Goal: Information Seeking & Learning: Learn about a topic

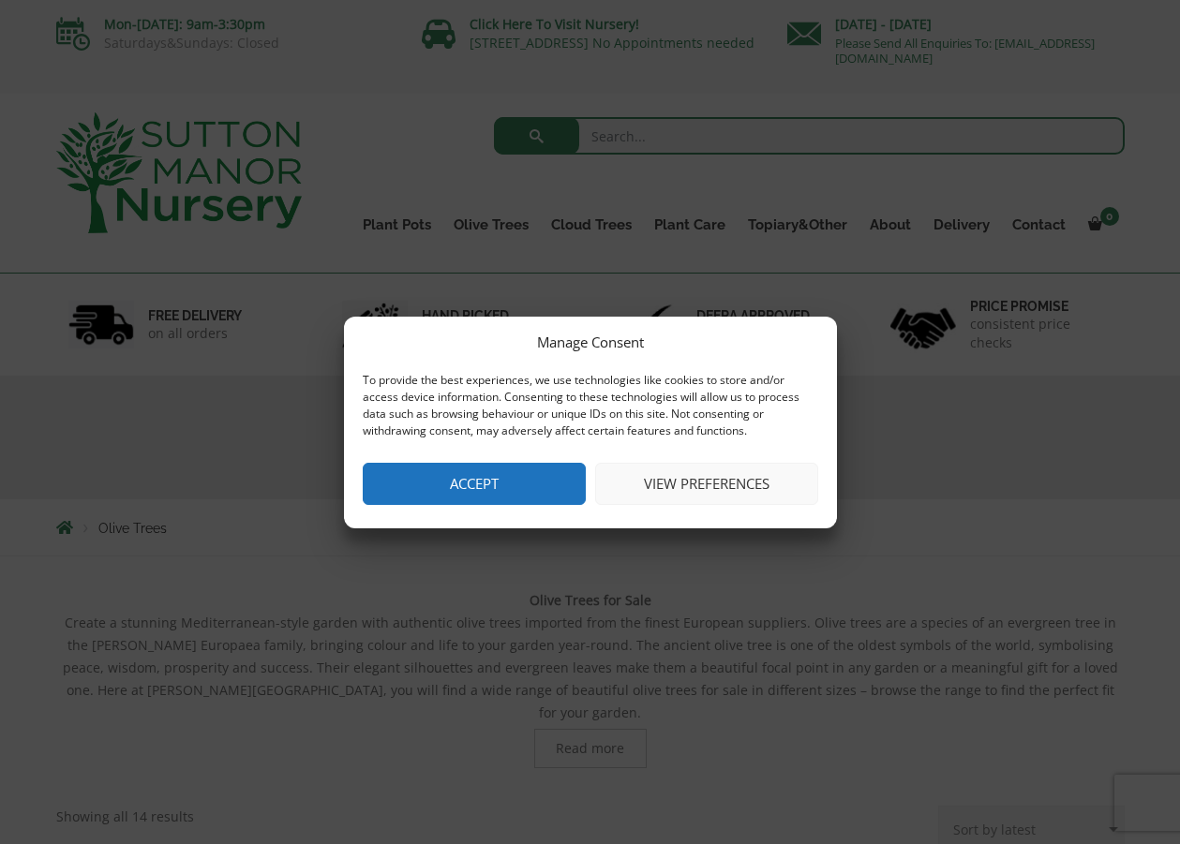
click at [676, 482] on button "View preferences" at bounding box center [706, 484] width 223 height 42
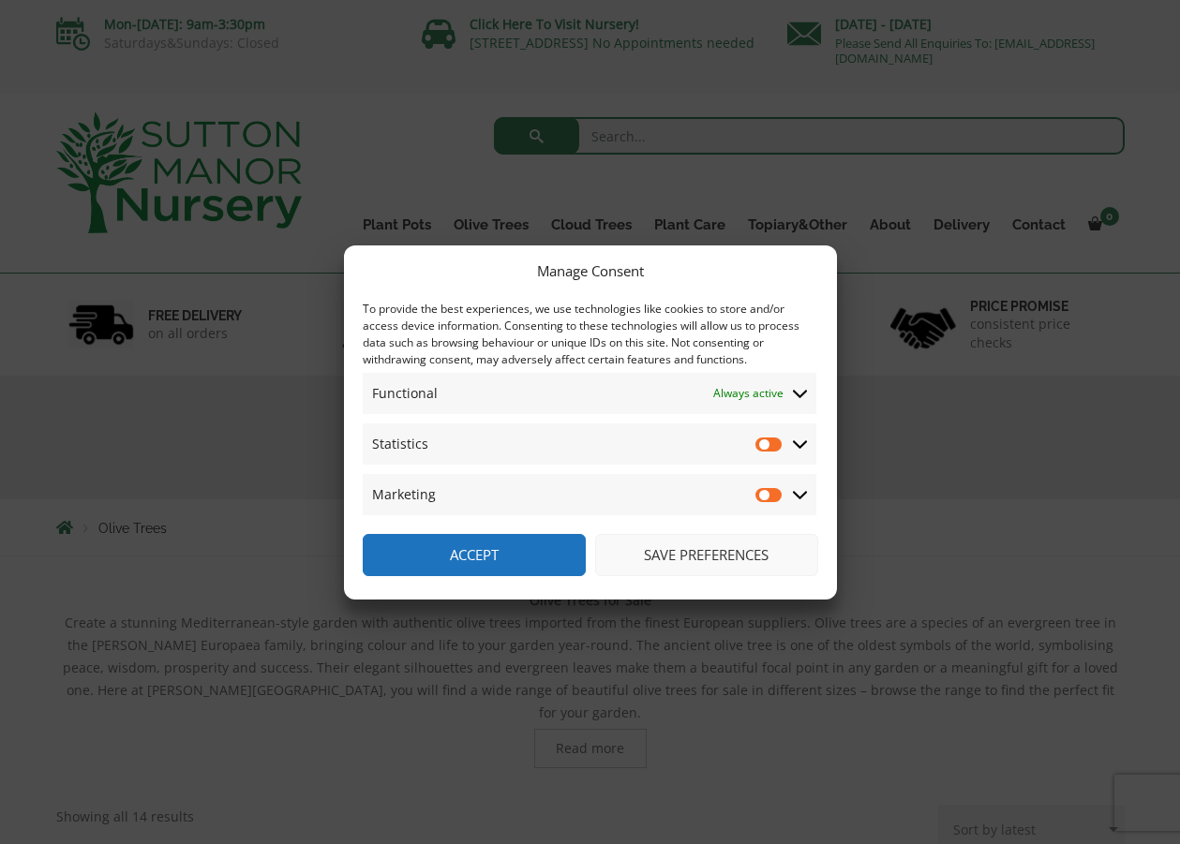
click at [765, 446] on input "Statistics" at bounding box center [769, 444] width 28 height 19
click at [775, 441] on input "Statistics" at bounding box center [769, 444] width 28 height 19
checkbox input "false"
click at [659, 557] on button "Save preferences" at bounding box center [706, 555] width 223 height 42
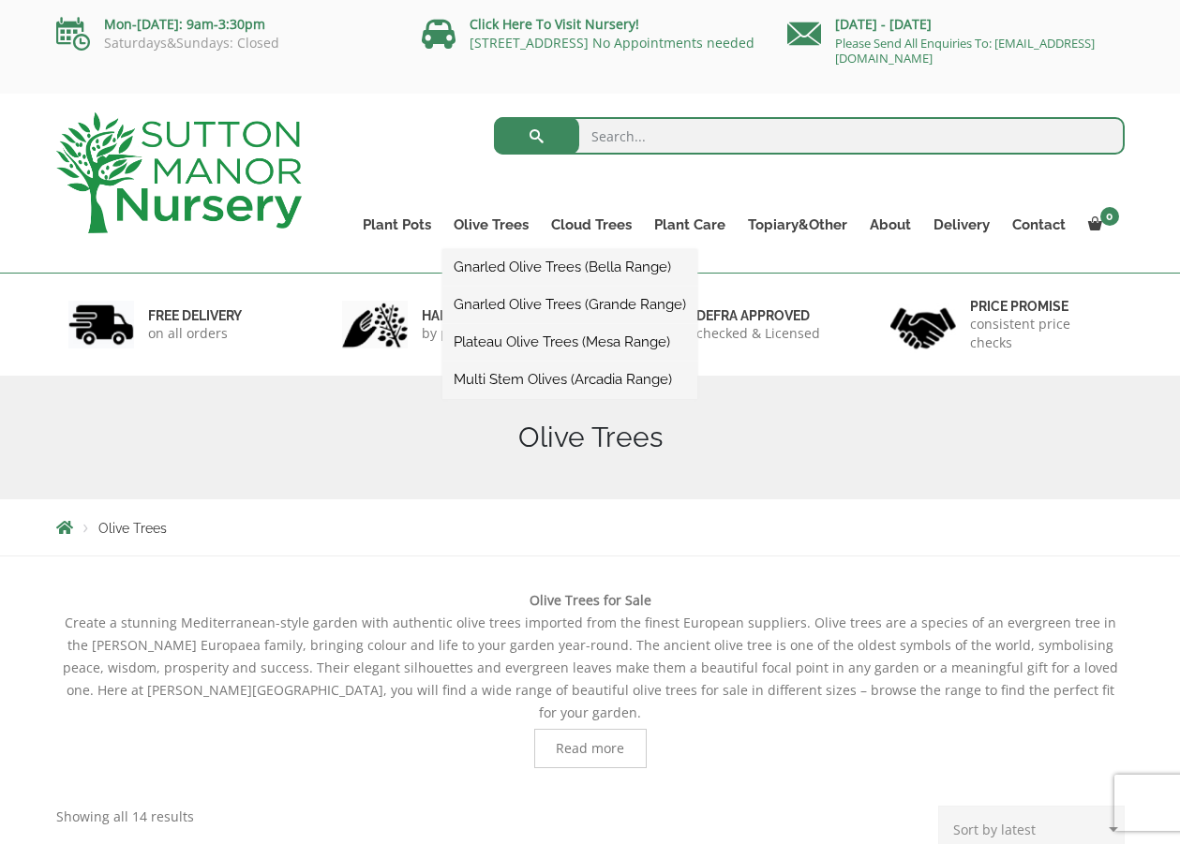
click at [508, 305] on link "Gnarled Olive Trees (Grande Range)" at bounding box center [569, 304] width 255 height 28
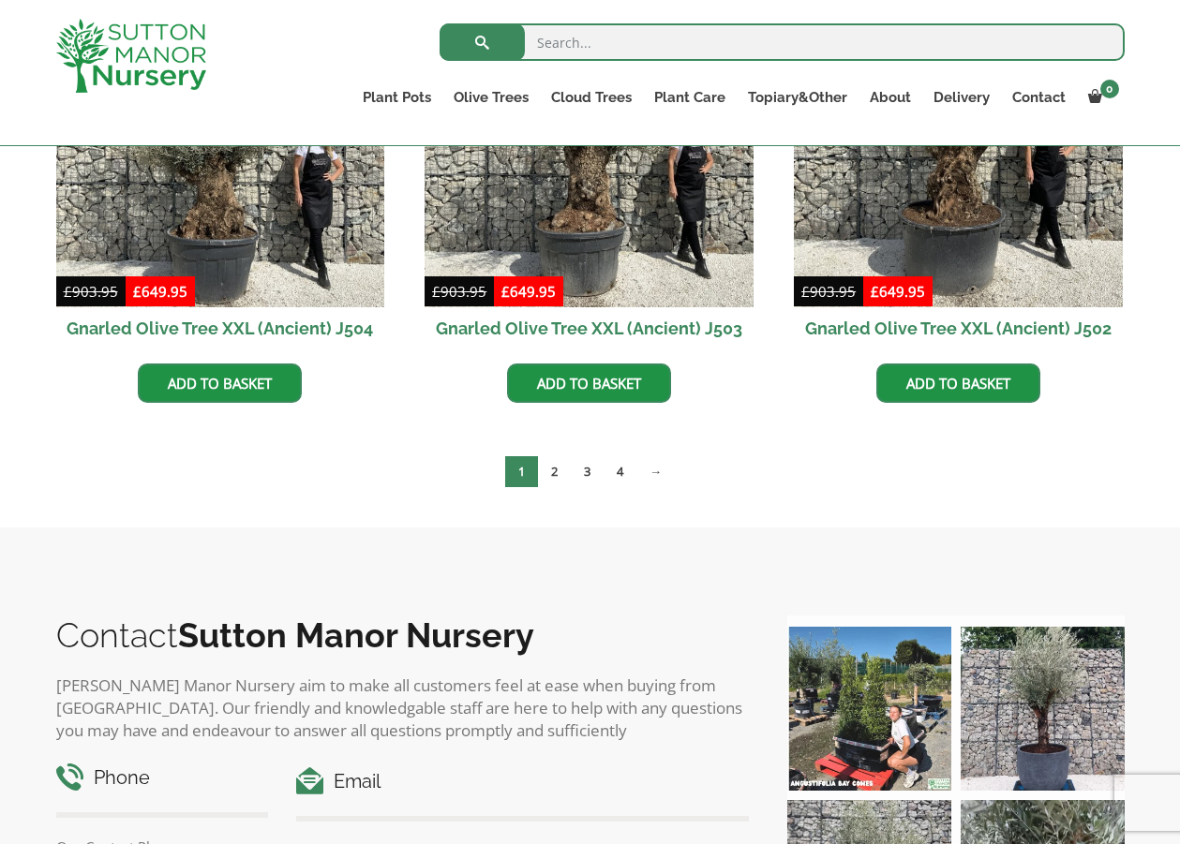
scroll to position [2966, 0]
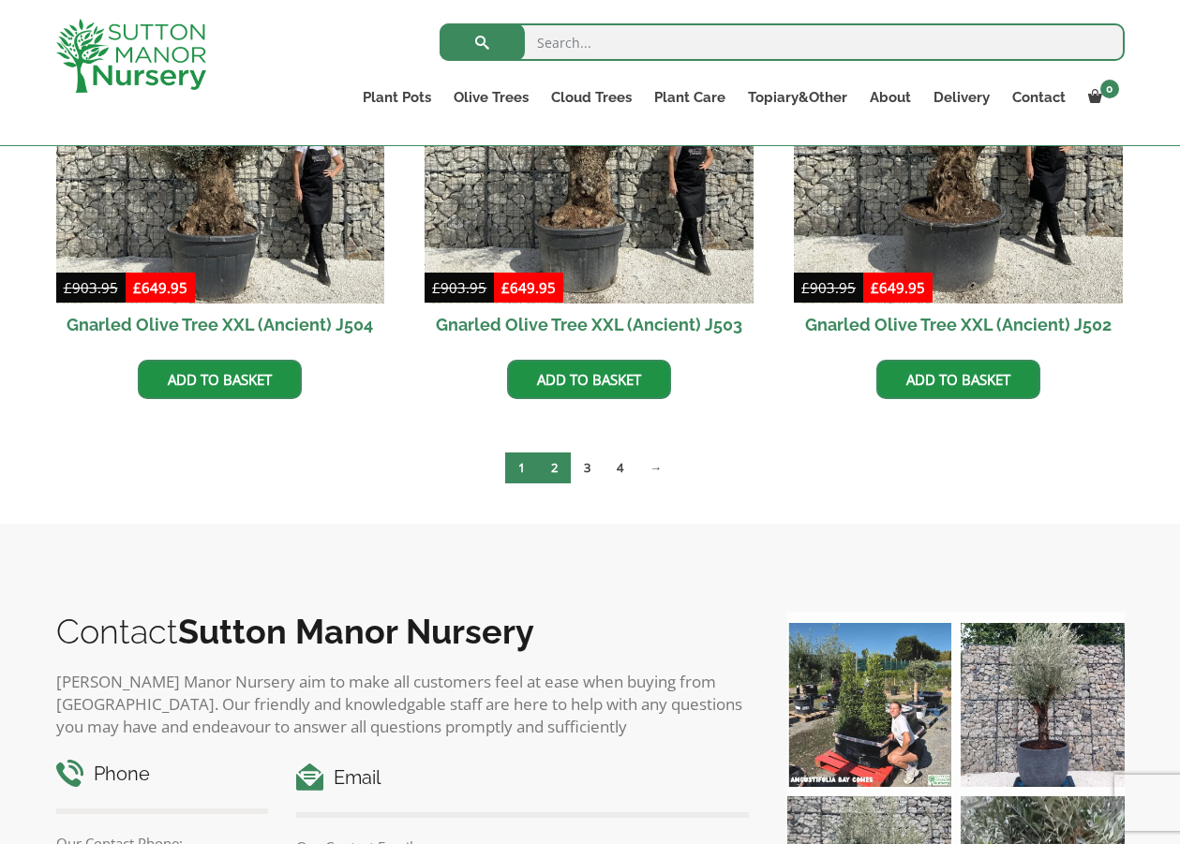
click at [554, 469] on link "2" at bounding box center [554, 468] width 33 height 31
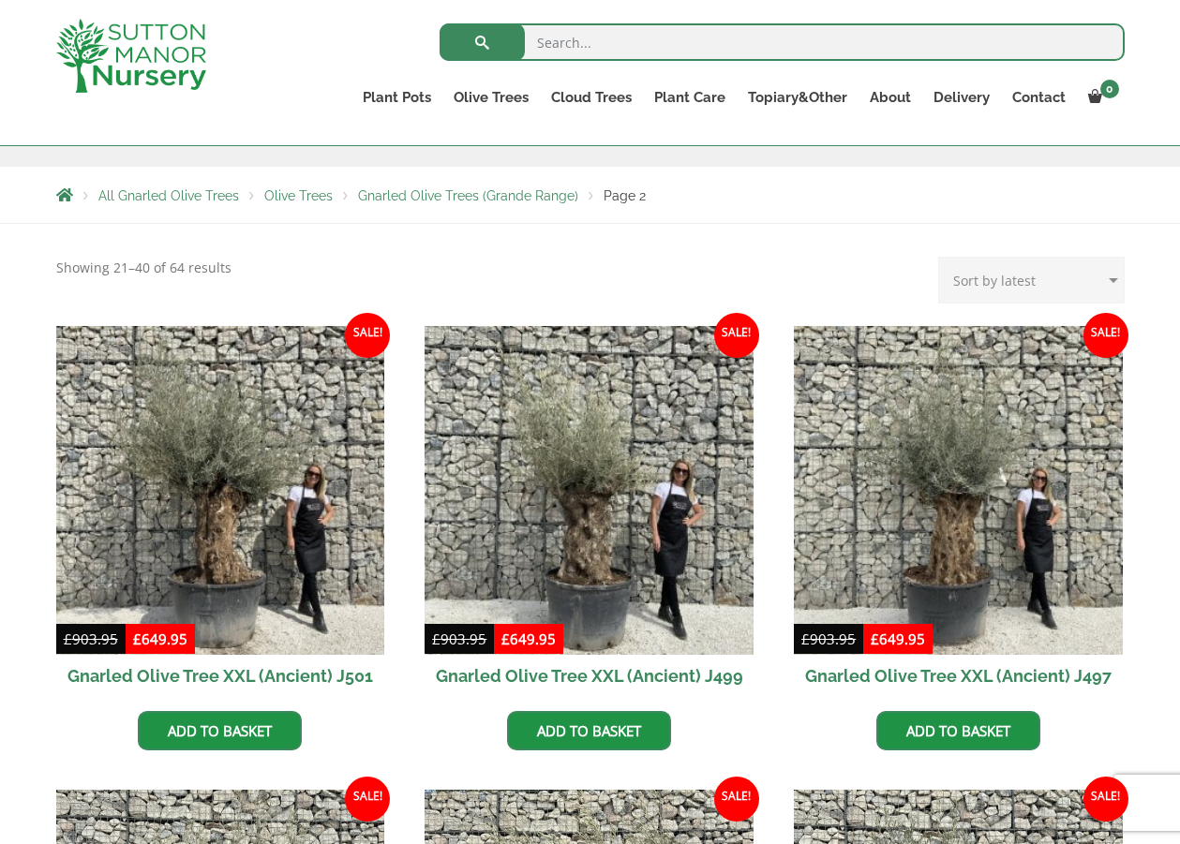
scroll to position [302, 0]
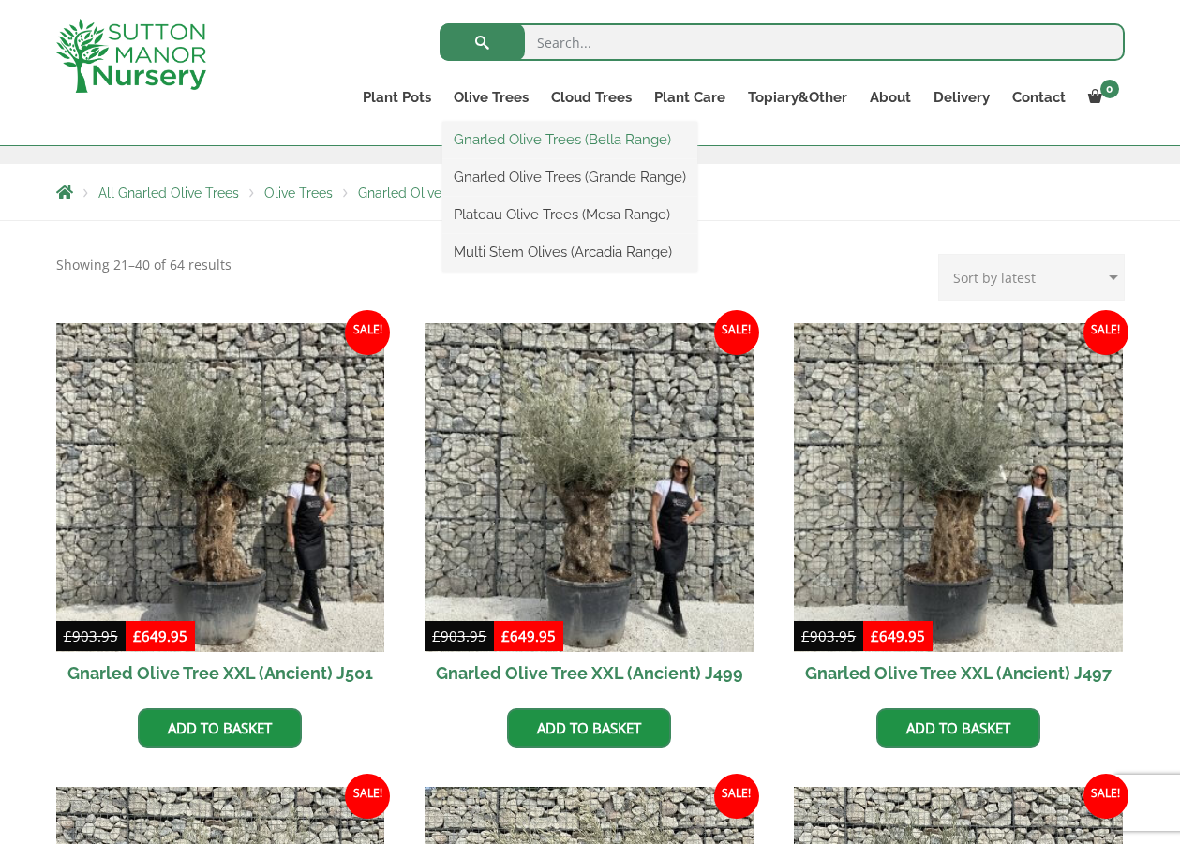
click at [494, 140] on link "Gnarled Olive Trees (Bella Range)" at bounding box center [569, 140] width 255 height 28
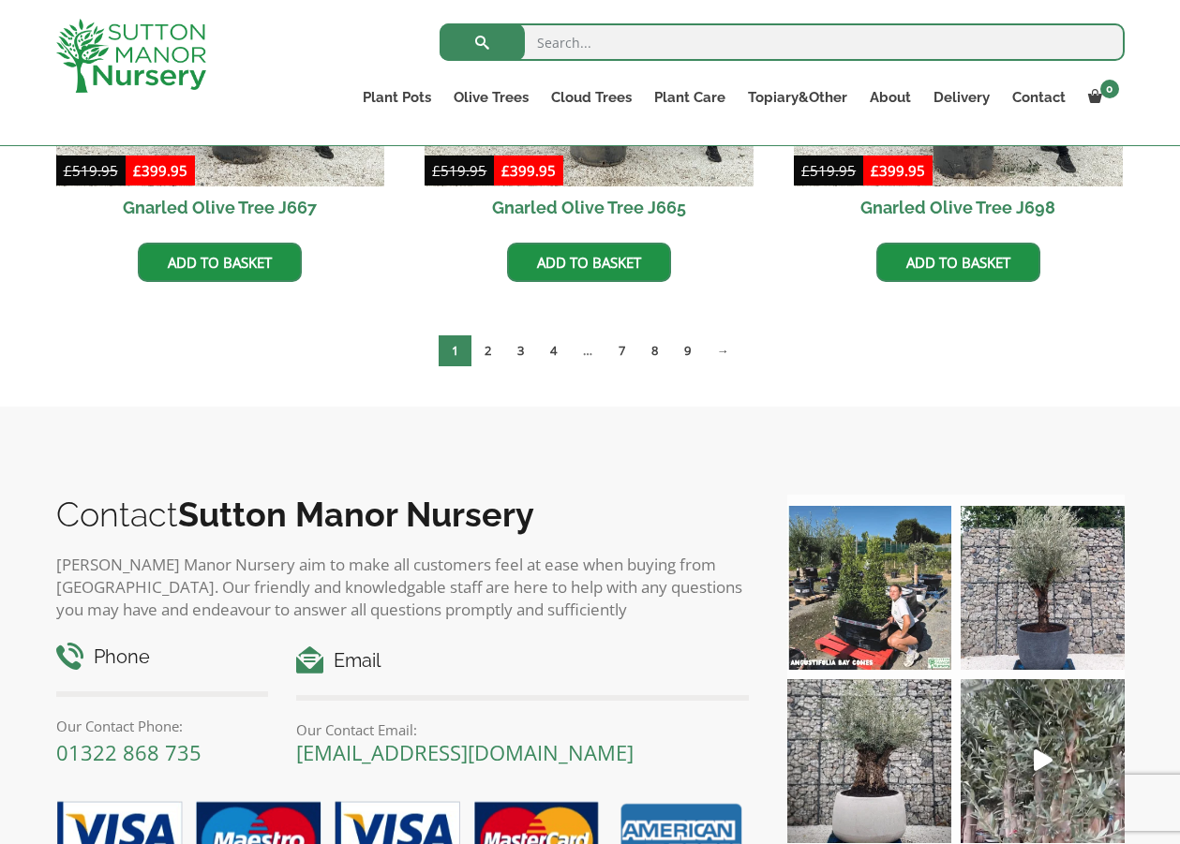
scroll to position [1701, 0]
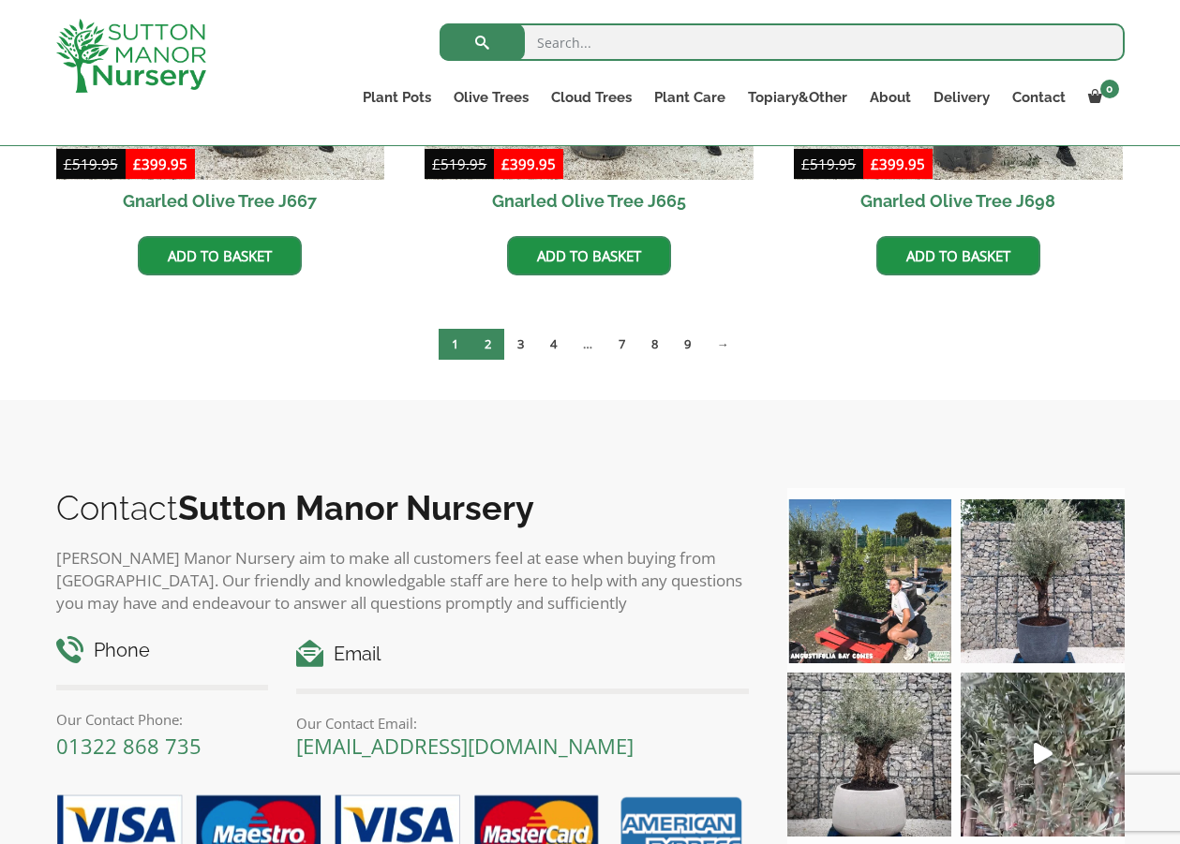
click at [487, 342] on link "2" at bounding box center [487, 344] width 33 height 31
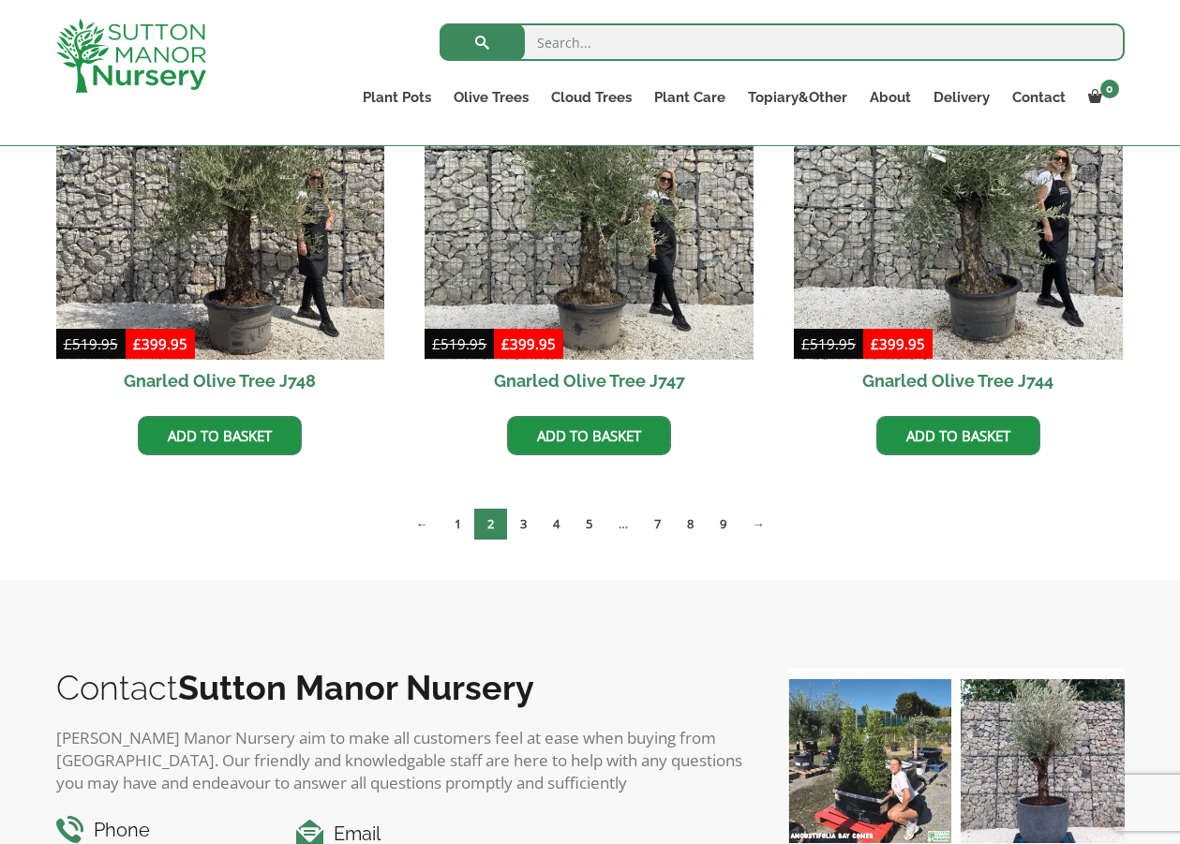
scroll to position [1524, 0]
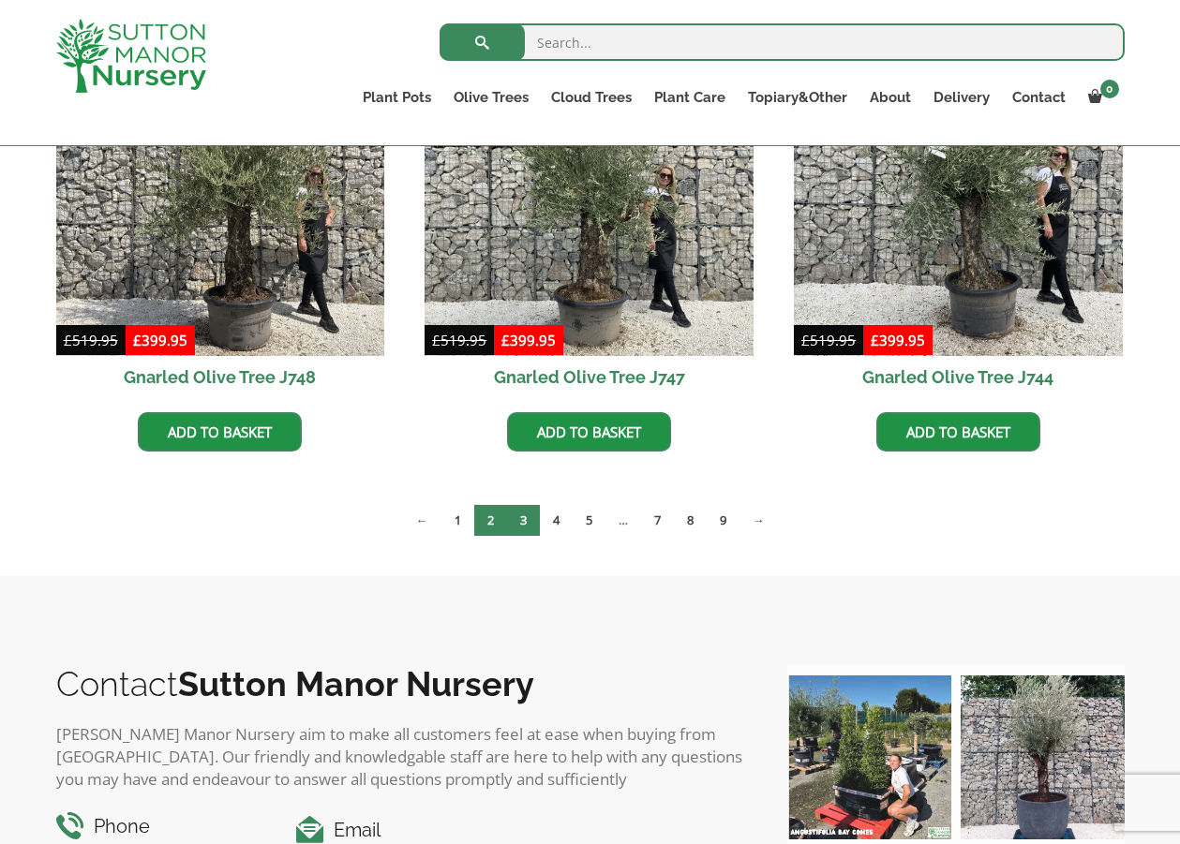
click at [520, 518] on link "3" at bounding box center [523, 520] width 33 height 31
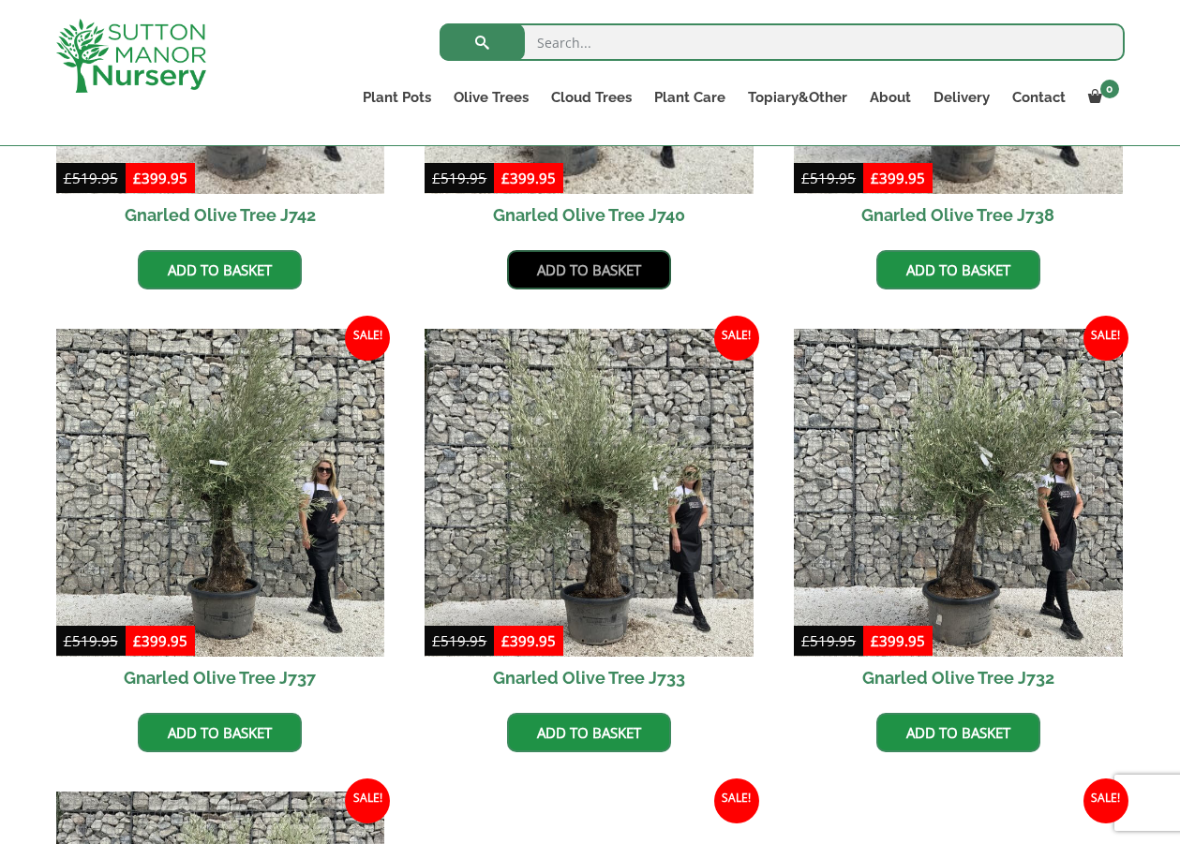
scroll to position [762, 0]
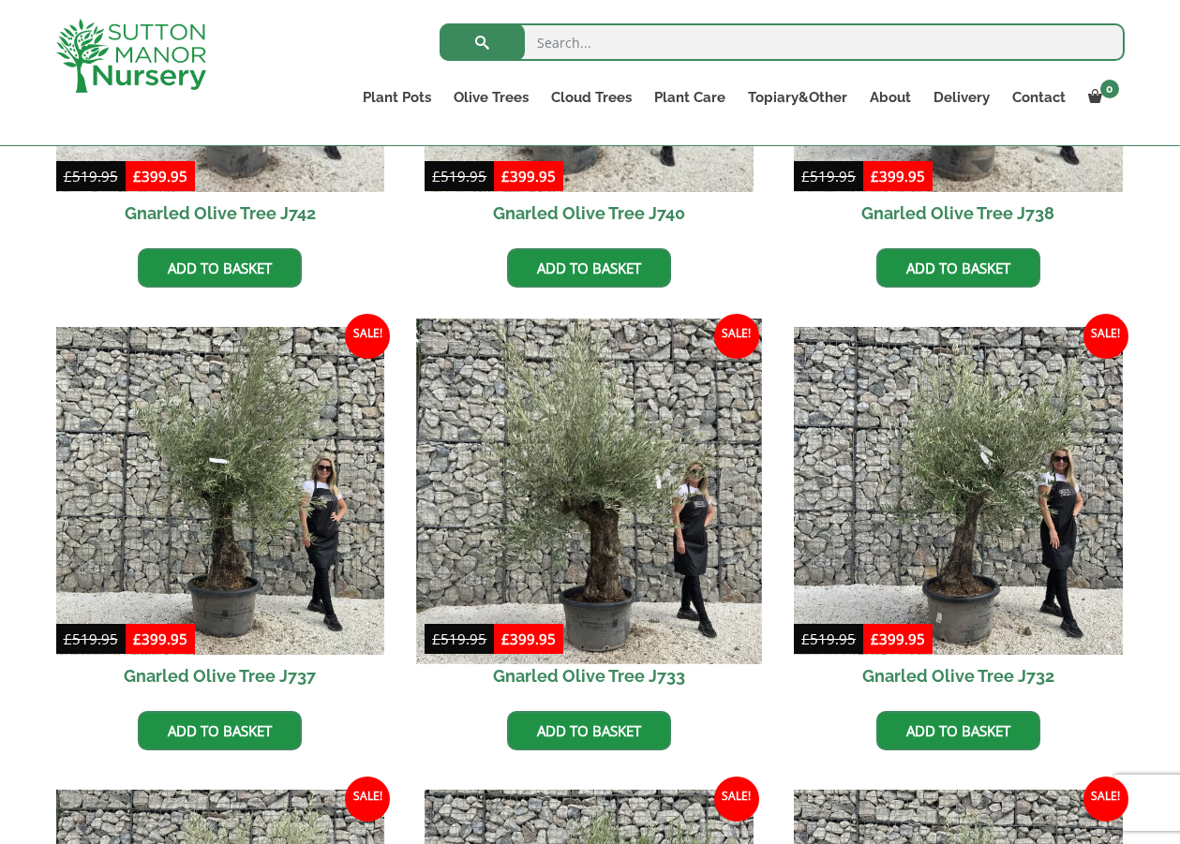
click at [600, 477] on img at bounding box center [589, 491] width 345 height 345
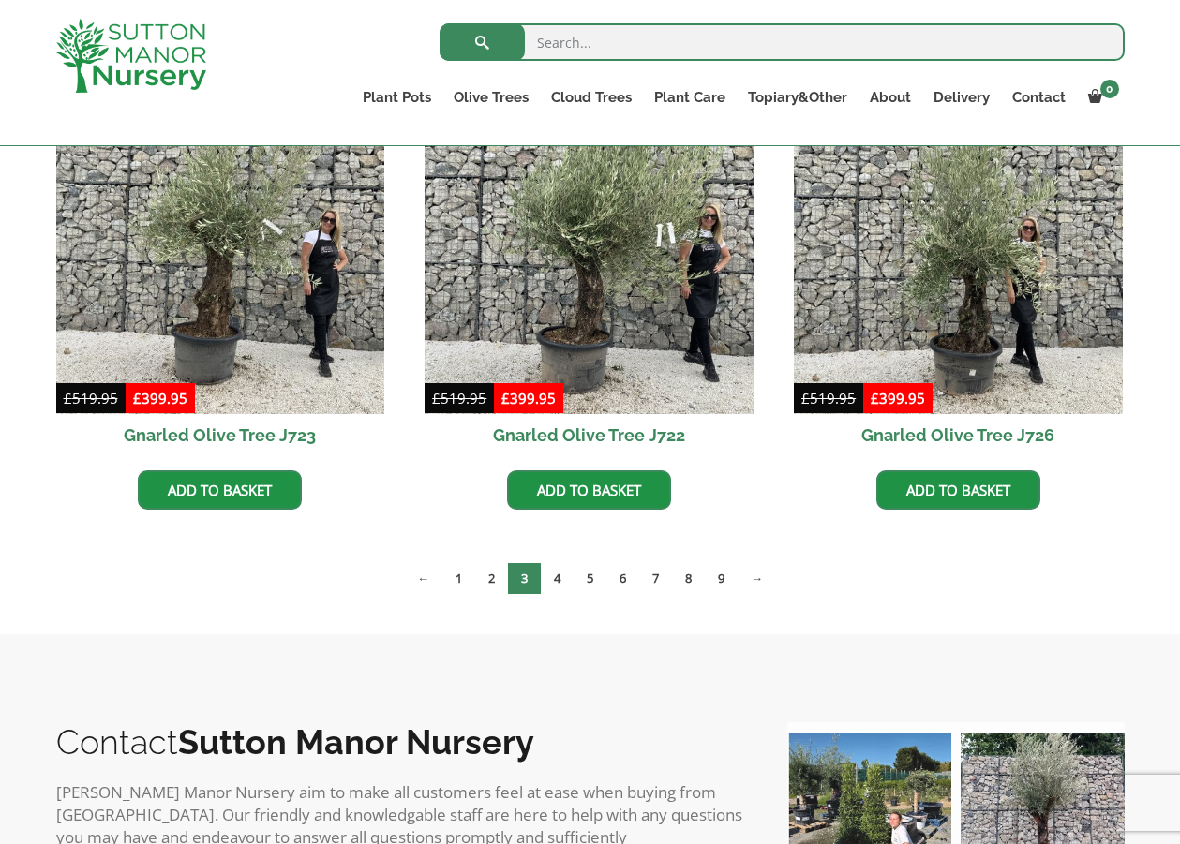
scroll to position [1501, 0]
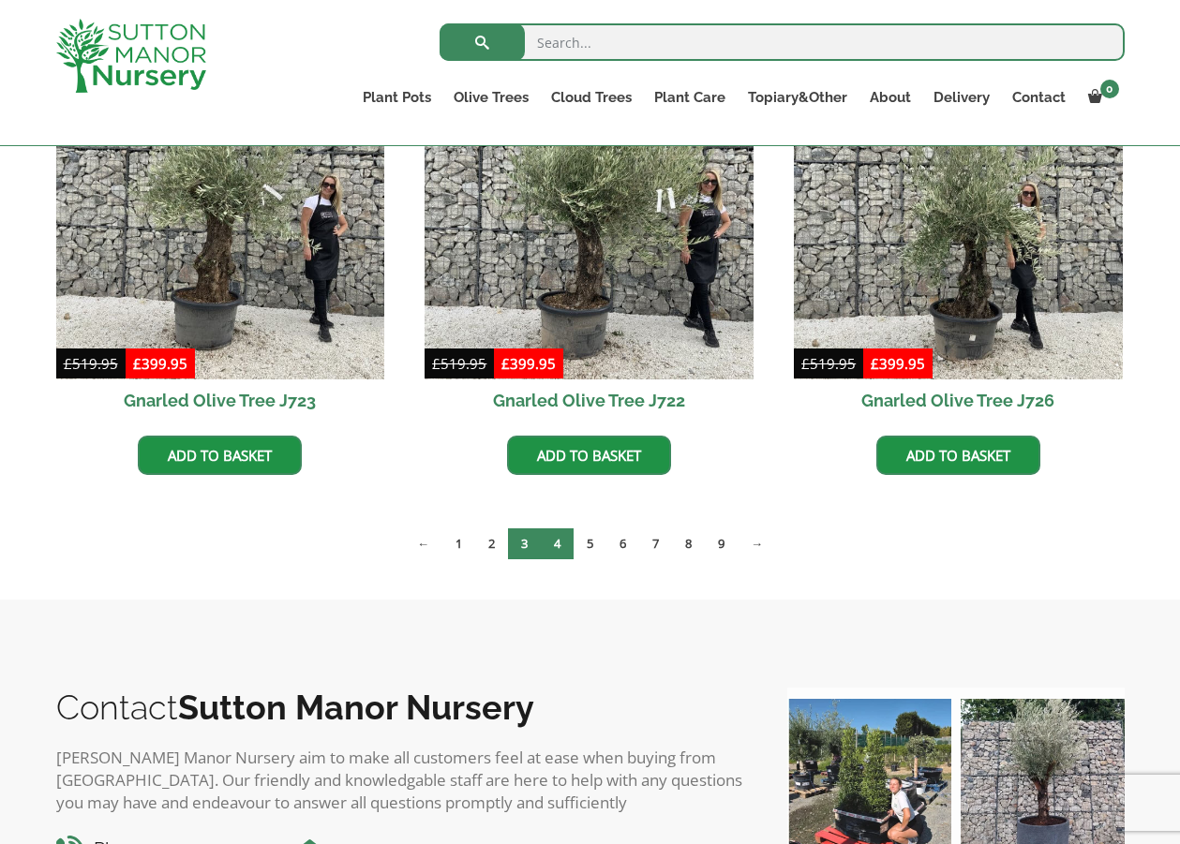
click at [550, 541] on link "4" at bounding box center [557, 543] width 33 height 31
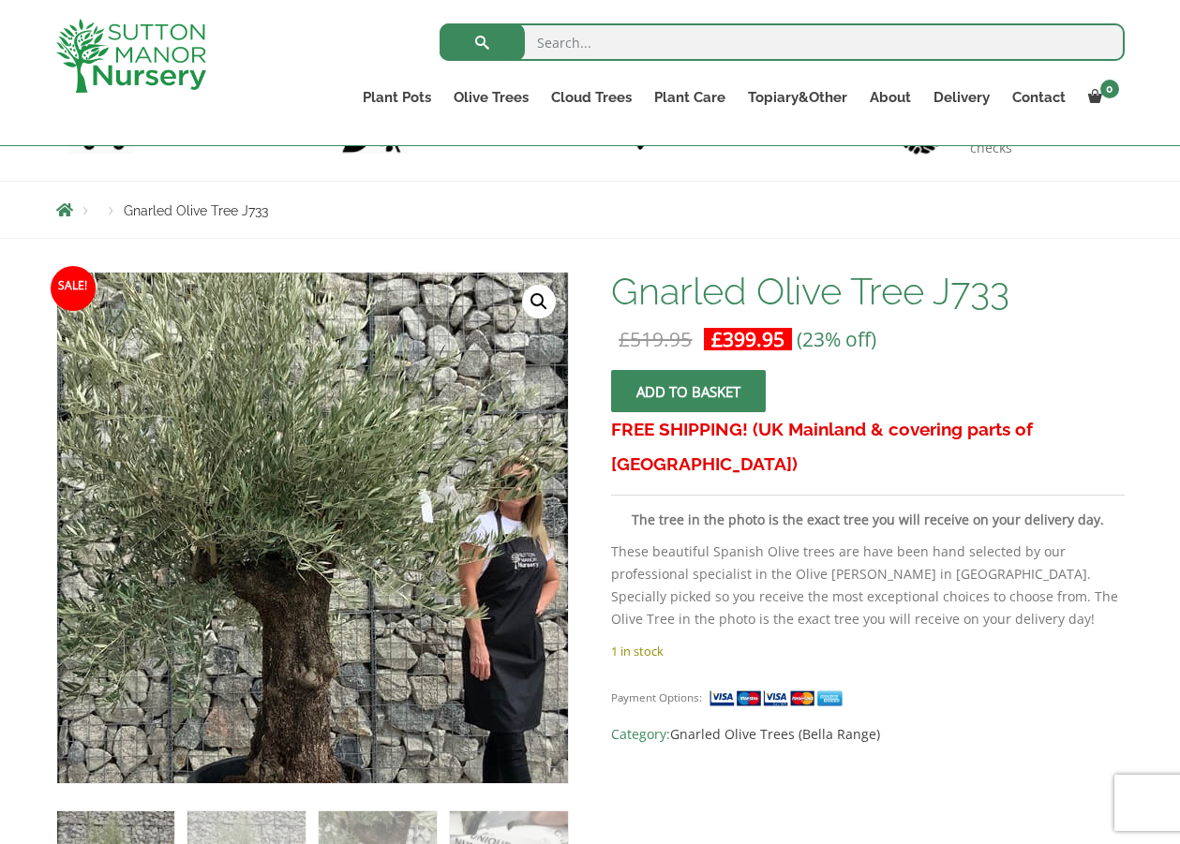
scroll to position [152, 0]
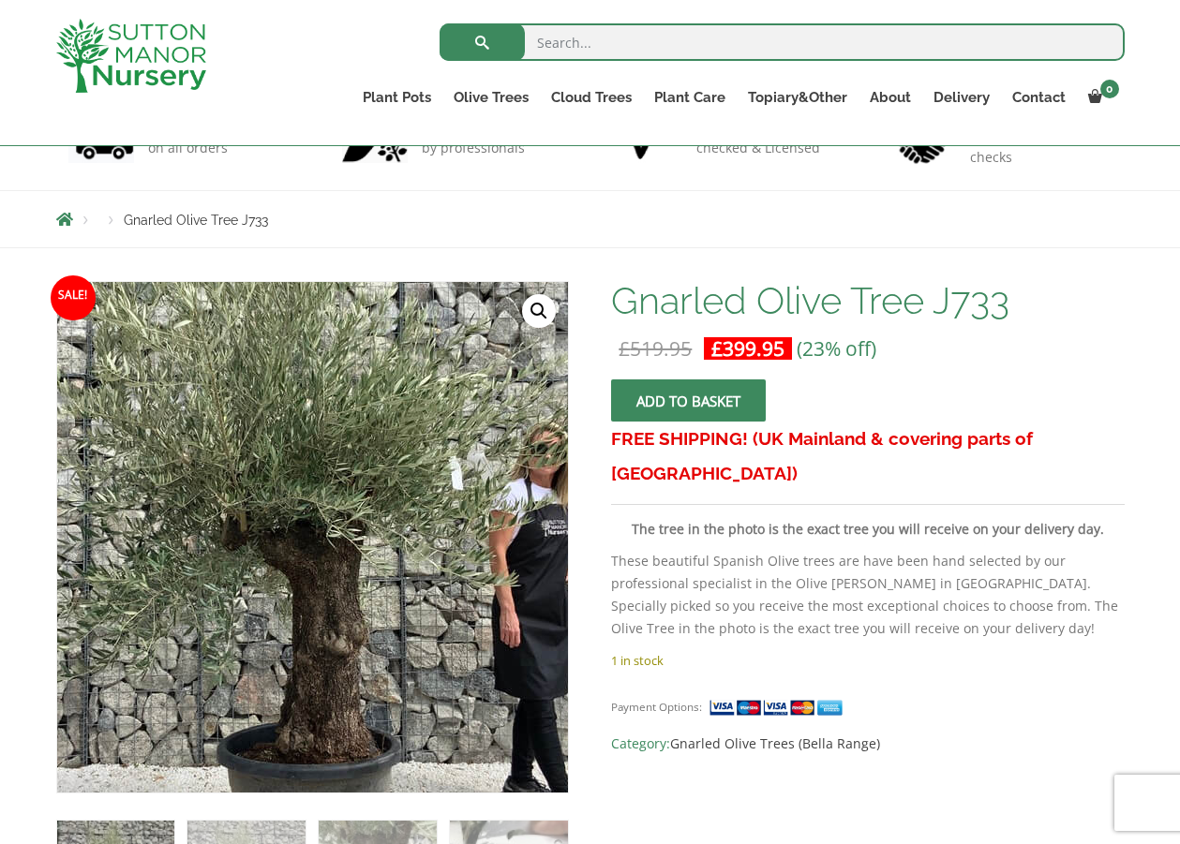
click at [349, 637] on img at bounding box center [289, 497] width 830 height 830
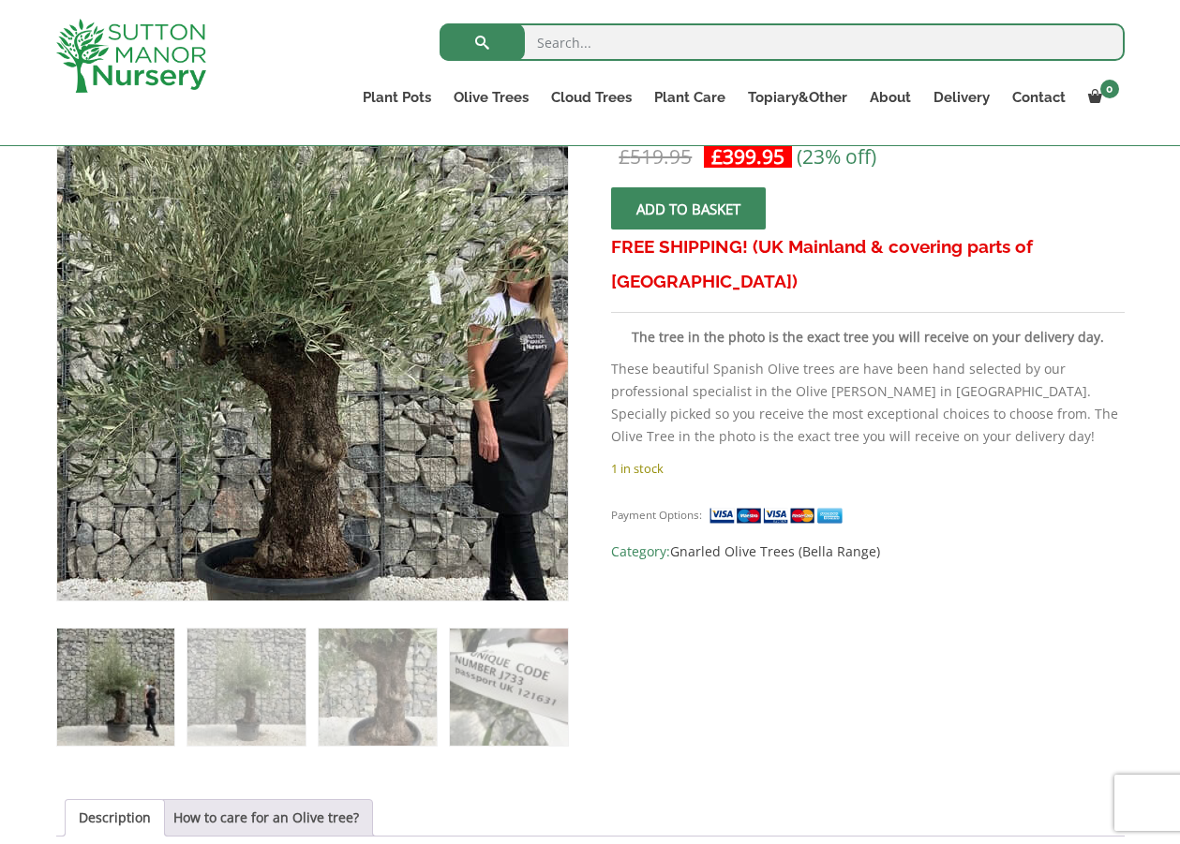
scroll to position [347, 0]
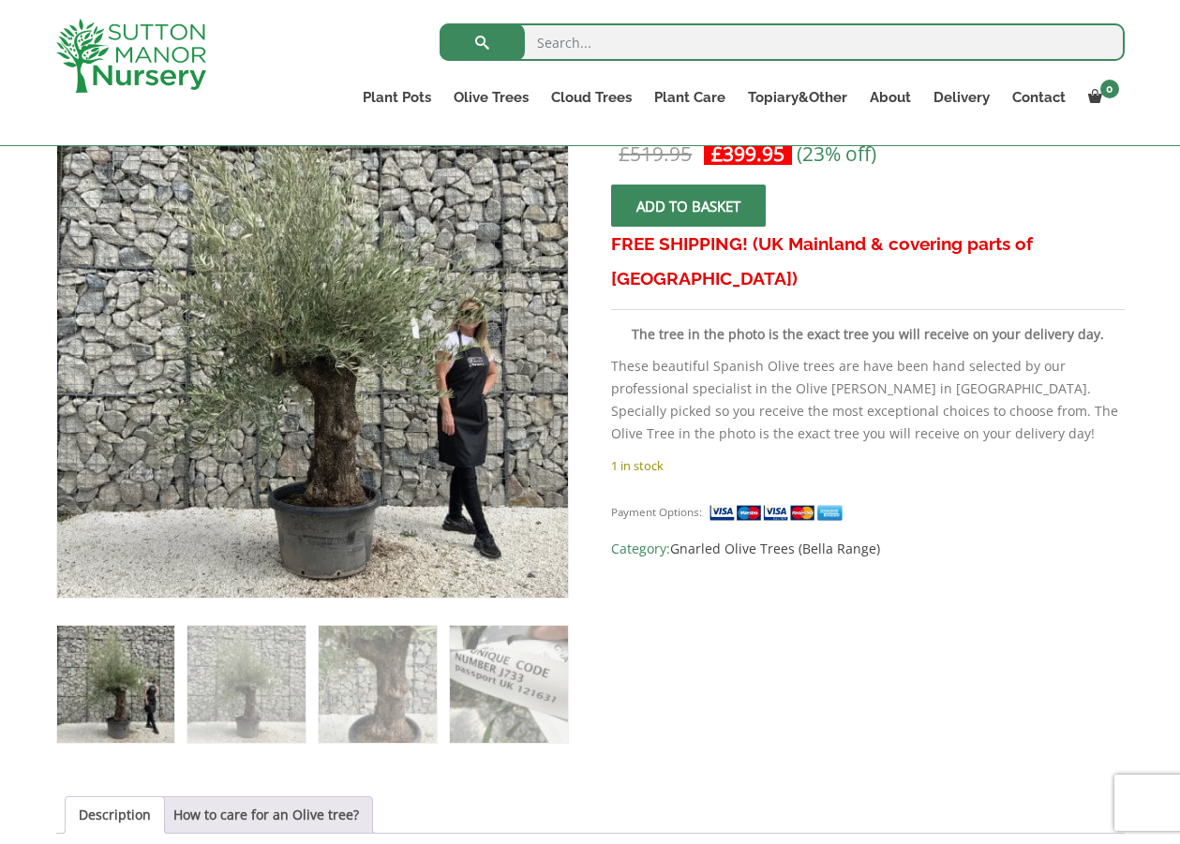
click at [127, 693] on img at bounding box center [115, 684] width 117 height 117
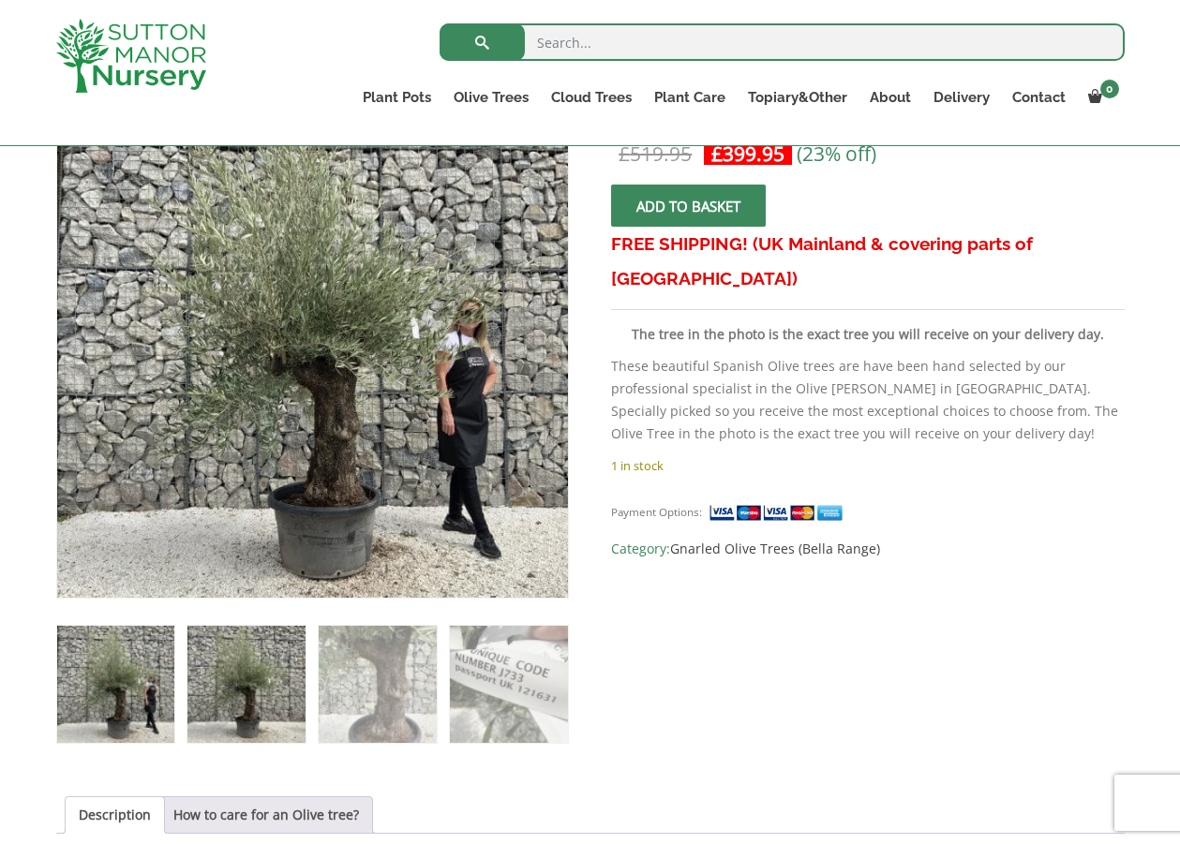
click at [245, 699] on img at bounding box center [245, 684] width 117 height 117
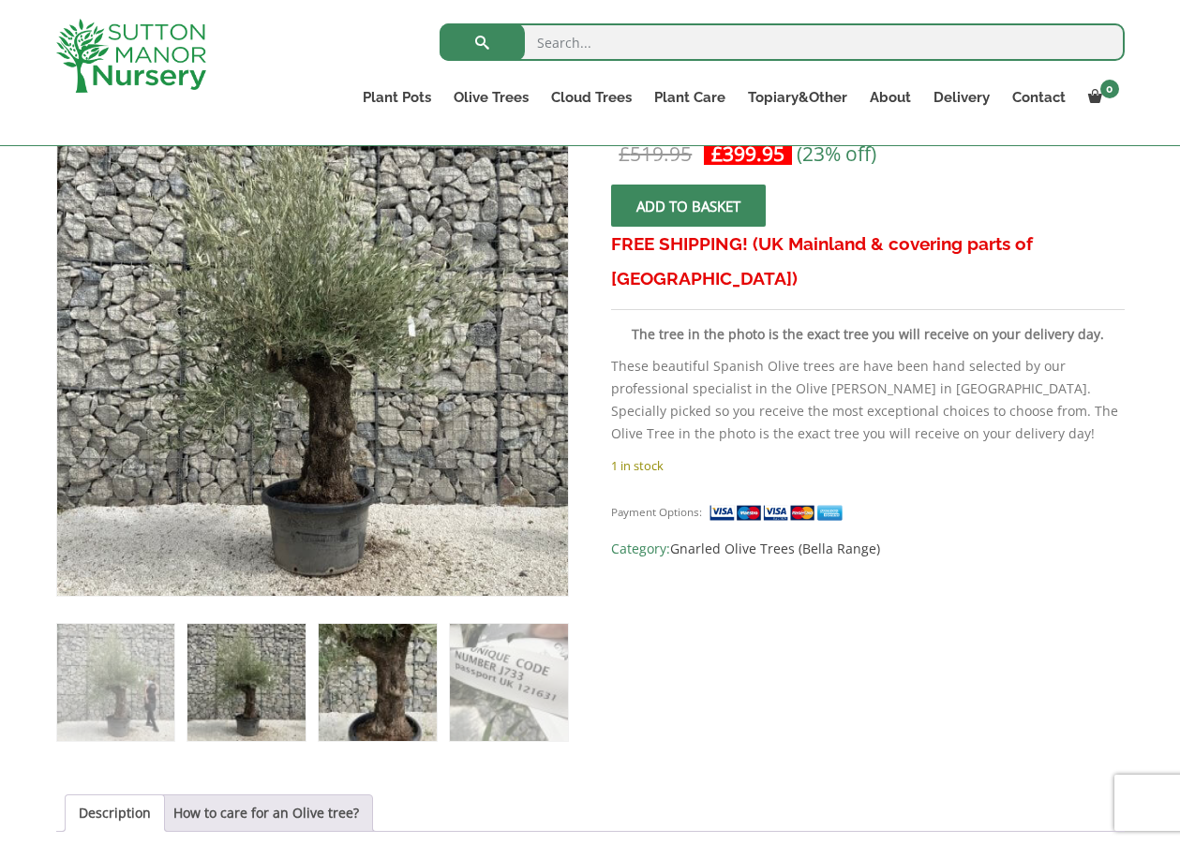
click at [346, 706] on img at bounding box center [377, 682] width 117 height 117
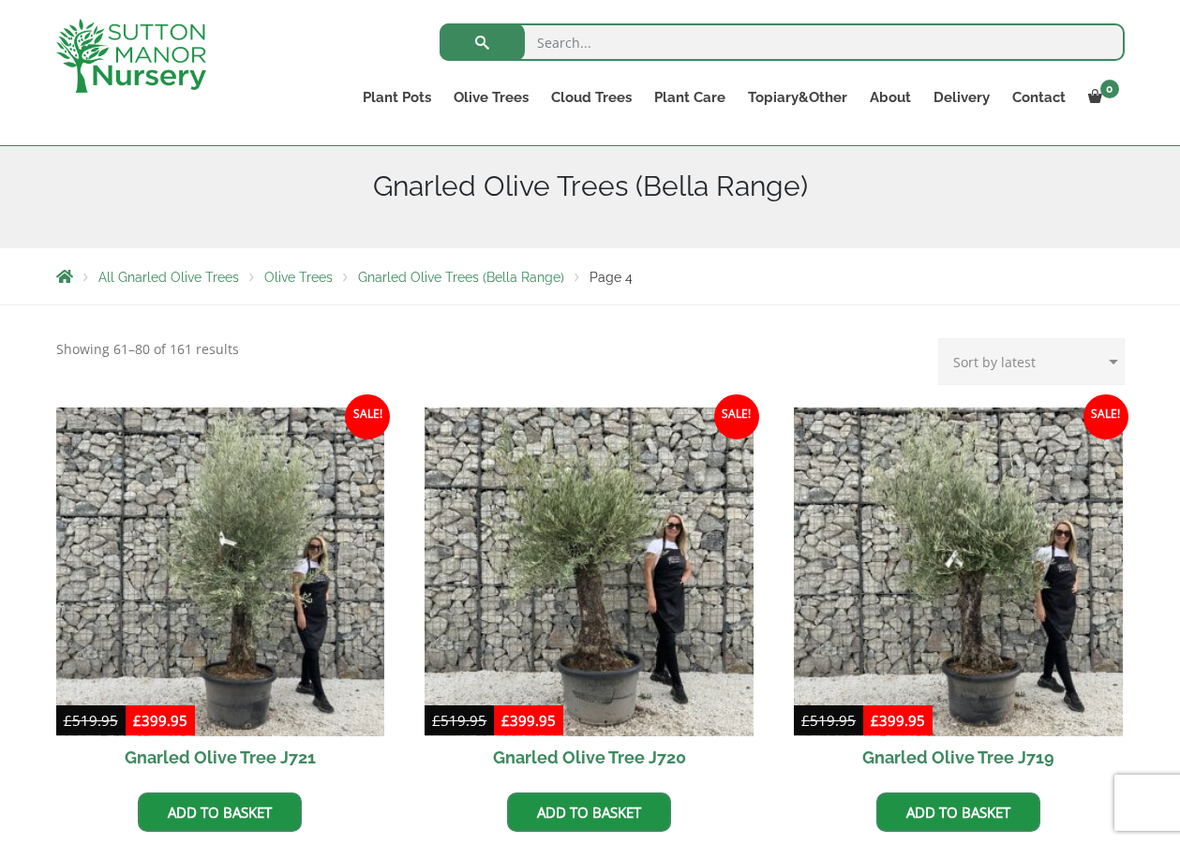
scroll to position [223, 0]
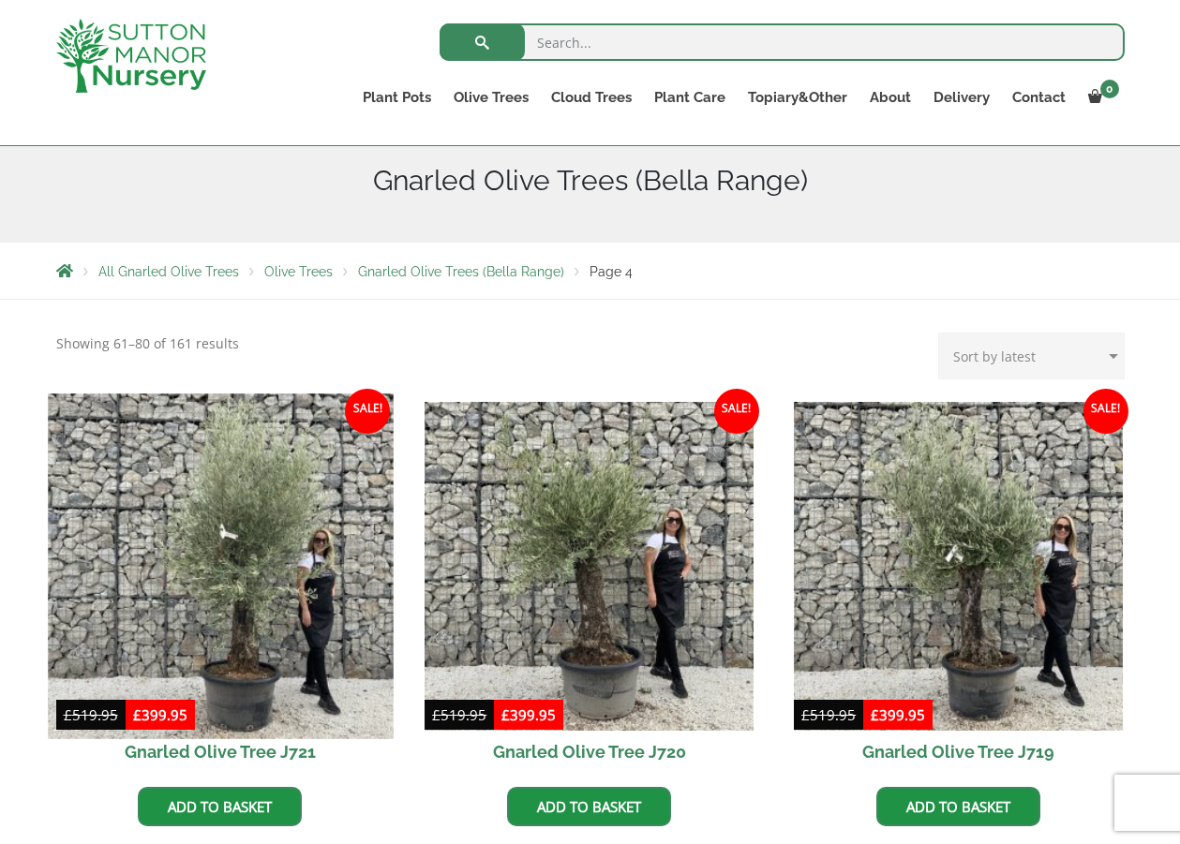
click at [247, 620] on img at bounding box center [220, 566] width 345 height 345
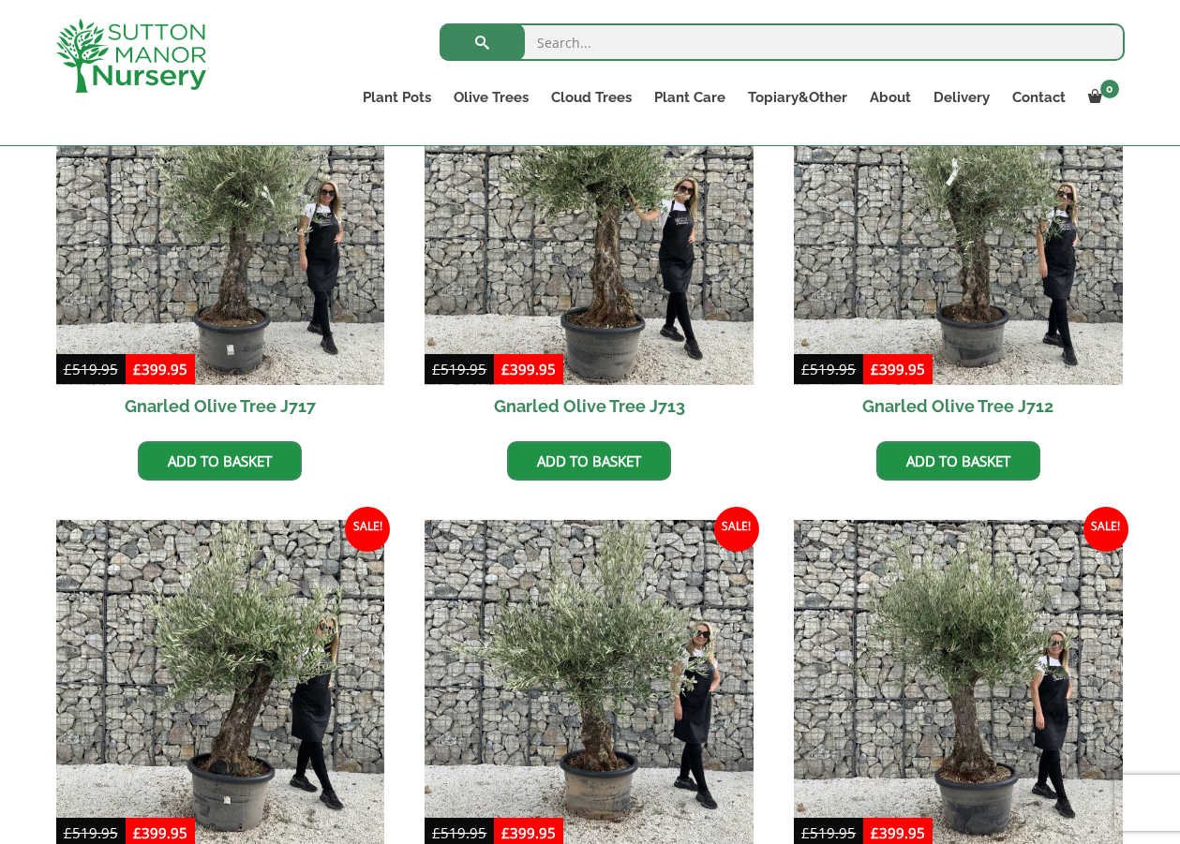
scroll to position [1035, 0]
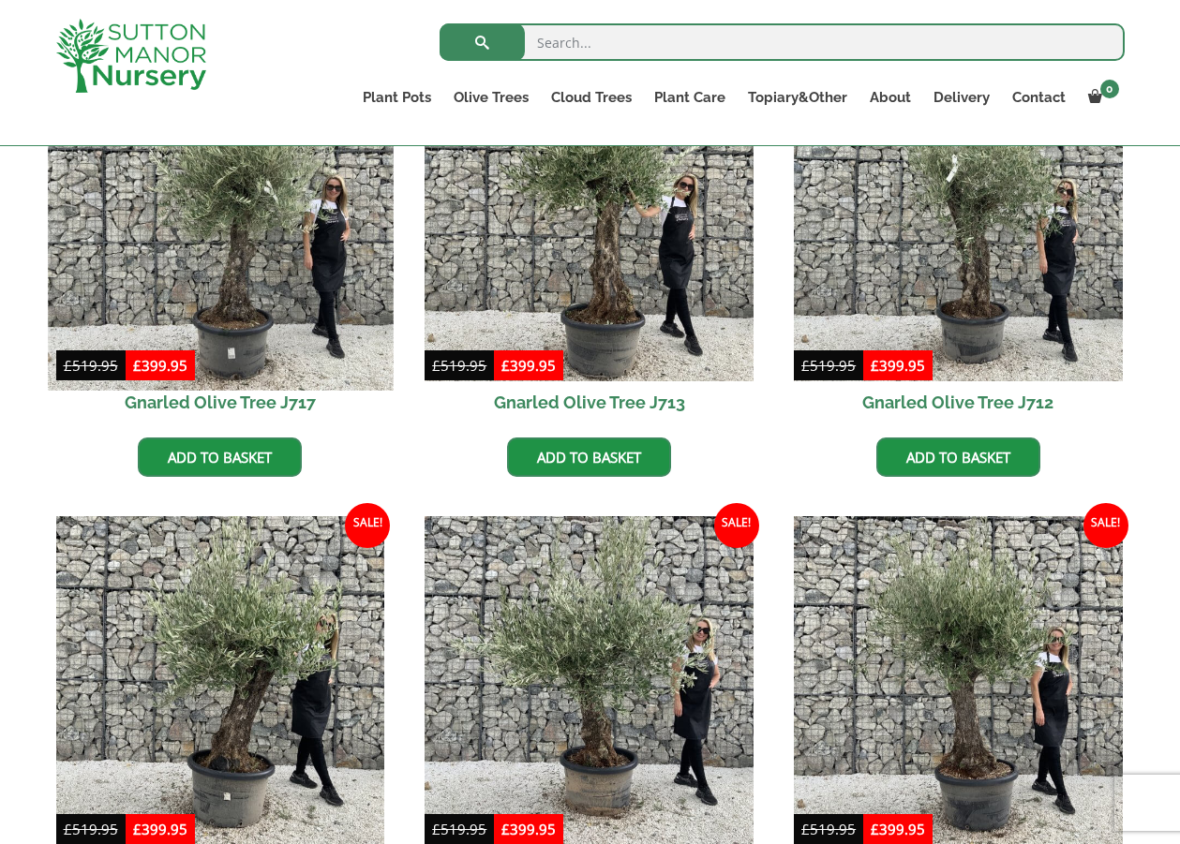
click at [239, 335] on img at bounding box center [220, 217] width 345 height 345
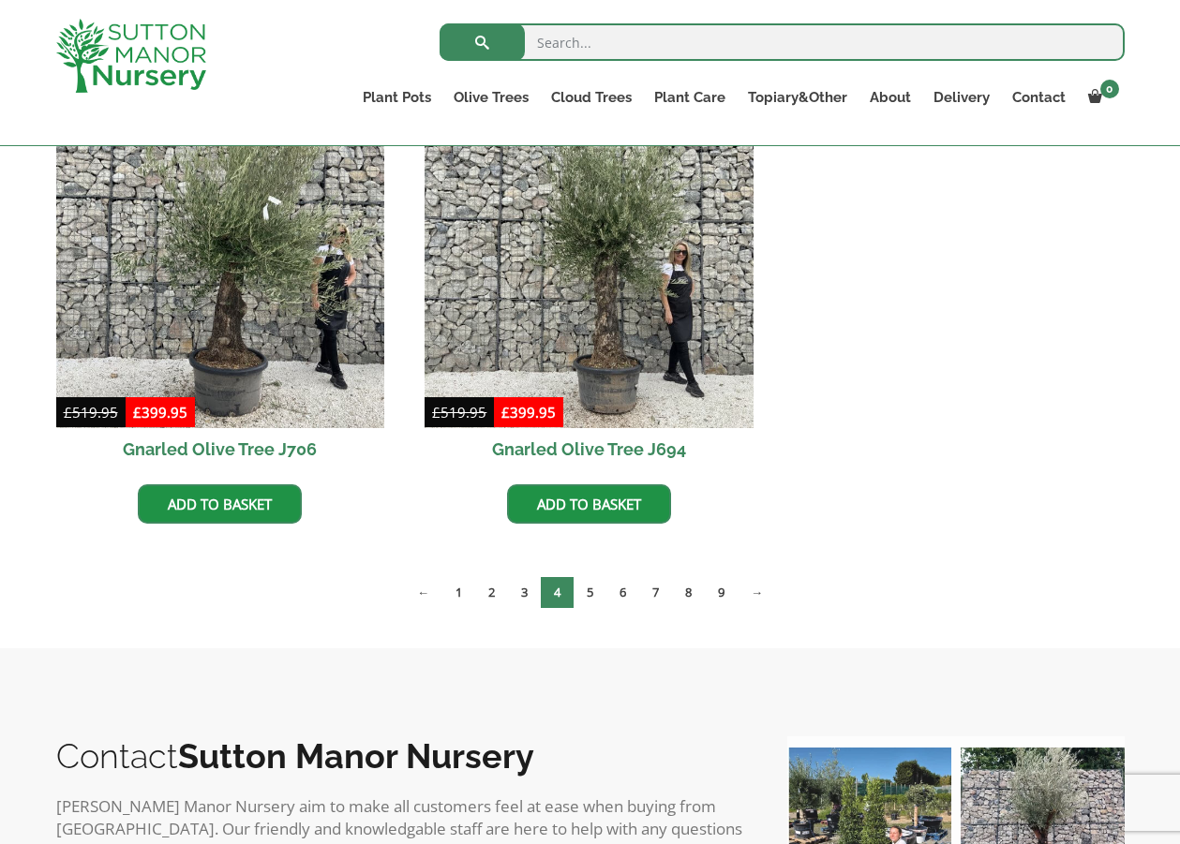
scroll to position [1921, 0]
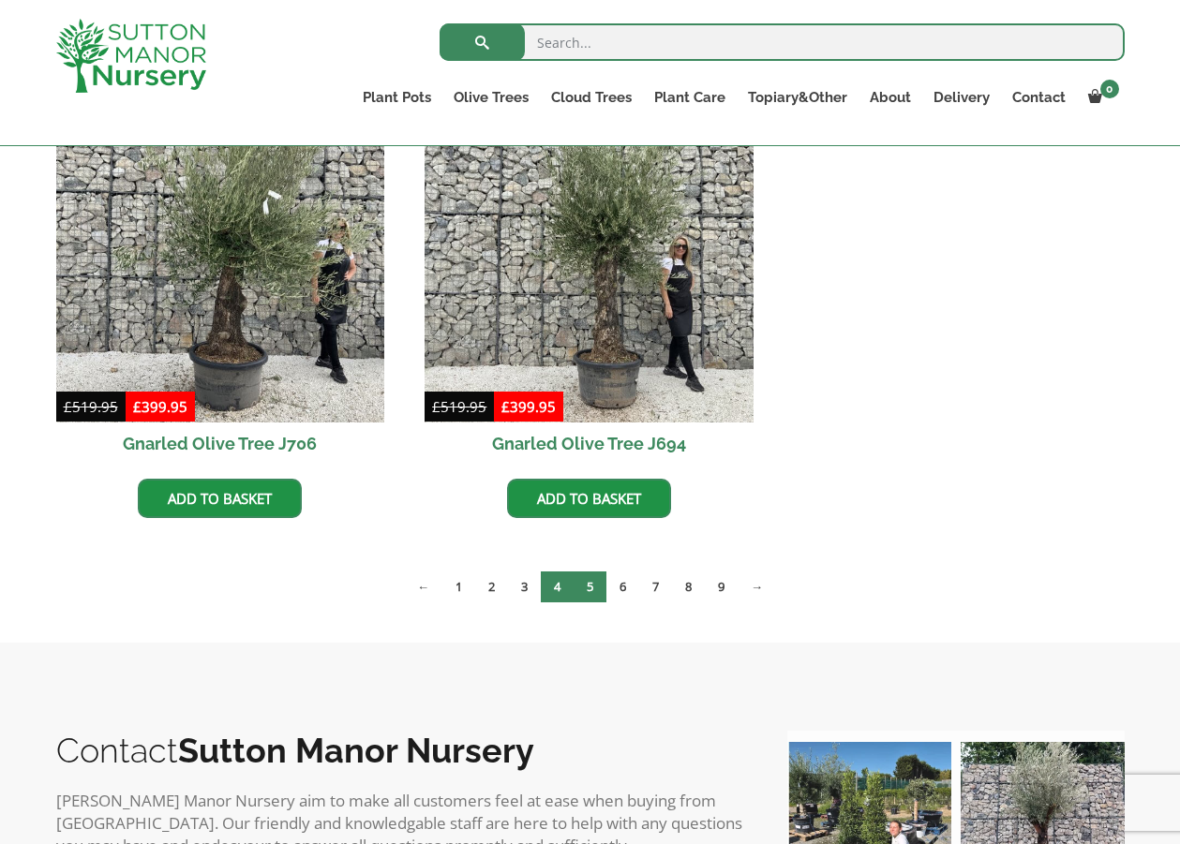
click at [588, 588] on link "5" at bounding box center [589, 587] width 33 height 31
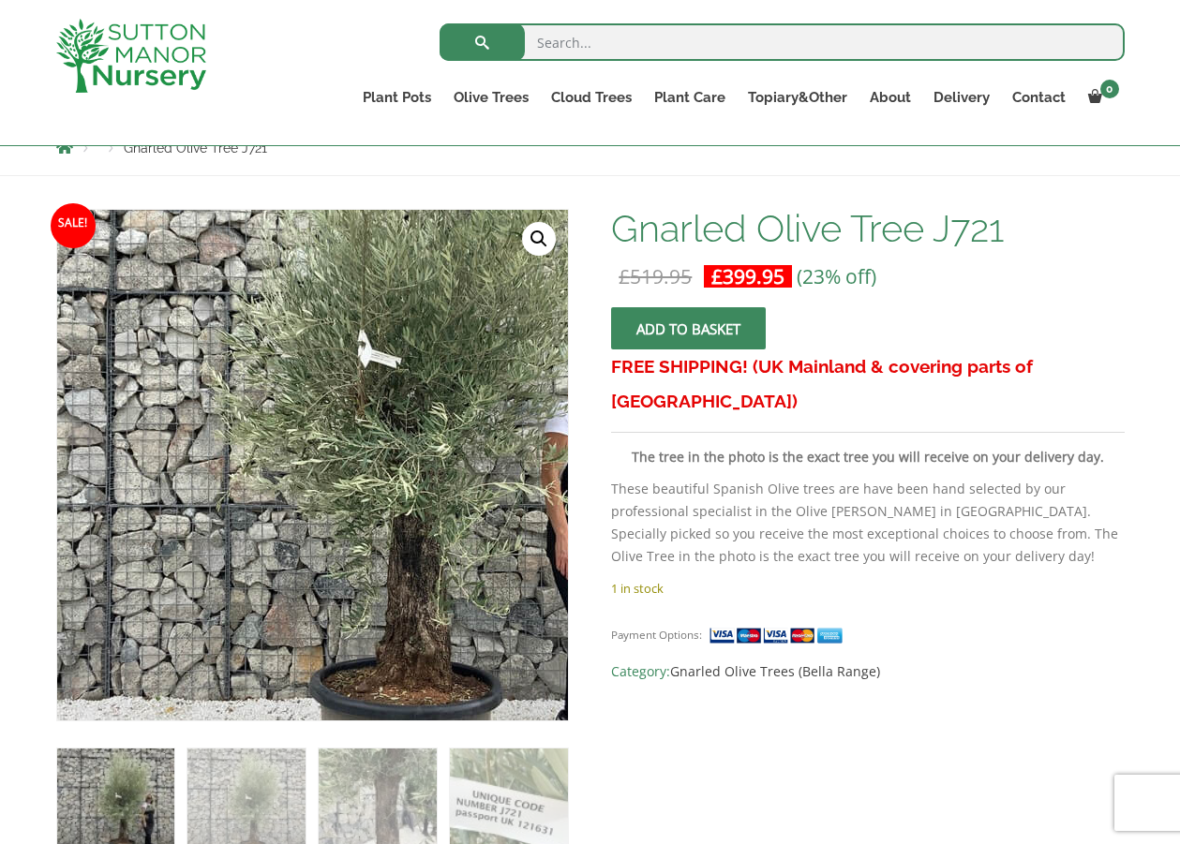
scroll to position [229, 0]
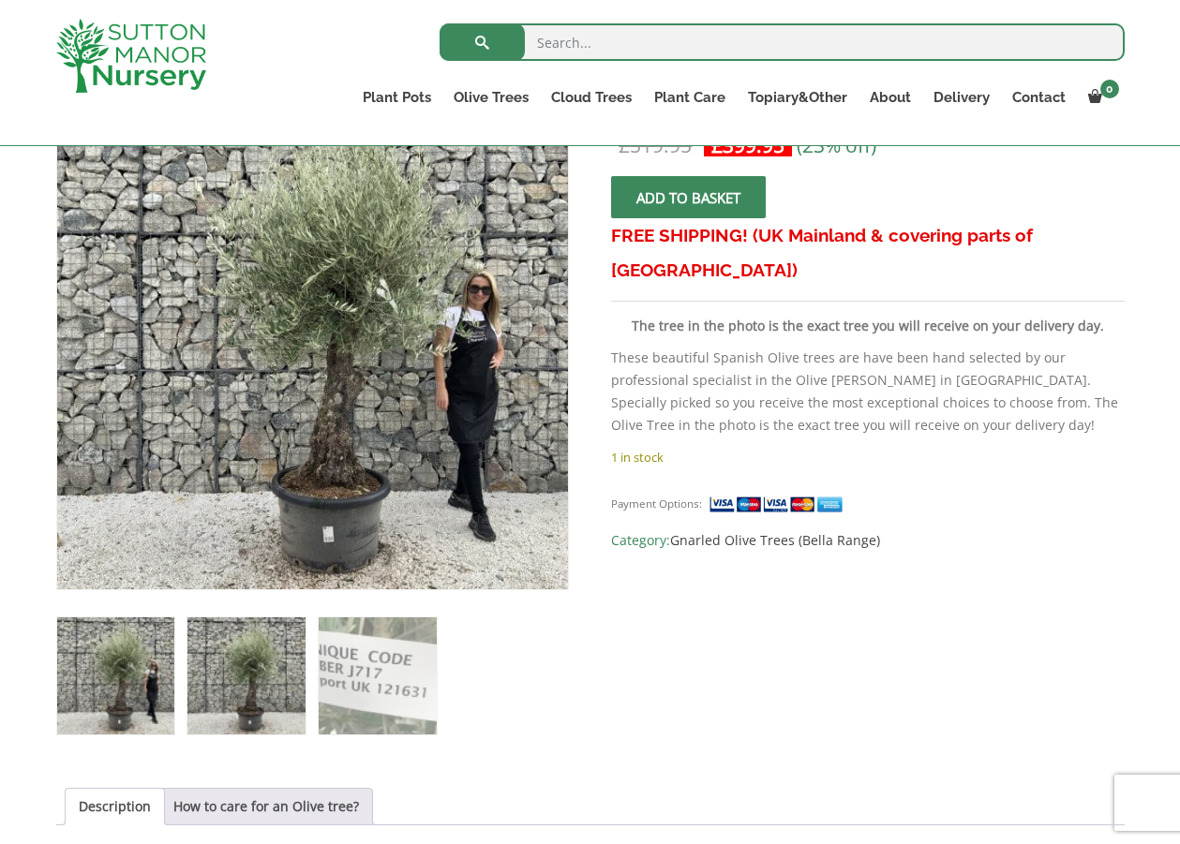
scroll to position [355, 0]
click at [253, 661] on img at bounding box center [245, 675] width 117 height 117
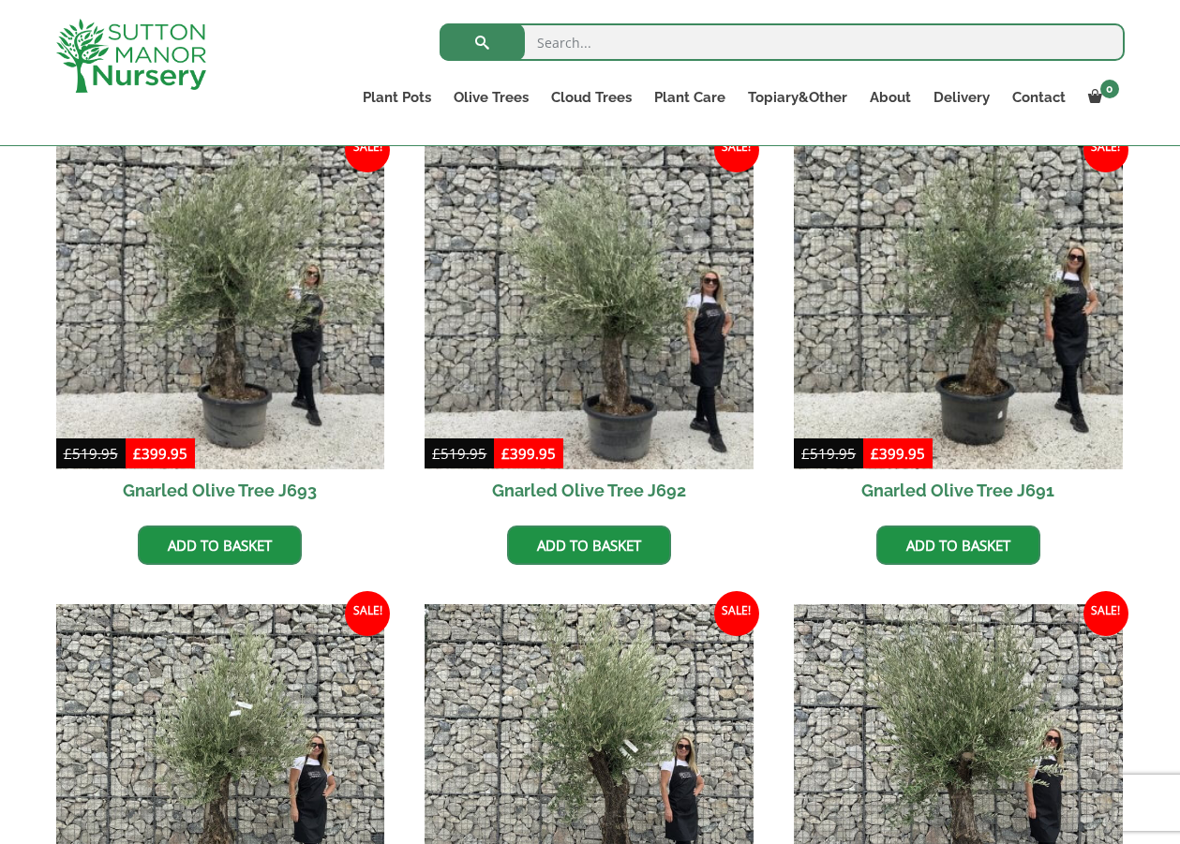
scroll to position [496, 0]
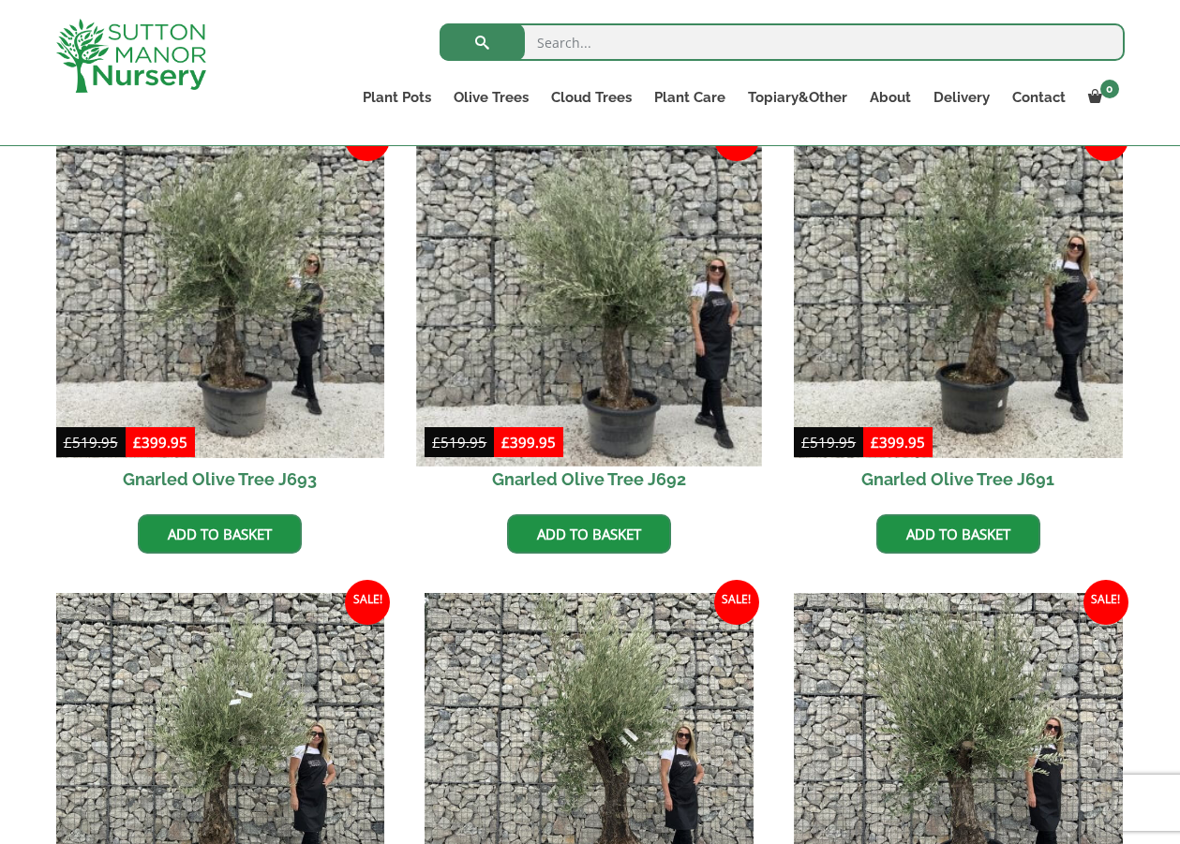
click at [595, 388] on img at bounding box center [589, 293] width 345 height 345
click at [602, 374] on img at bounding box center [589, 293] width 345 height 345
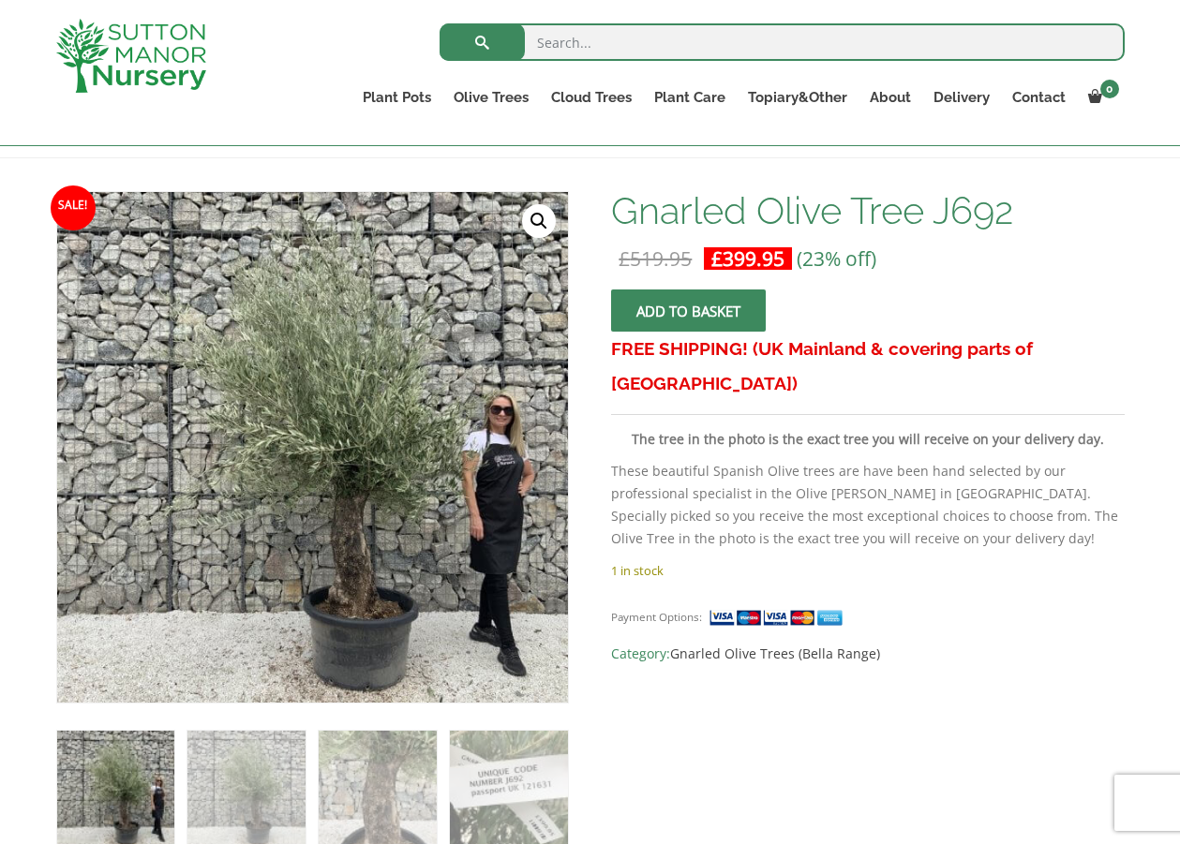
scroll to position [260, 0]
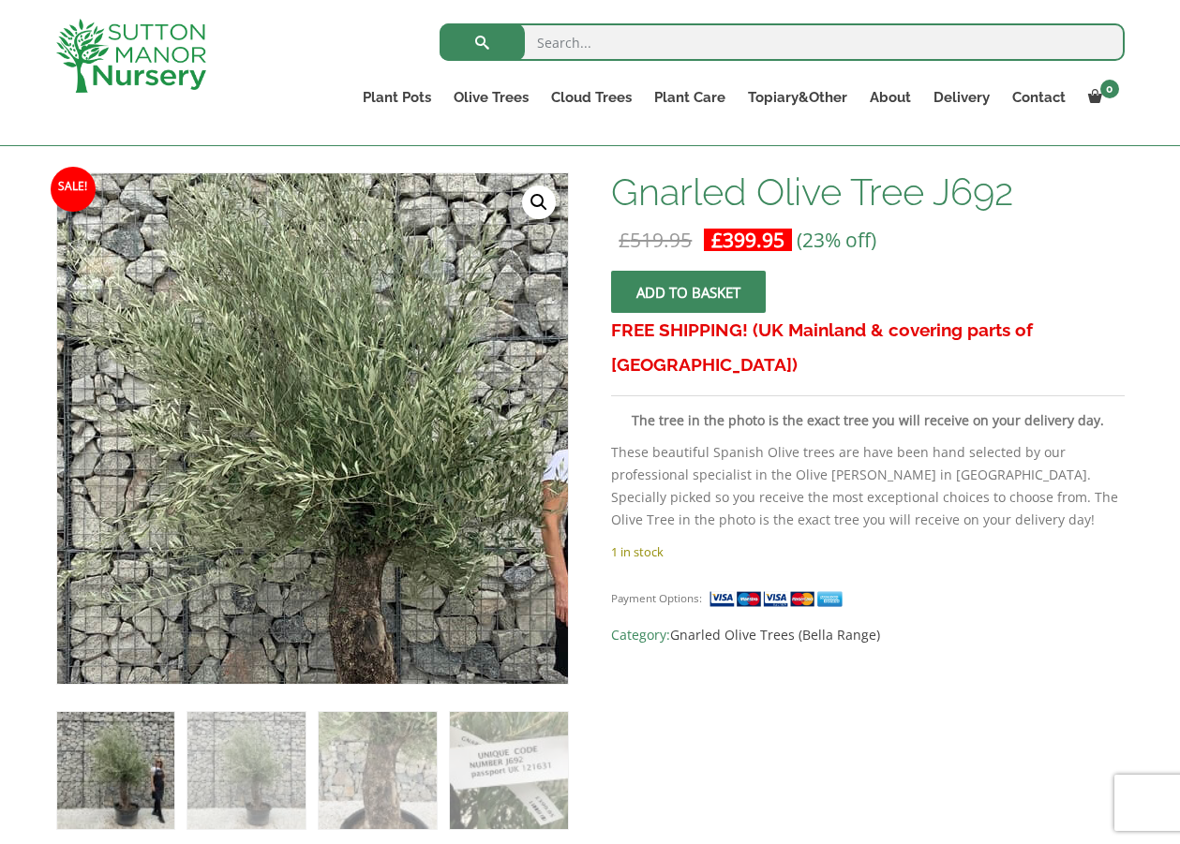
click at [333, 356] on img at bounding box center [299, 475] width 830 height 830
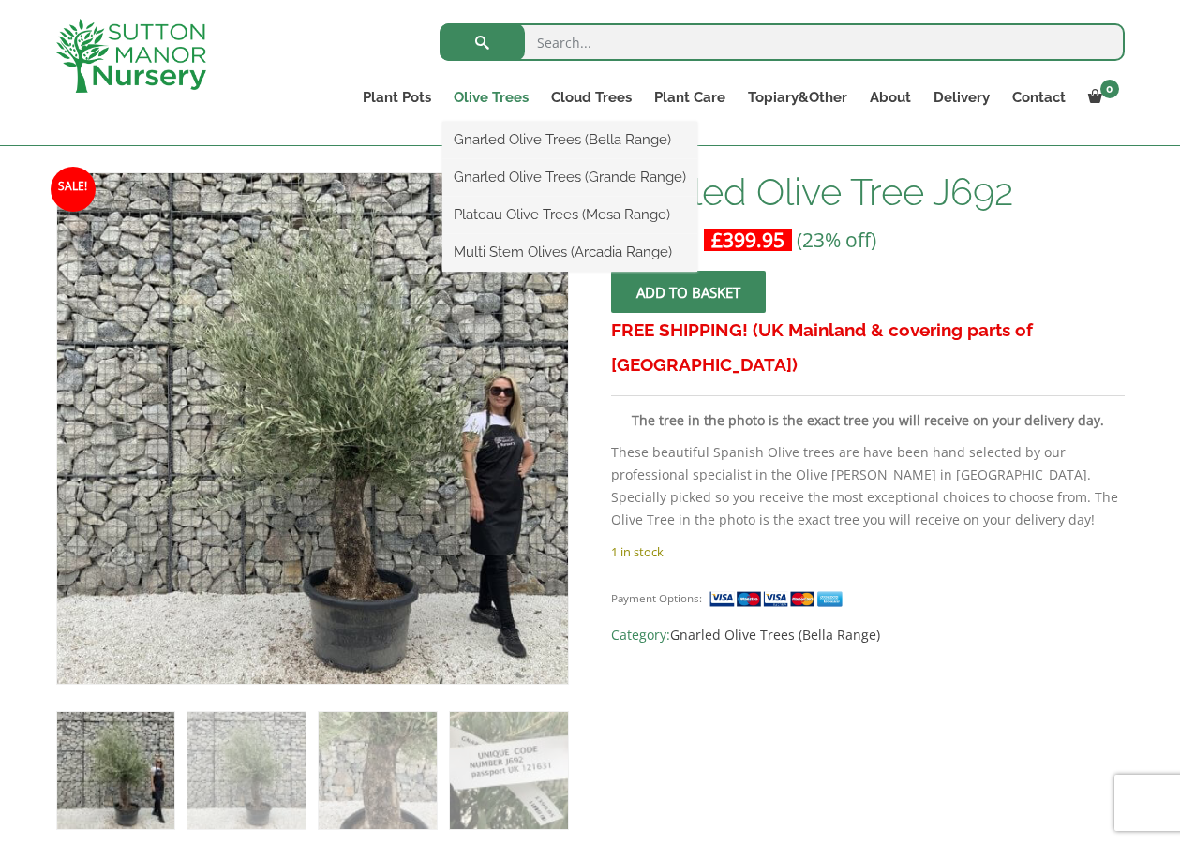
click at [483, 95] on link "Olive Trees" at bounding box center [490, 97] width 97 height 26
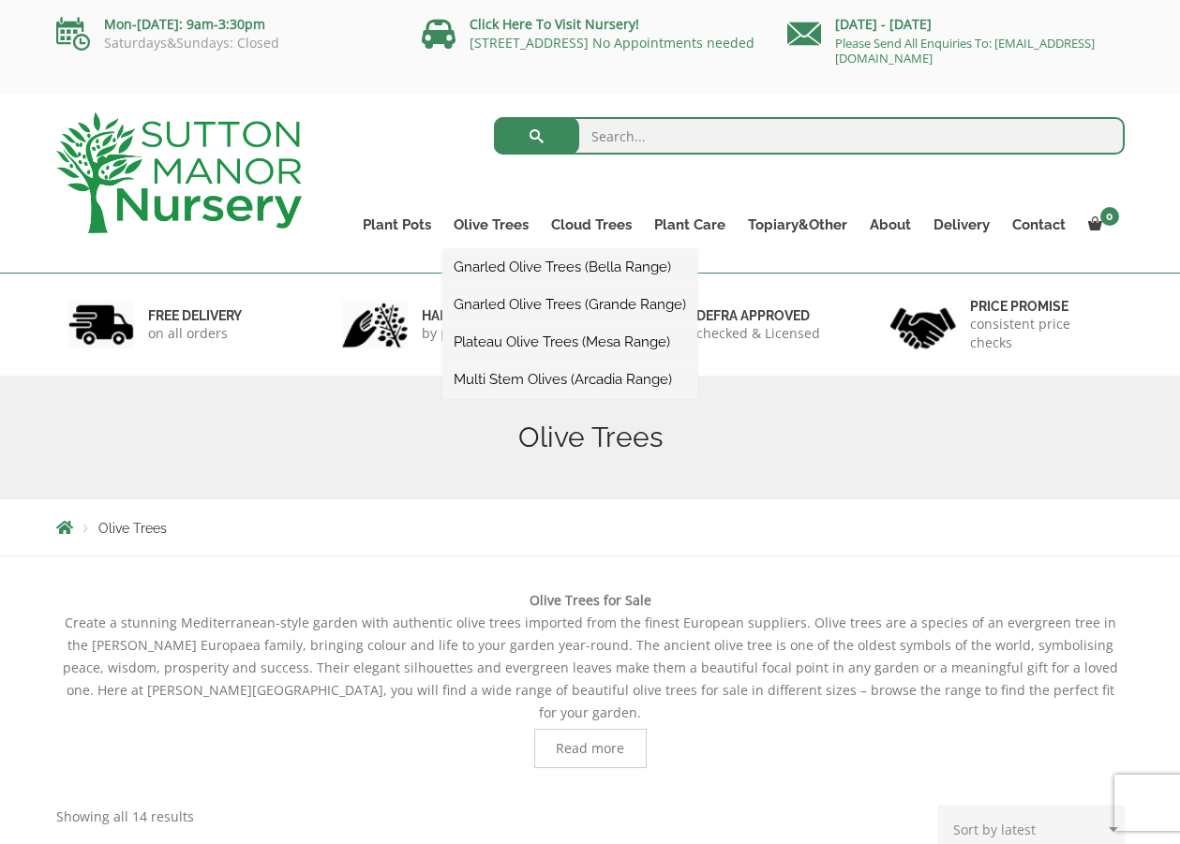
click at [579, 383] on link "Multi Stem Olives (Arcadia Range)" at bounding box center [569, 379] width 255 height 28
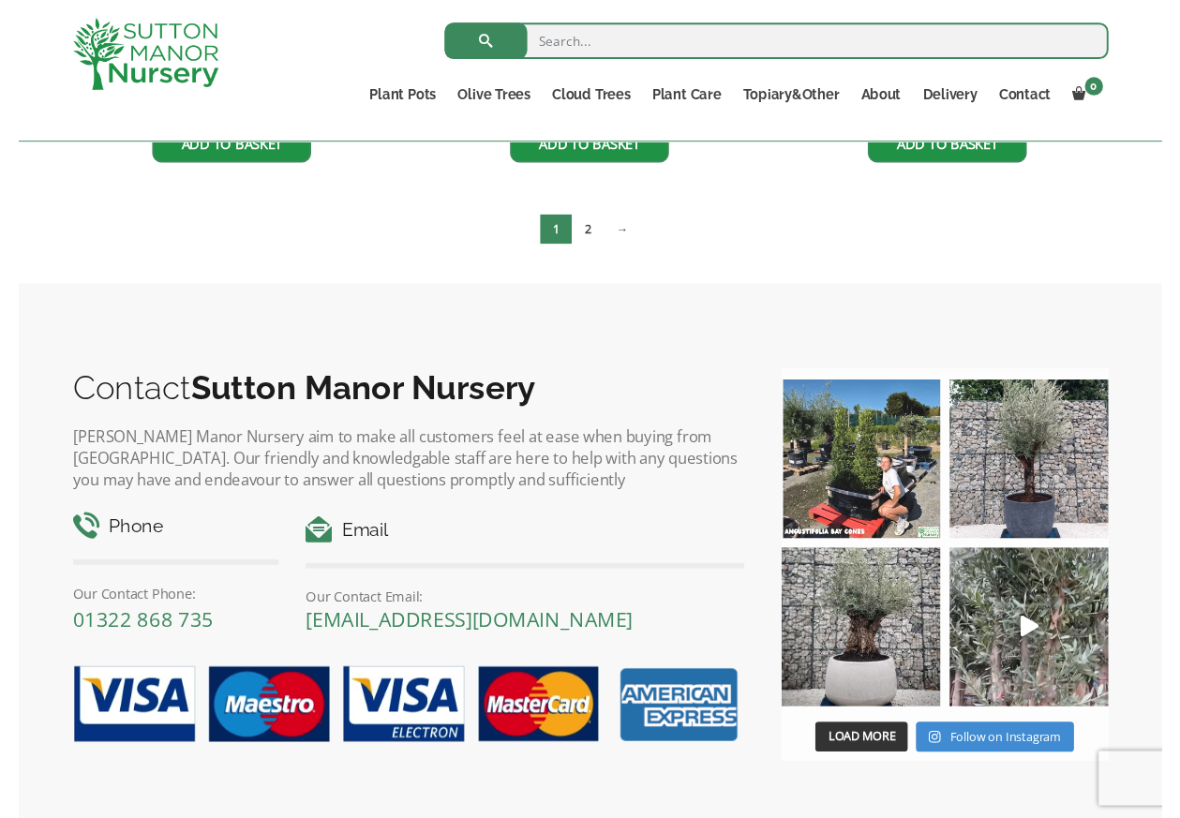
scroll to position [3537, 0]
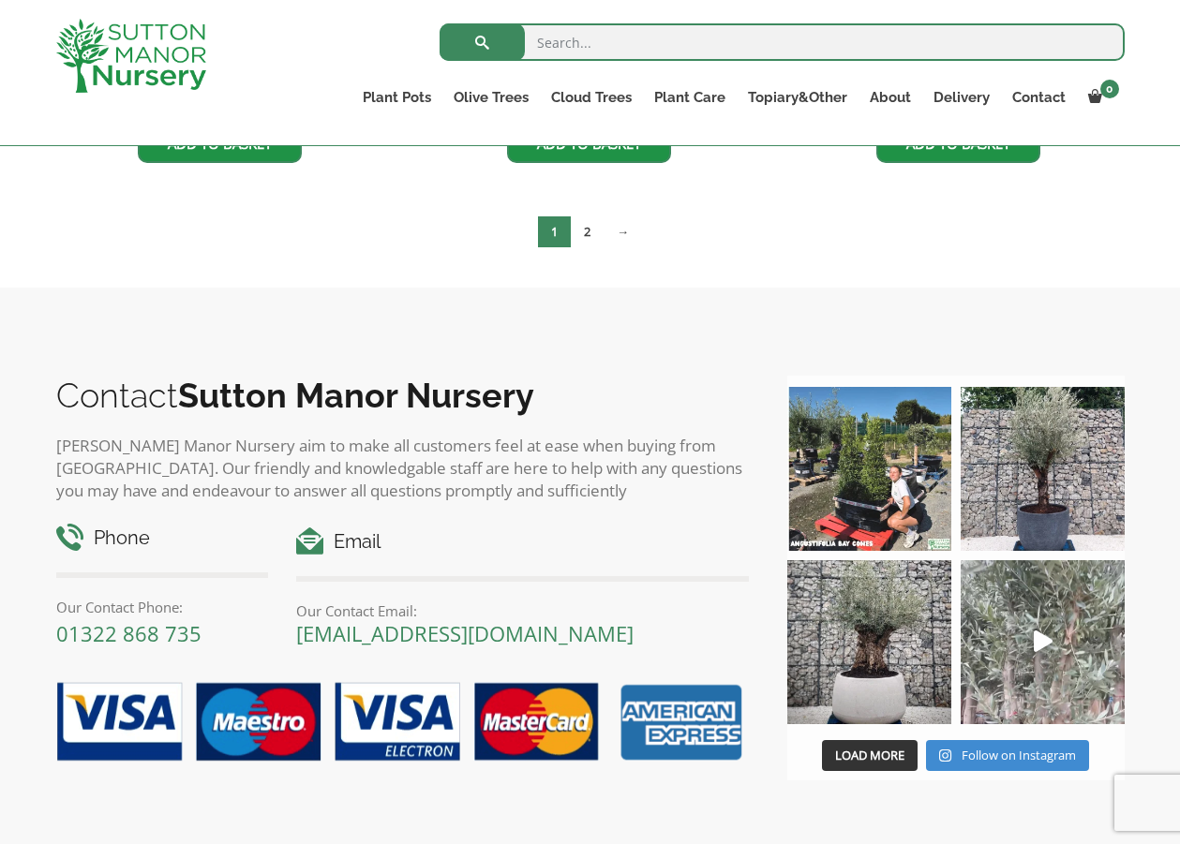
click at [1041, 639] on icon "Play" at bounding box center [1042, 642] width 19 height 22
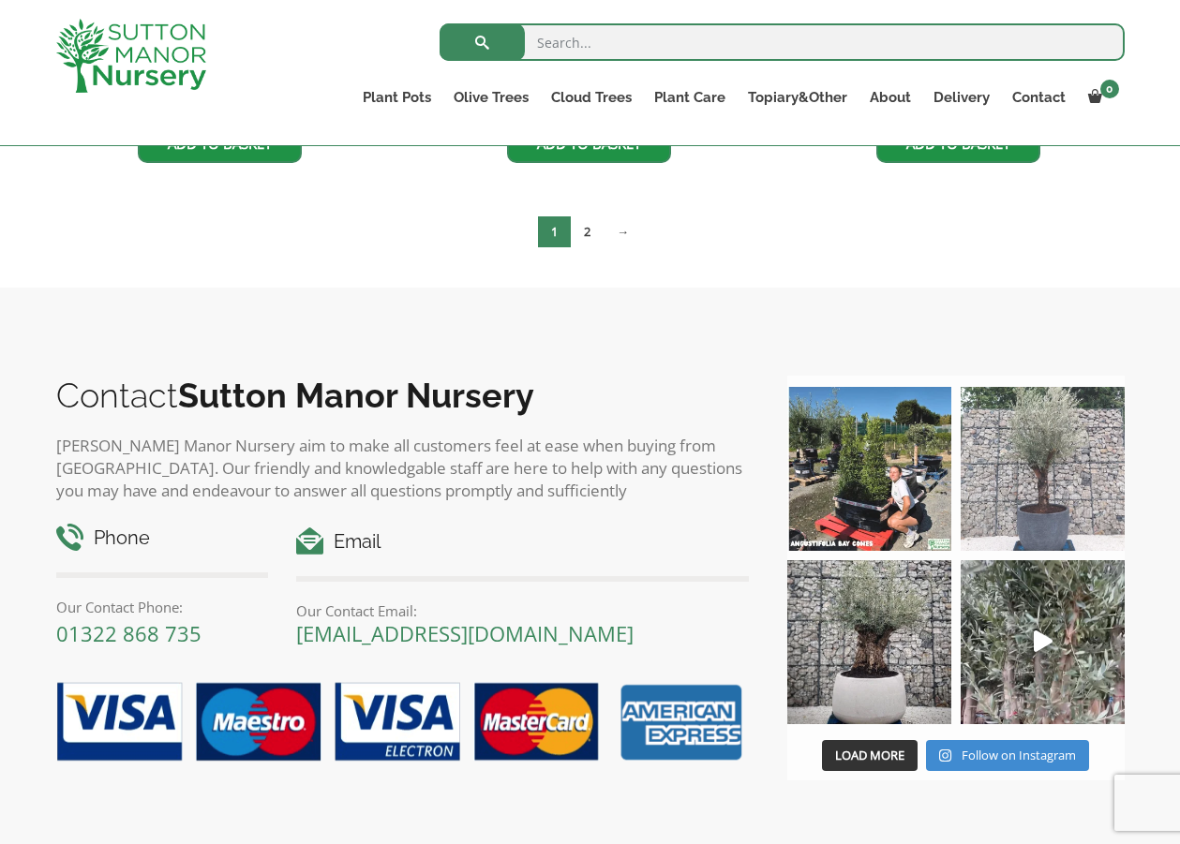
click at [1042, 478] on img at bounding box center [1042, 469] width 164 height 164
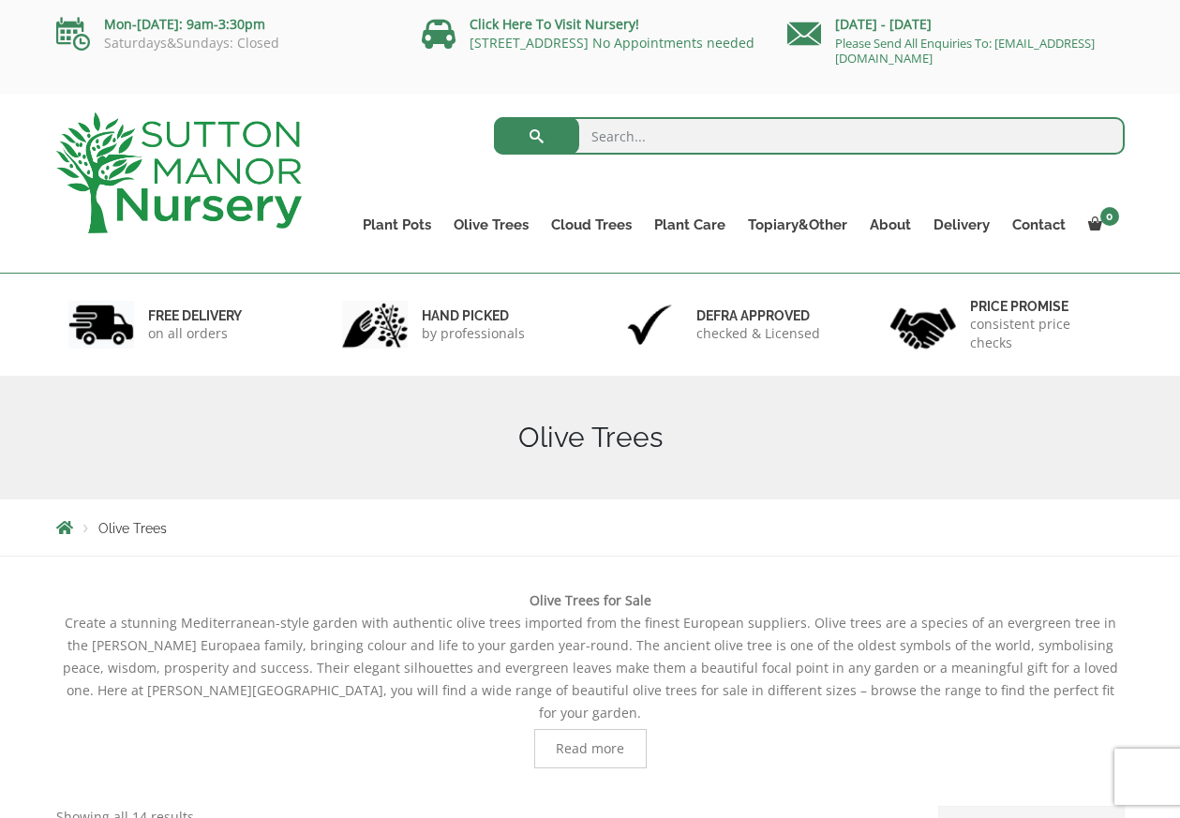
click at [613, 140] on input "search" at bounding box center [809, 135] width 631 height 37
type input "young olive trees"
click at [536, 136] on button "submit" at bounding box center [536, 135] width 85 height 37
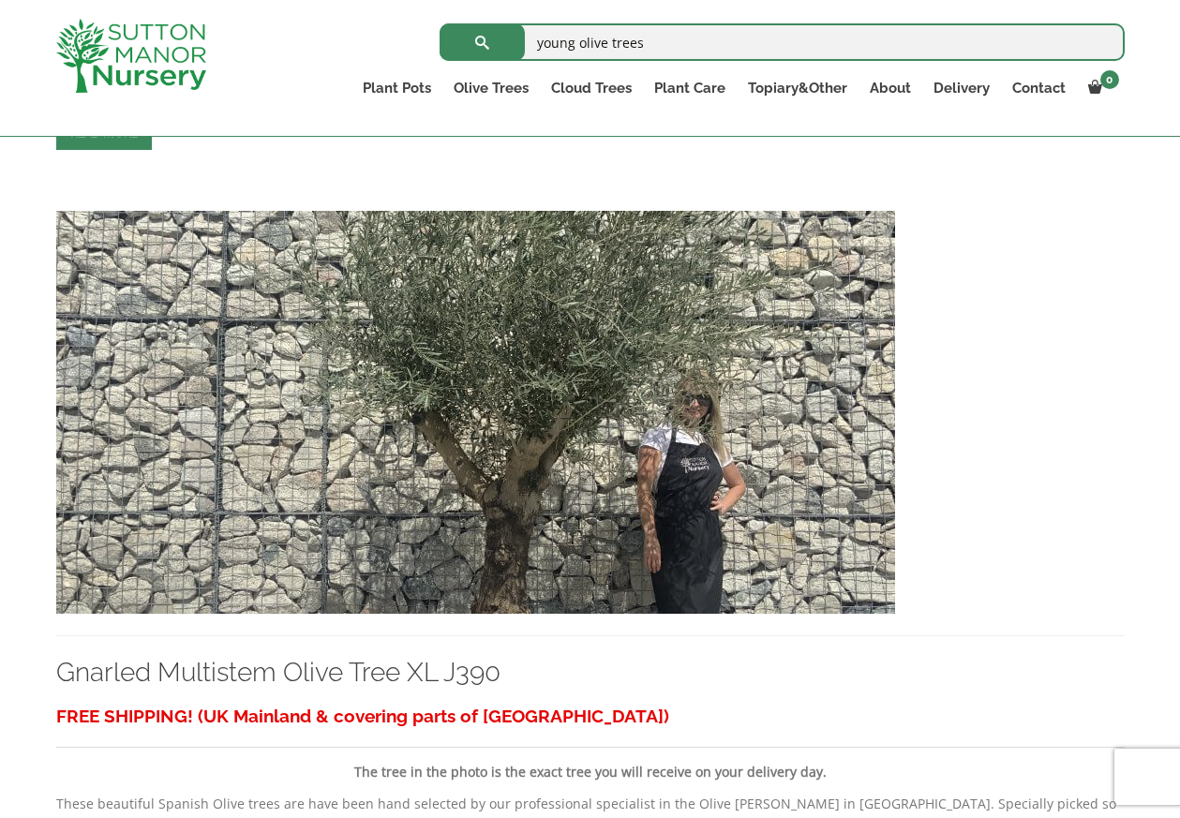
scroll to position [906, 0]
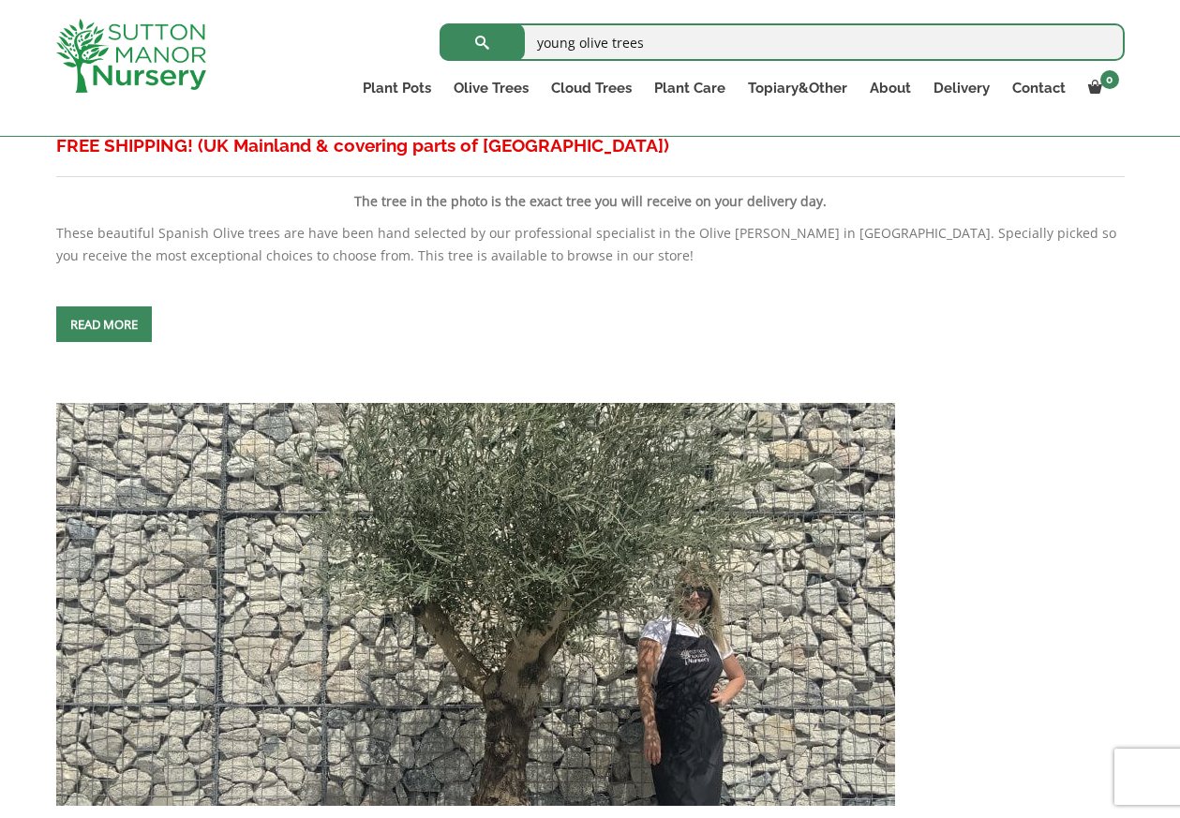
click at [116, 339] on link "Read more" at bounding box center [104, 324] width 96 height 36
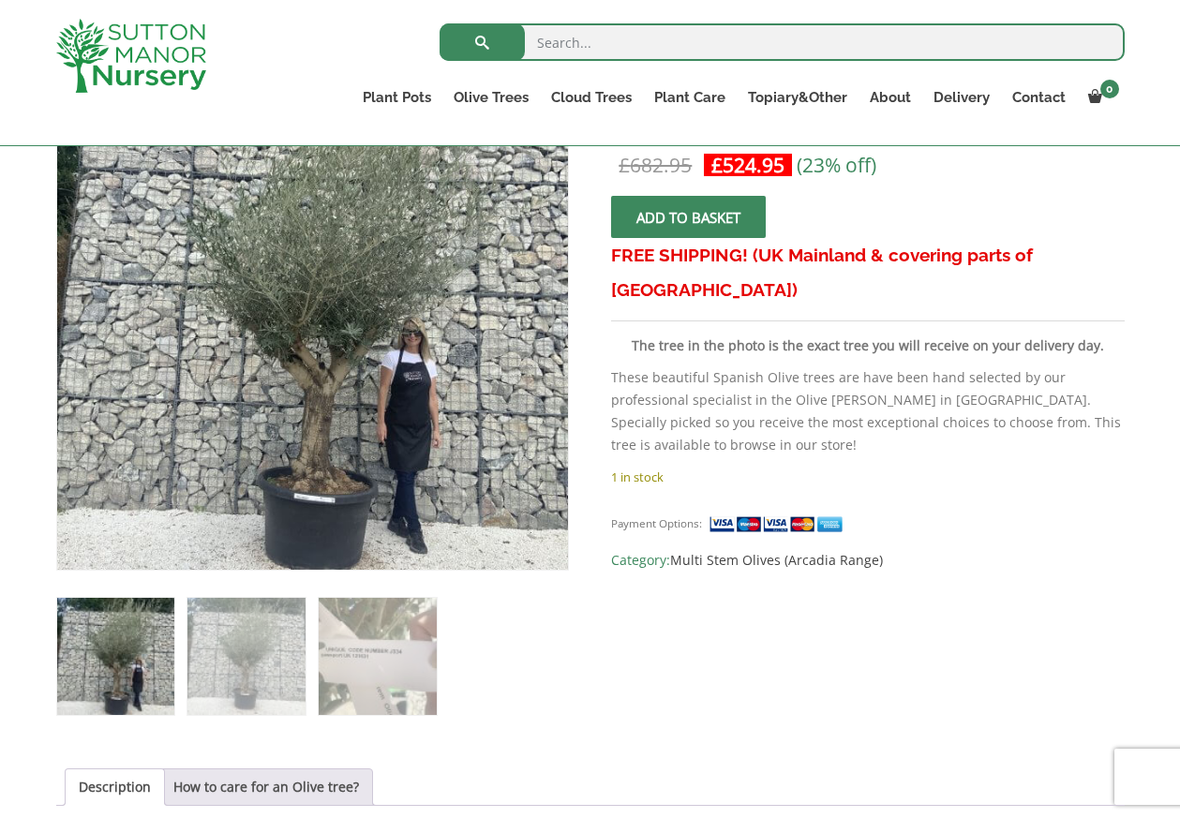
scroll to position [394, 0]
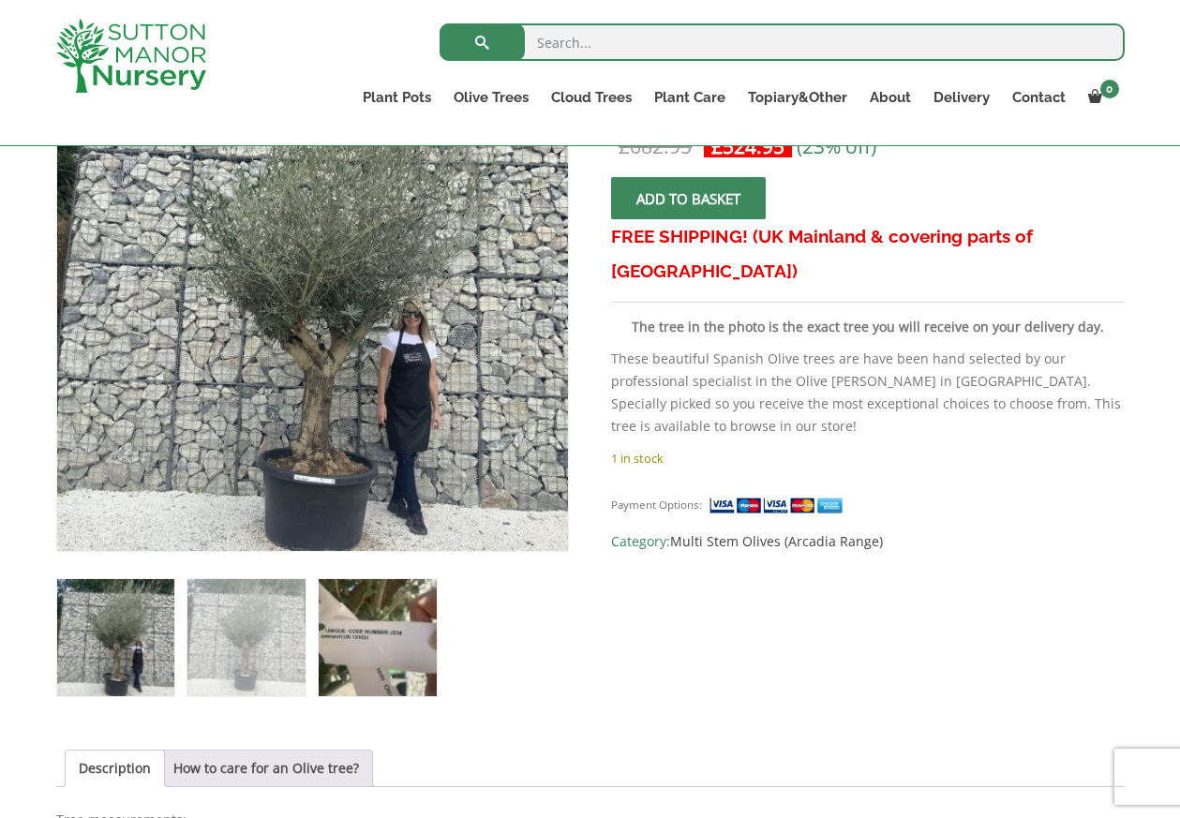
click at [379, 649] on img at bounding box center [377, 637] width 117 height 117
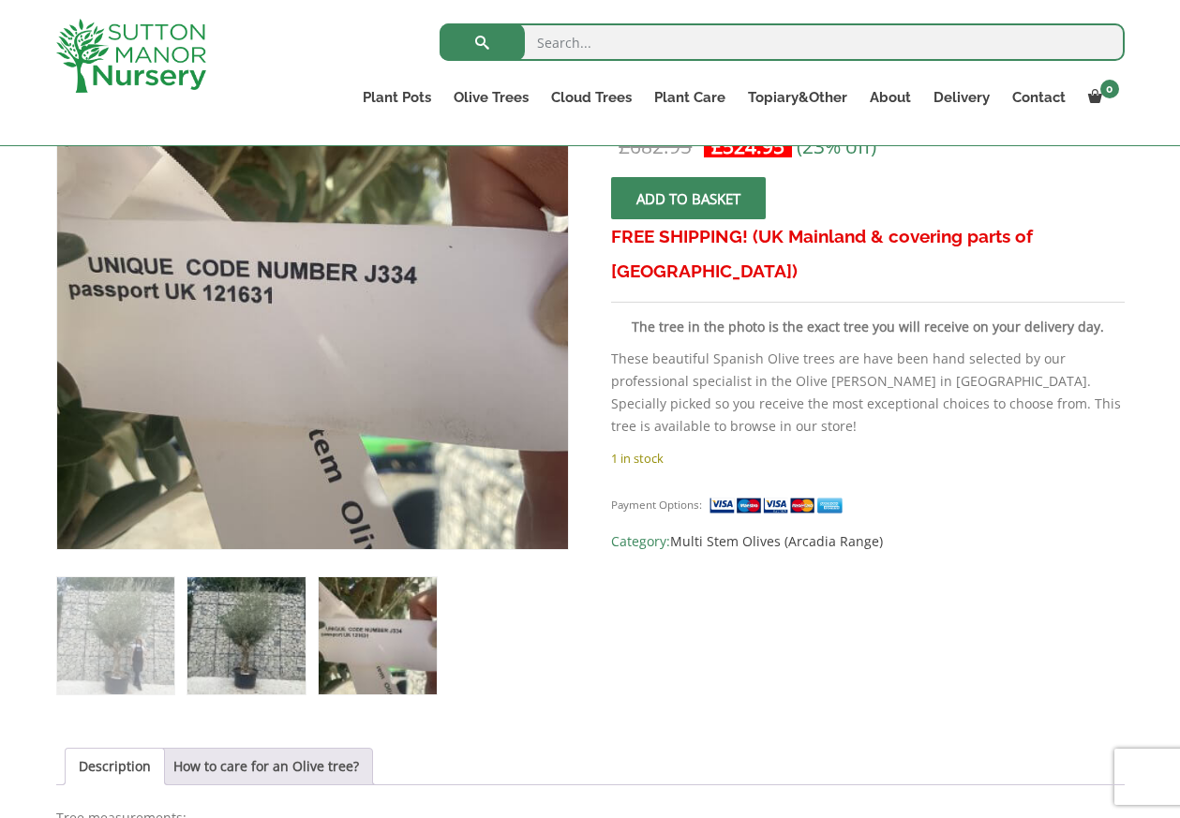
click at [243, 663] on img at bounding box center [245, 635] width 117 height 117
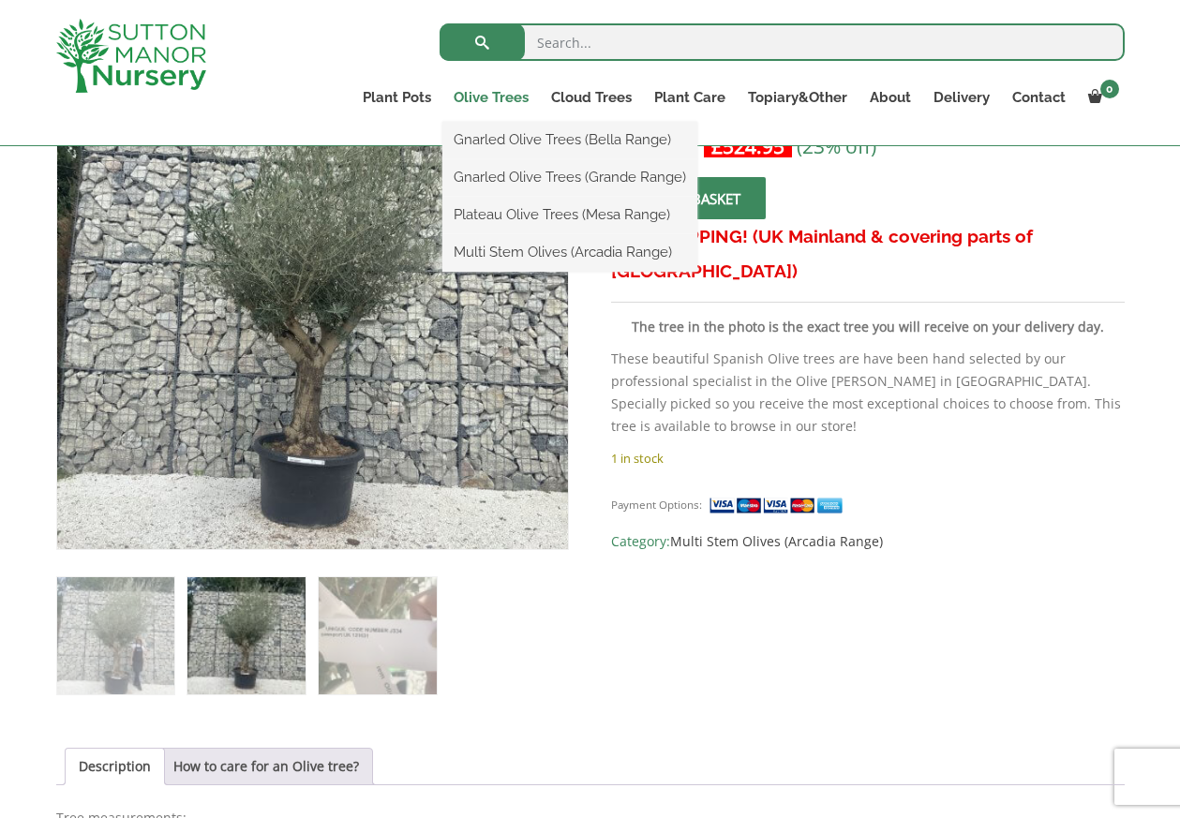
click at [500, 99] on link "Olive Trees" at bounding box center [490, 97] width 97 height 26
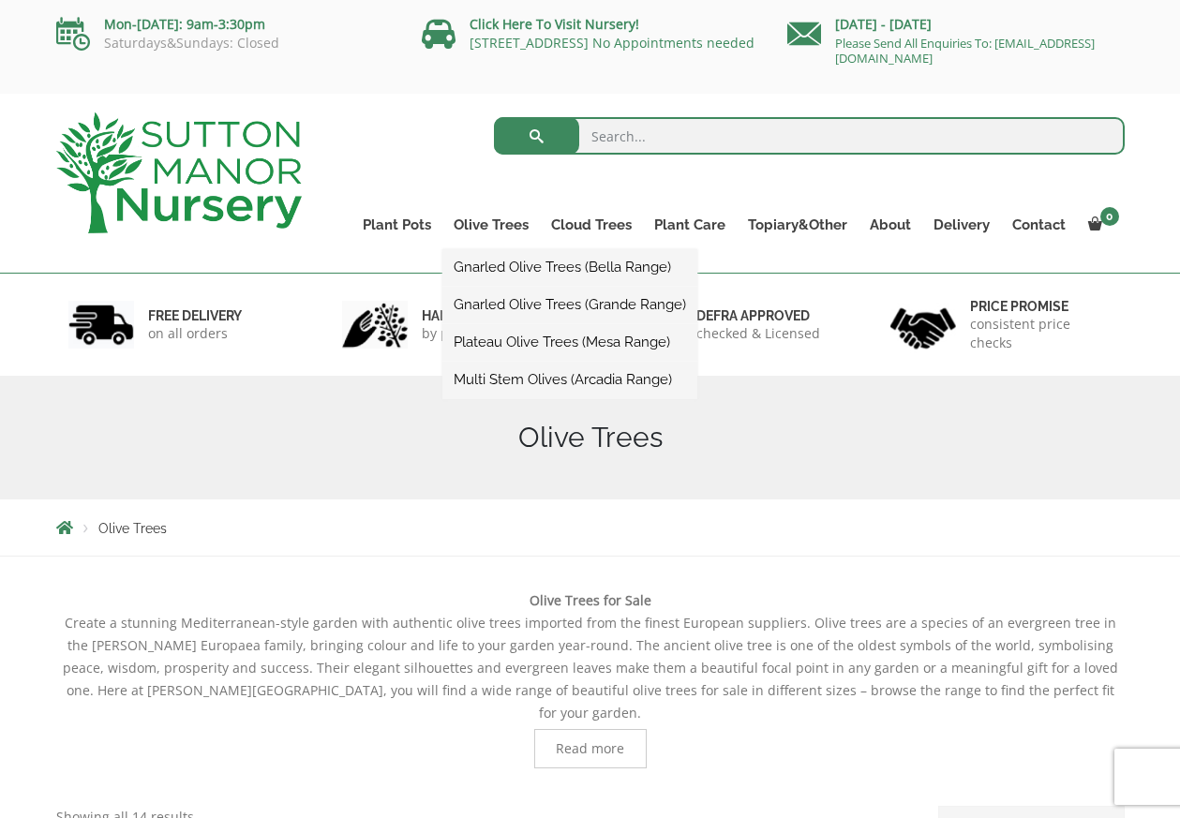
click at [474, 380] on link "Multi Stem Olives (Arcadia Range)" at bounding box center [569, 379] width 255 height 28
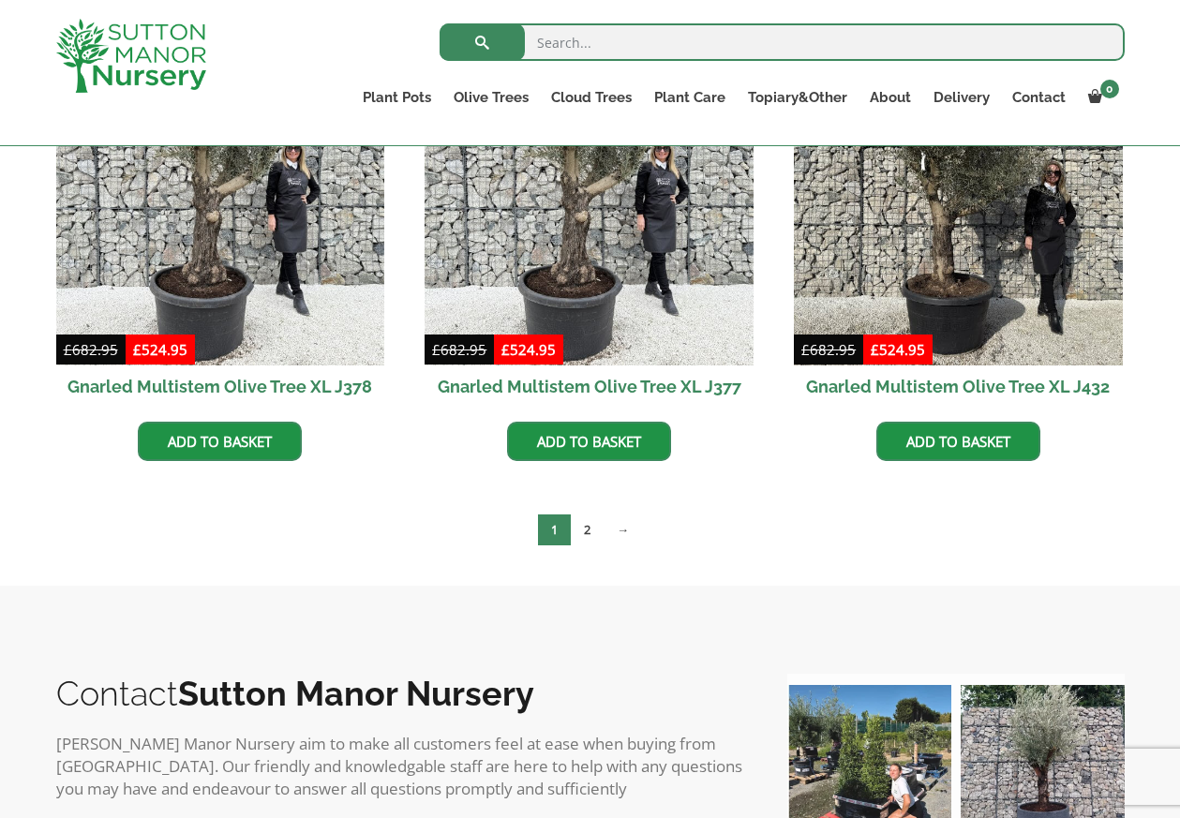
scroll to position [3239, 0]
click at [588, 529] on link "2" at bounding box center [587, 529] width 33 height 31
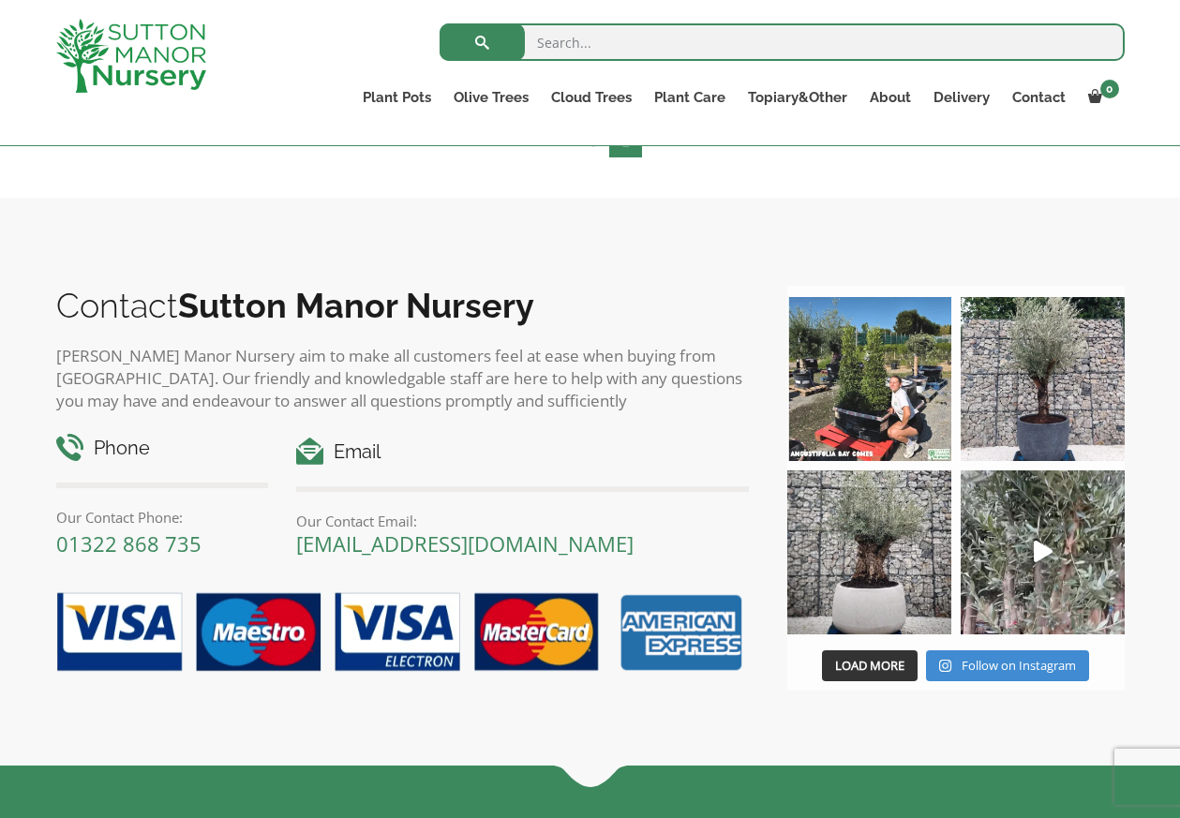
scroll to position [975, 0]
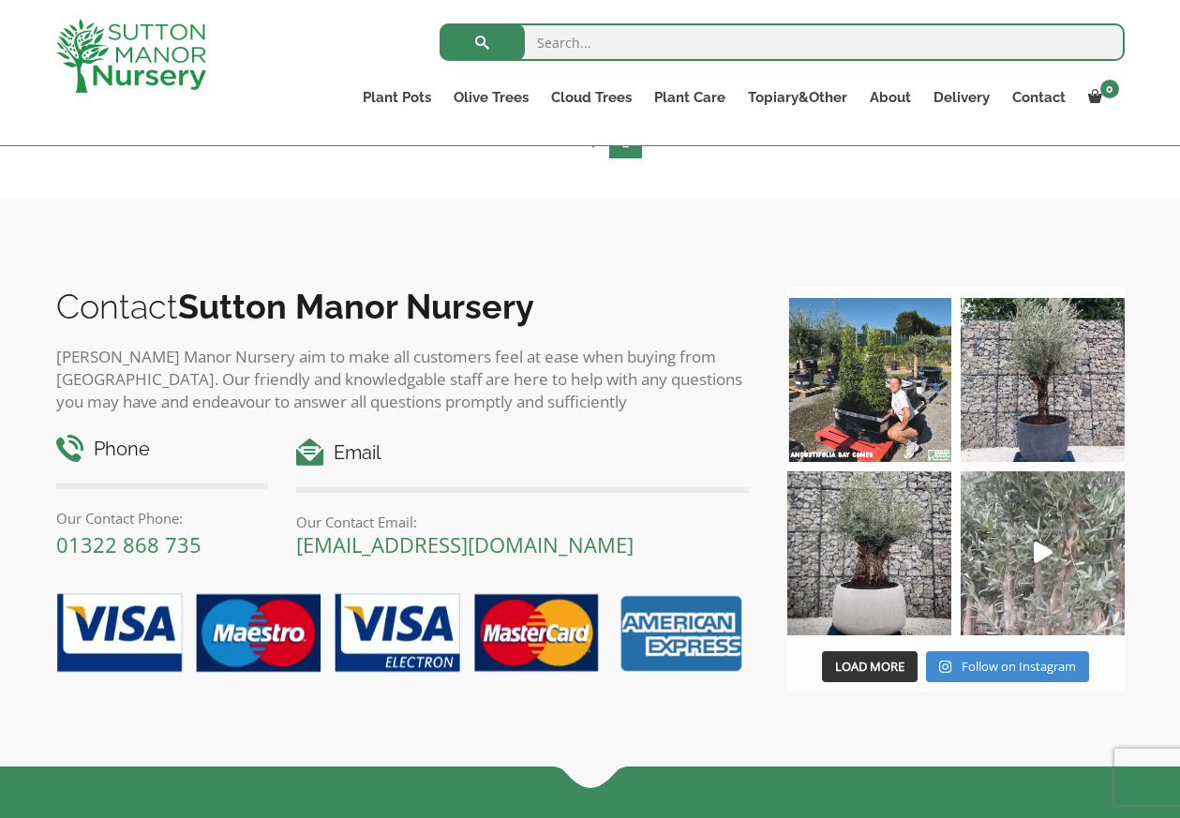
click at [1048, 548] on icon "Play" at bounding box center [1042, 553] width 19 height 22
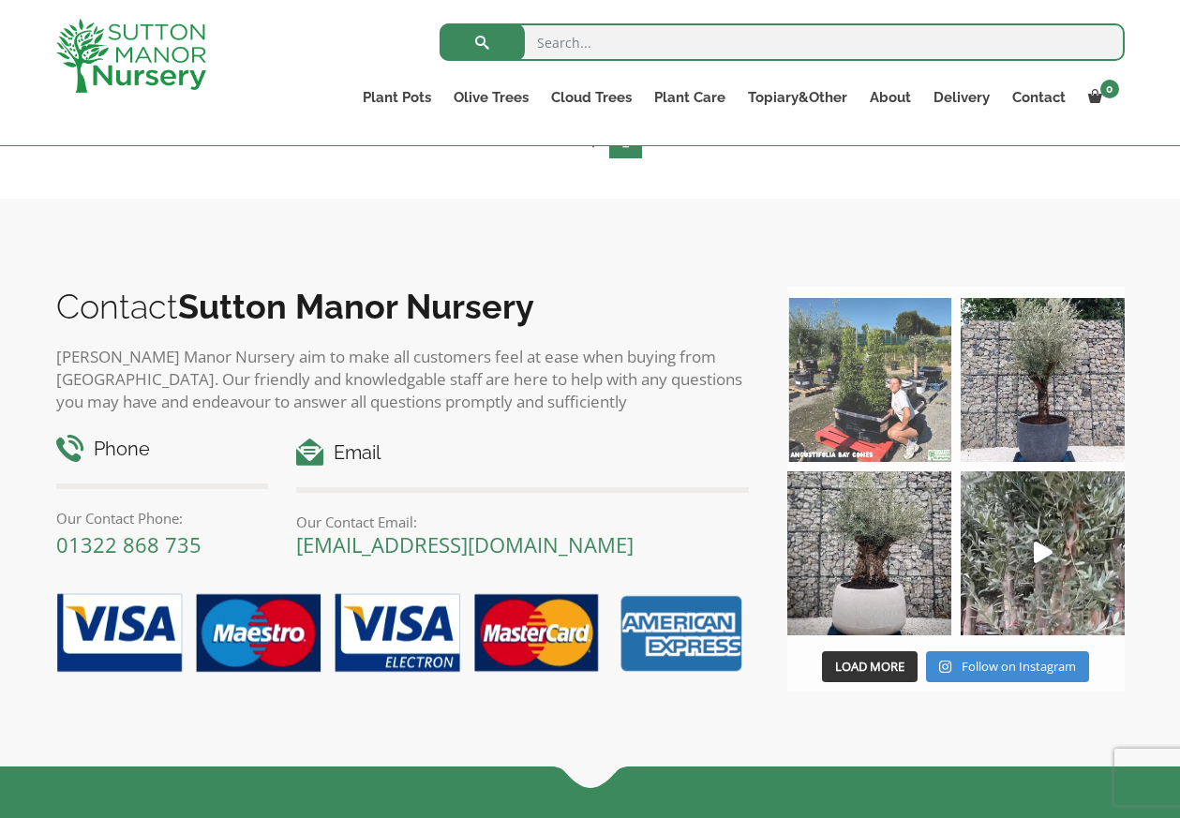
click at [876, 400] on img at bounding box center [869, 380] width 164 height 164
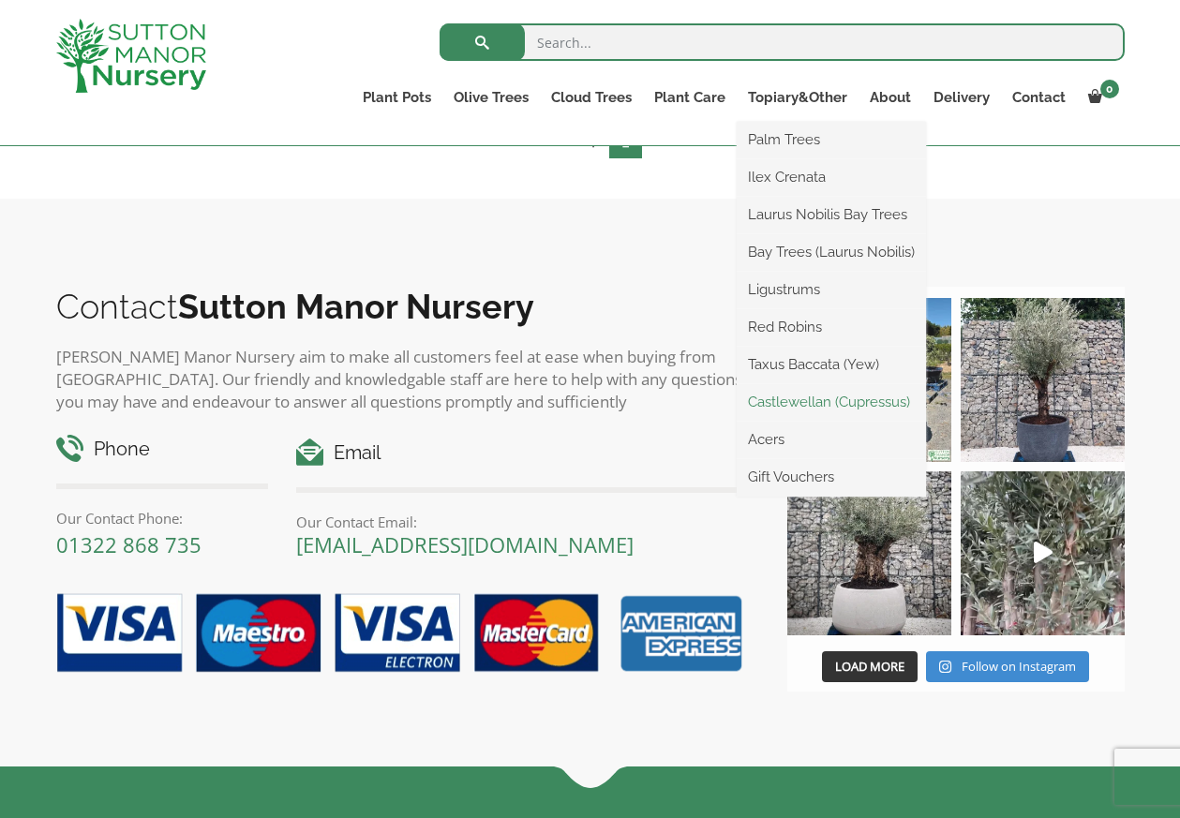
click at [797, 398] on link "Castlewellan (Cupressus)" at bounding box center [830, 402] width 189 height 28
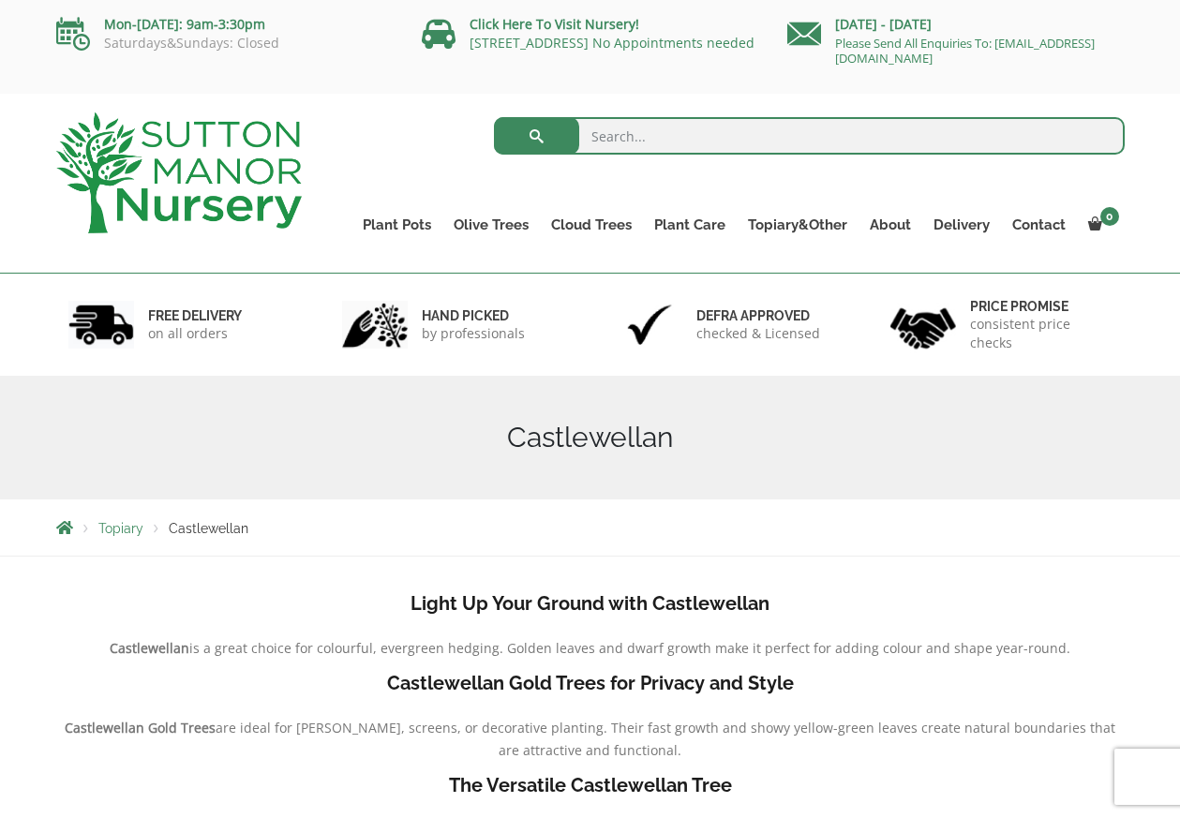
click at [476, 334] on p "by professionals" at bounding box center [473, 333] width 103 height 19
click at [463, 309] on h6 "hand picked" at bounding box center [473, 315] width 103 height 17
click at [946, 223] on link "Delivery" at bounding box center [961, 225] width 79 height 26
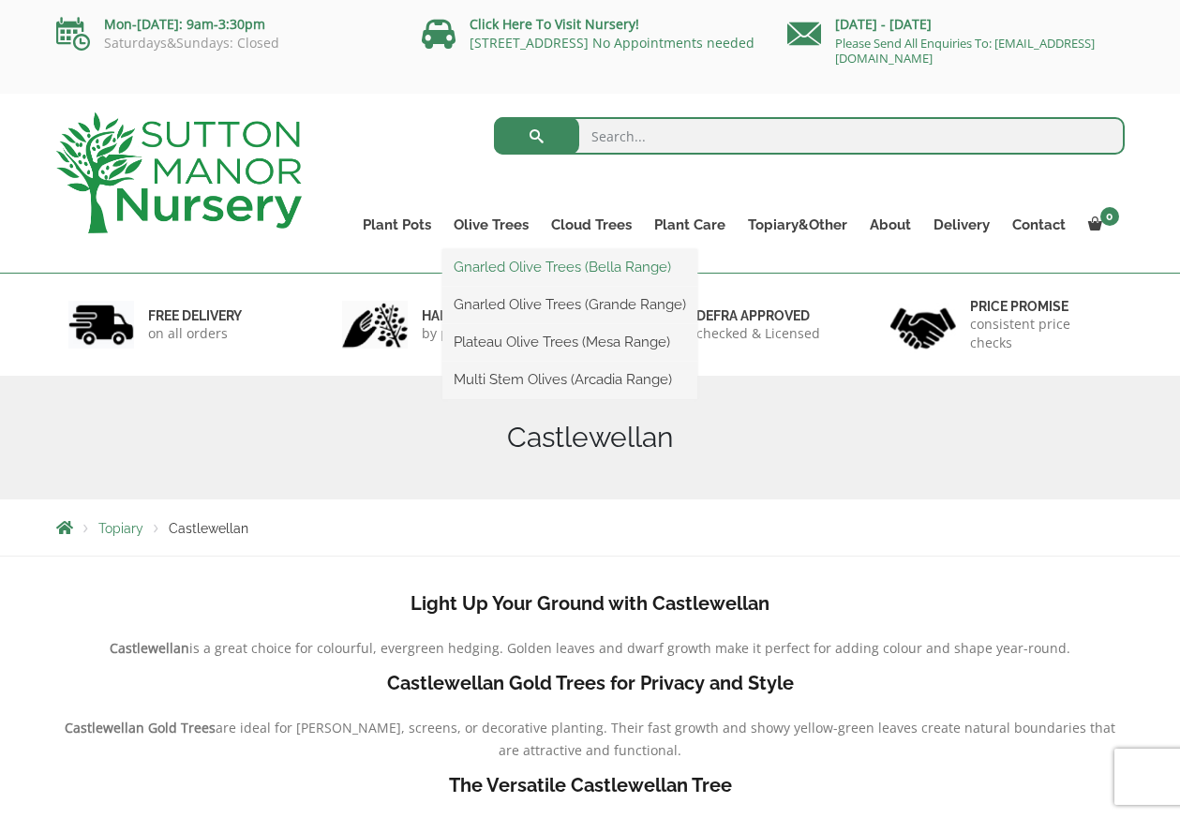
click at [524, 264] on link "Gnarled Olive Trees (Bella Range)" at bounding box center [569, 267] width 255 height 28
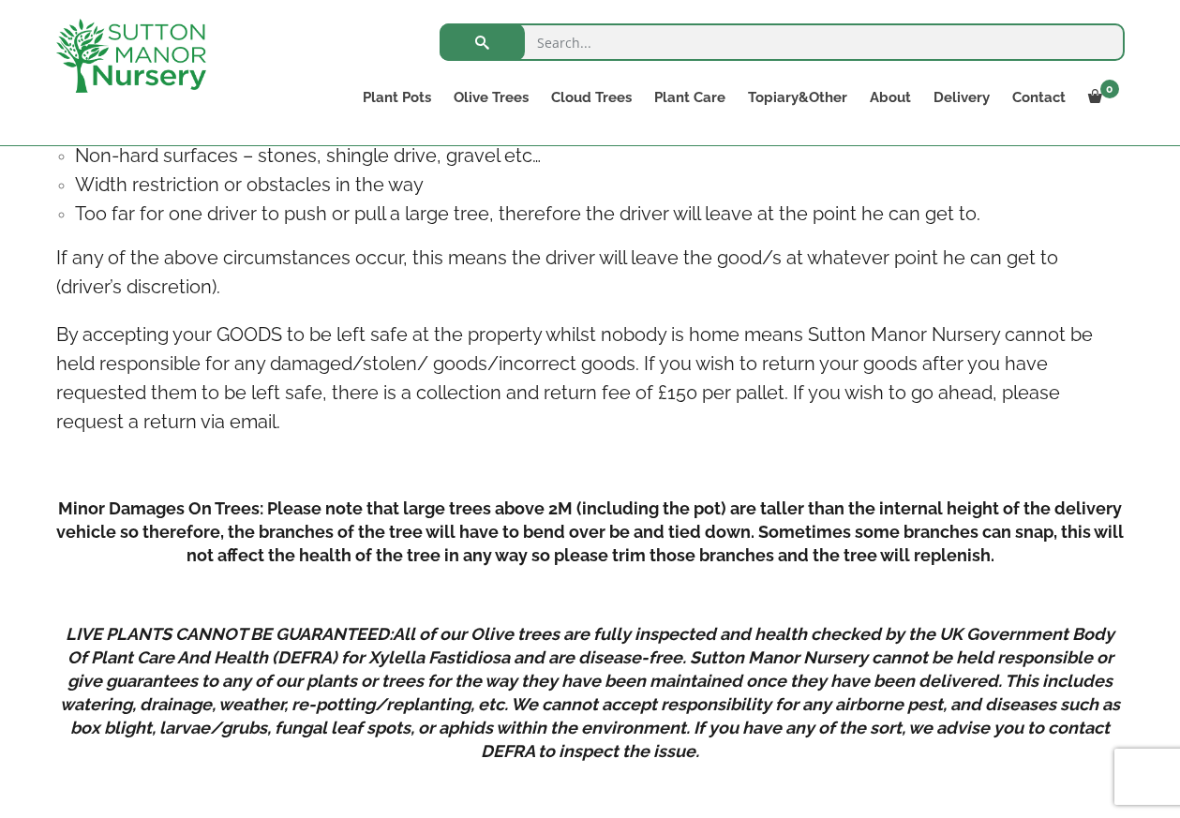
scroll to position [2214, 0]
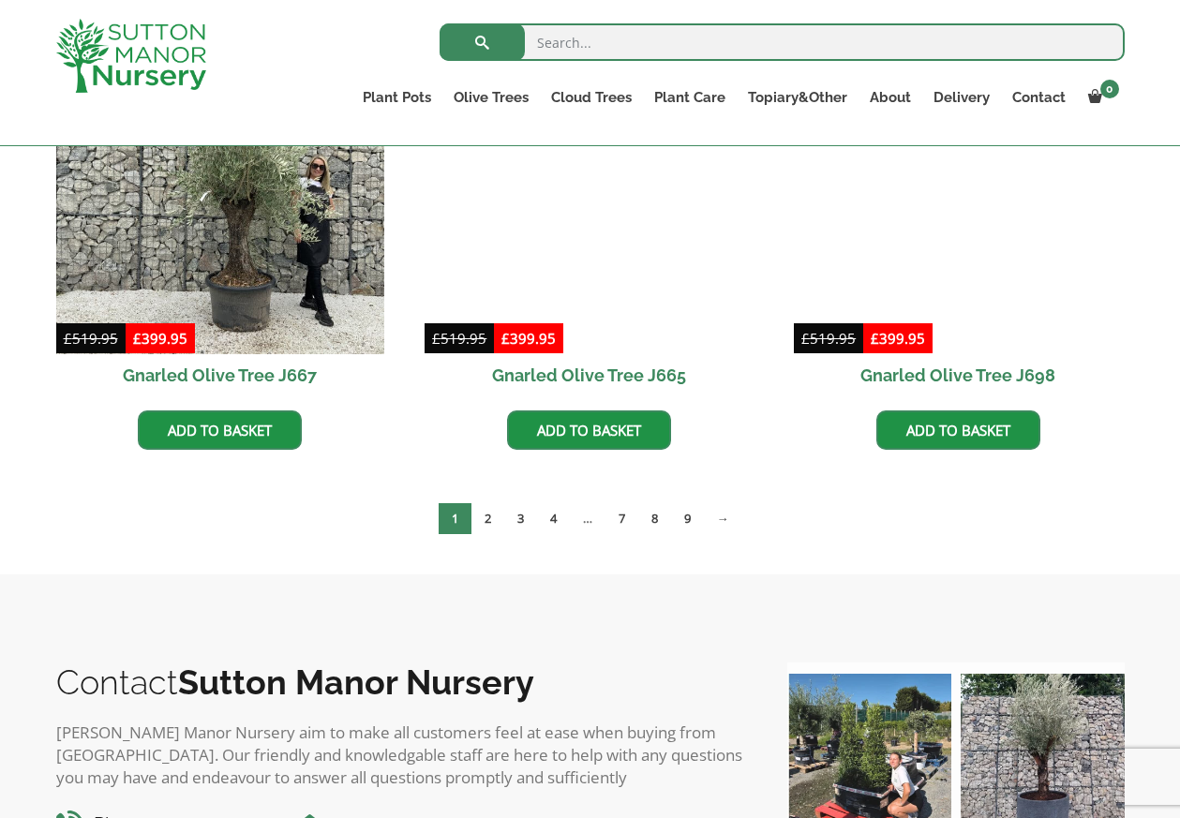
scroll to position [1537, 0]
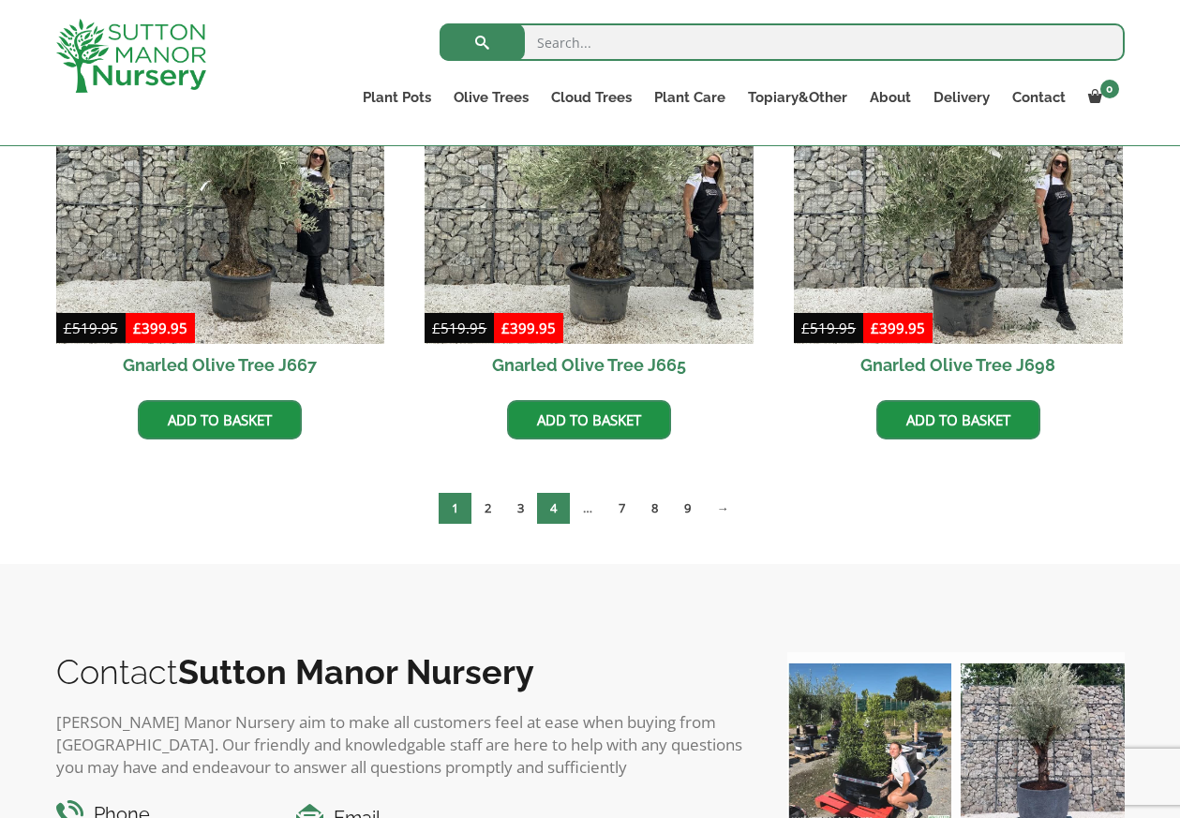
click at [553, 511] on link "4" at bounding box center [553, 508] width 33 height 31
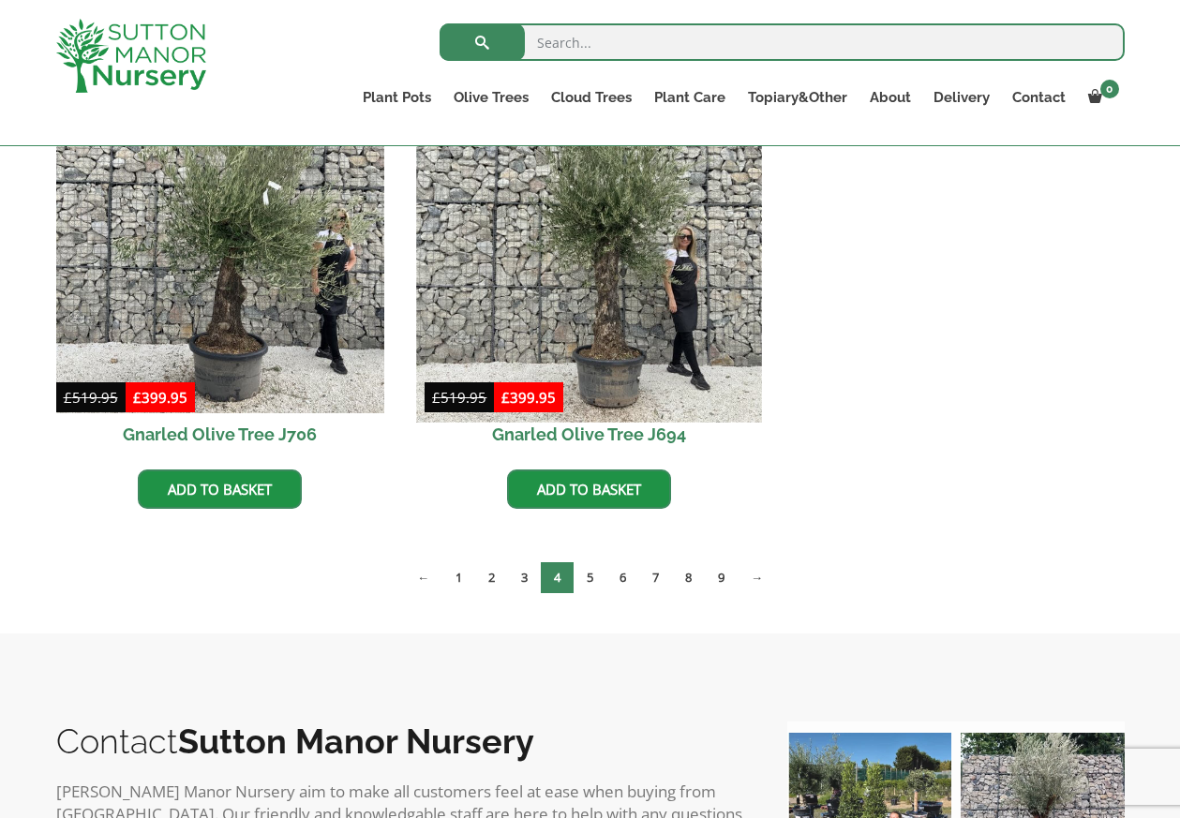
scroll to position [1939, 0]
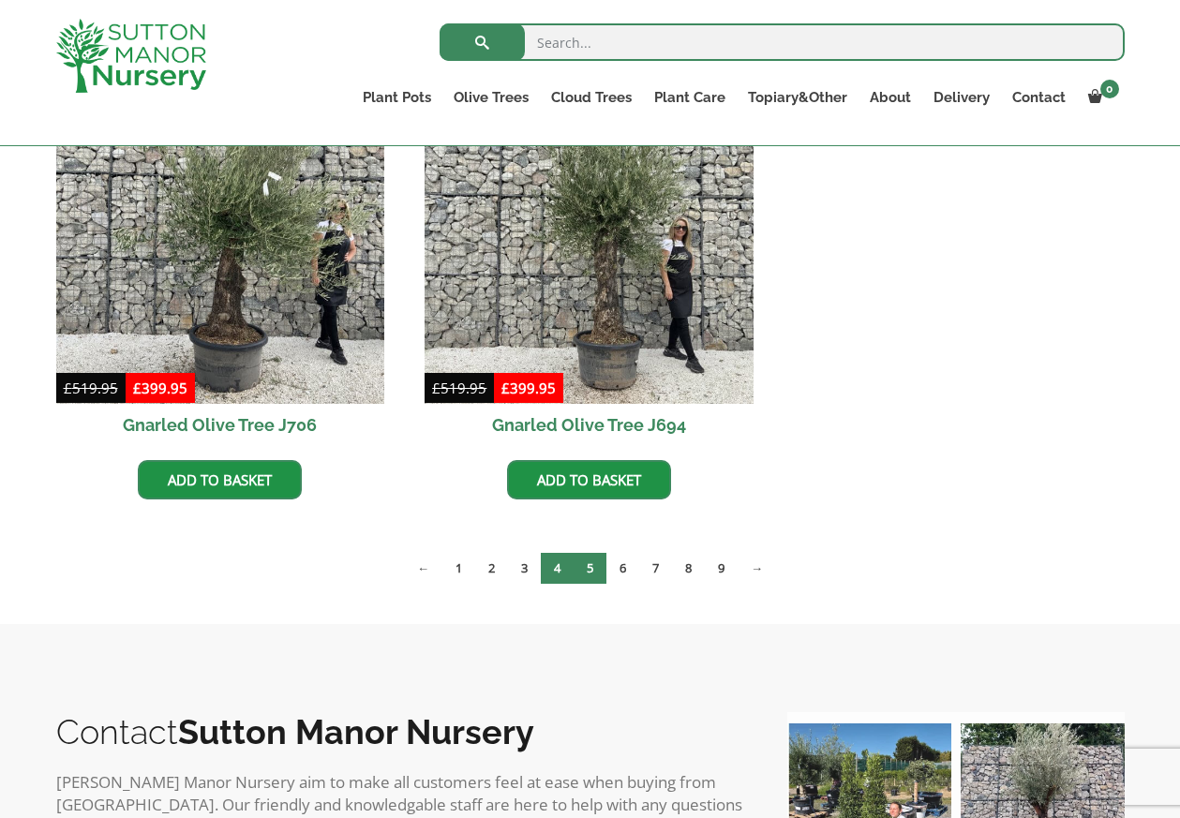
click at [592, 565] on link "5" at bounding box center [589, 568] width 33 height 31
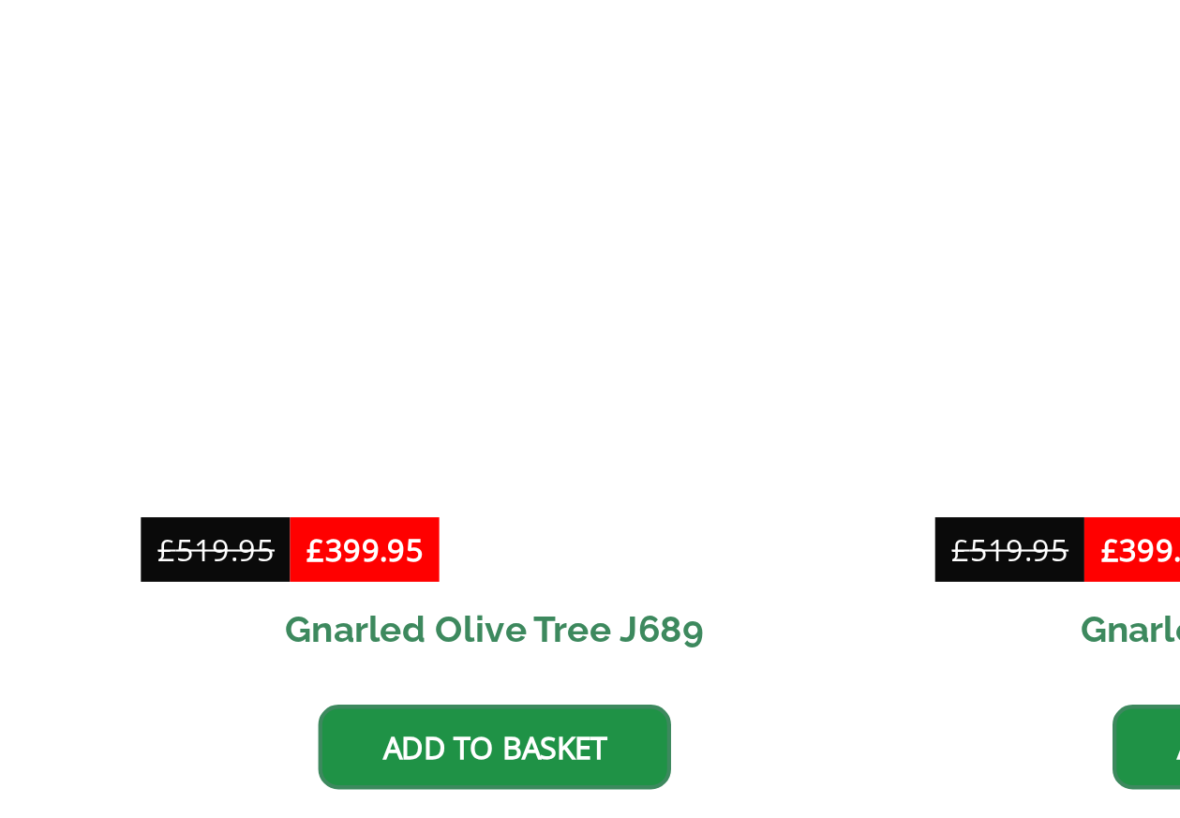
scroll to position [824, 0]
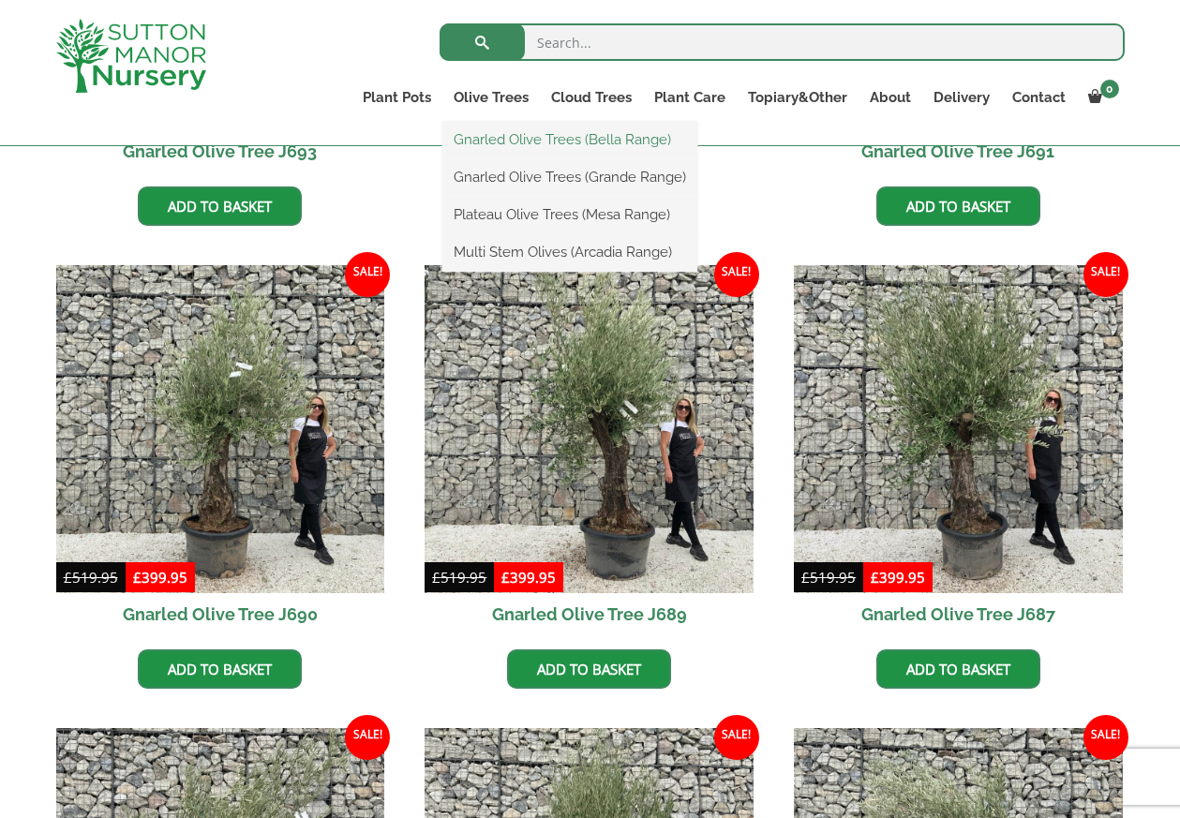
click at [534, 139] on link "Gnarled Olive Trees (Bella Range)" at bounding box center [569, 140] width 255 height 28
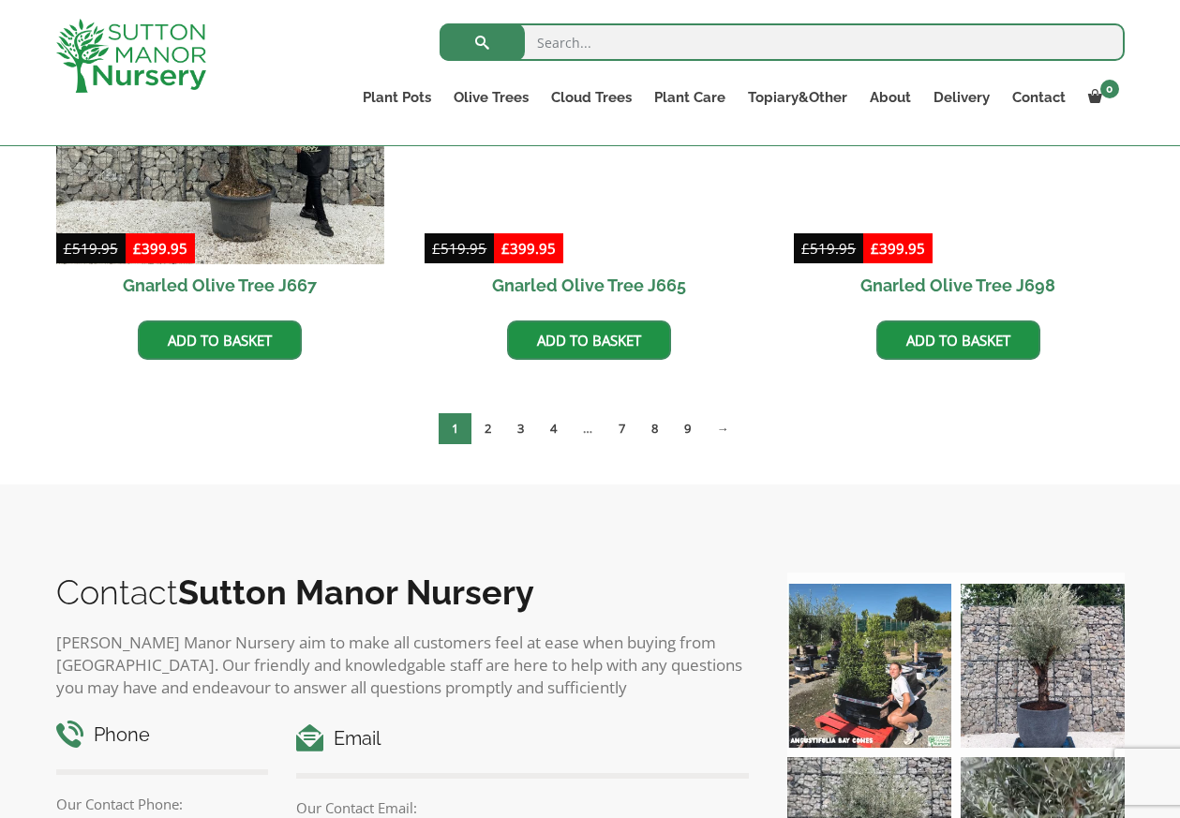
scroll to position [1617, 0]
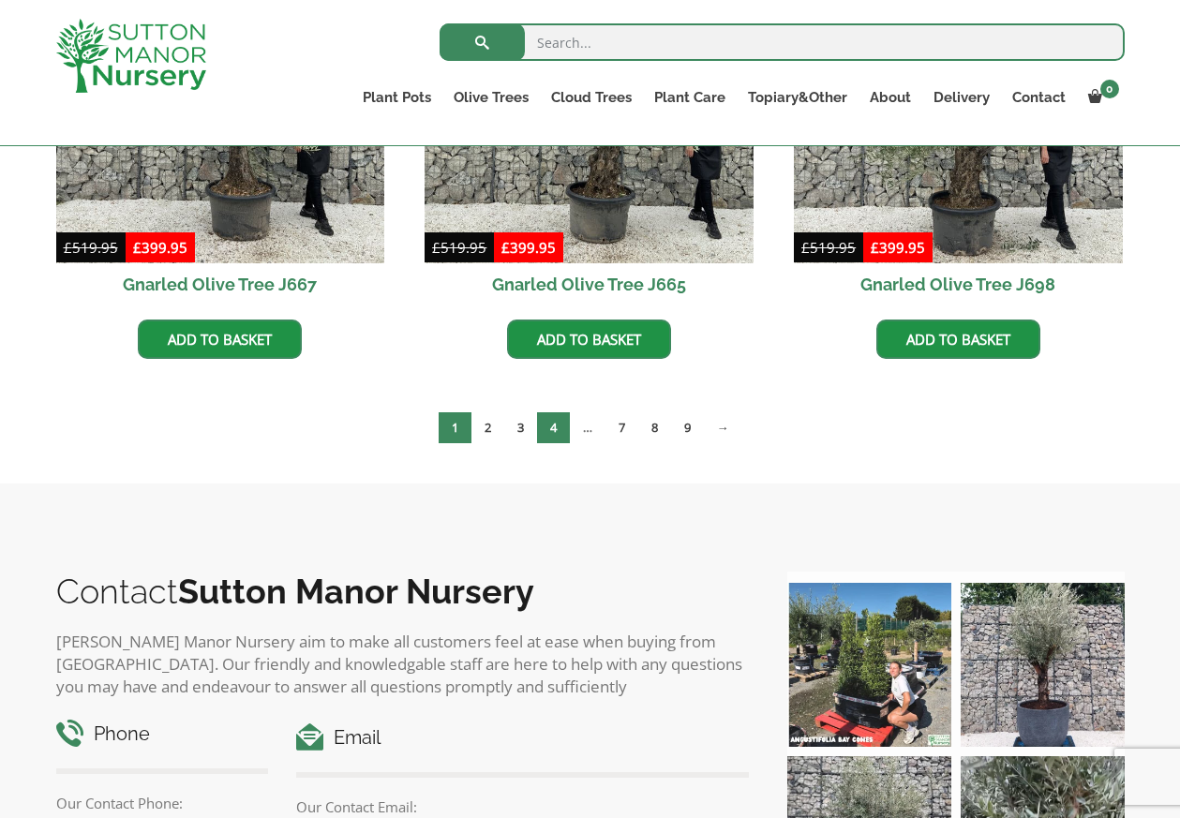
click at [550, 427] on link "4" at bounding box center [553, 427] width 33 height 31
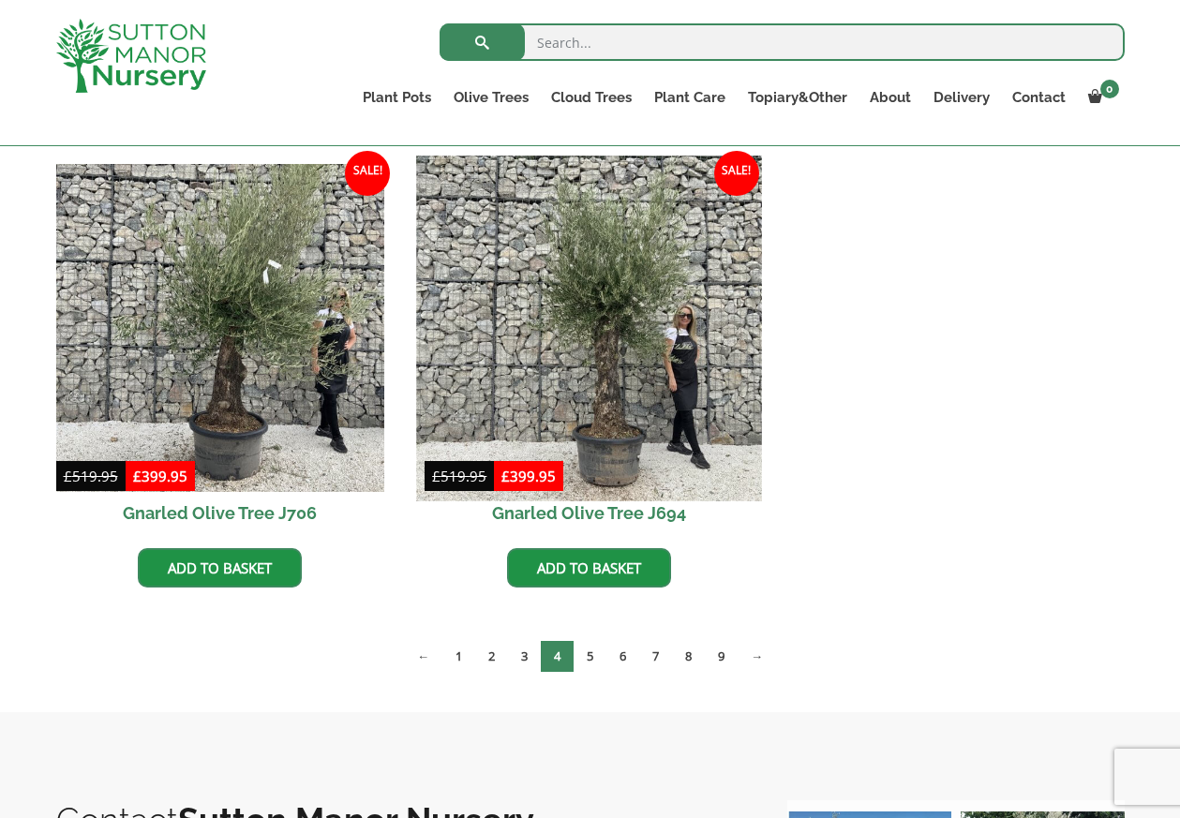
scroll to position [1859, 0]
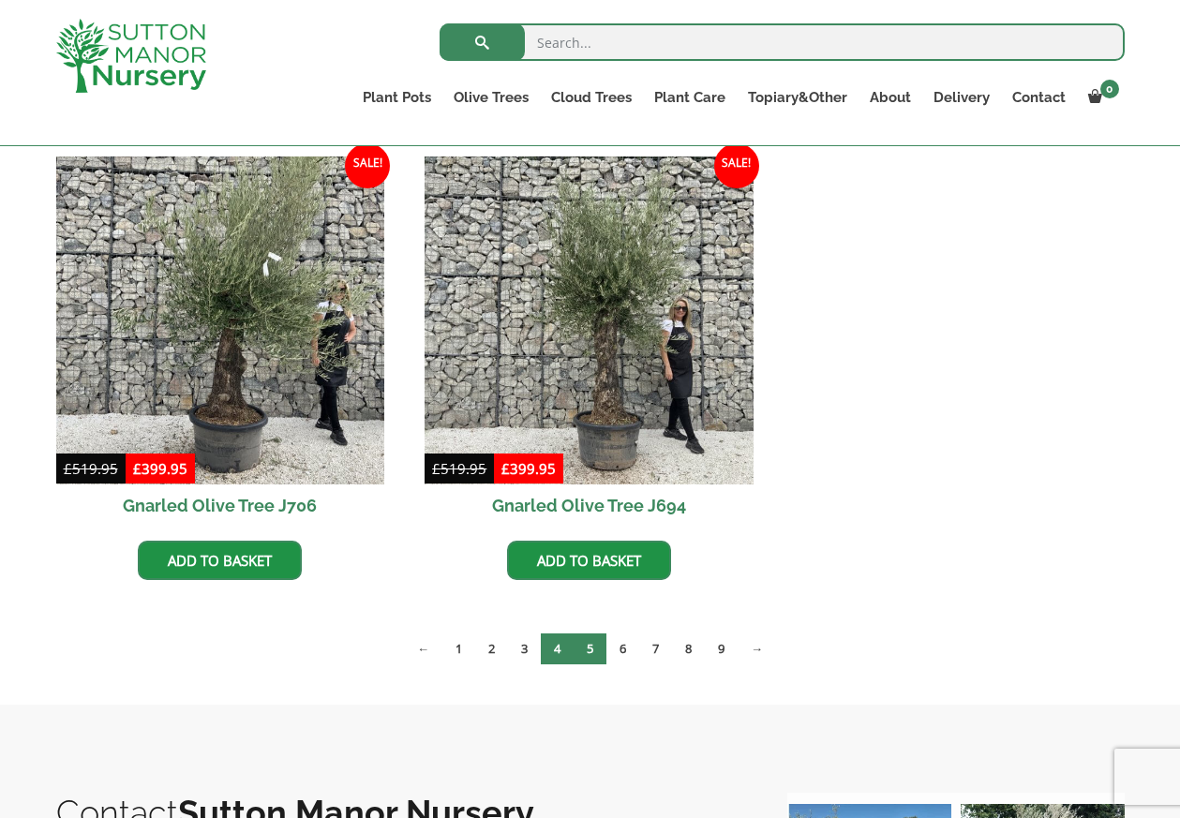
click at [586, 655] on link "5" at bounding box center [589, 648] width 33 height 31
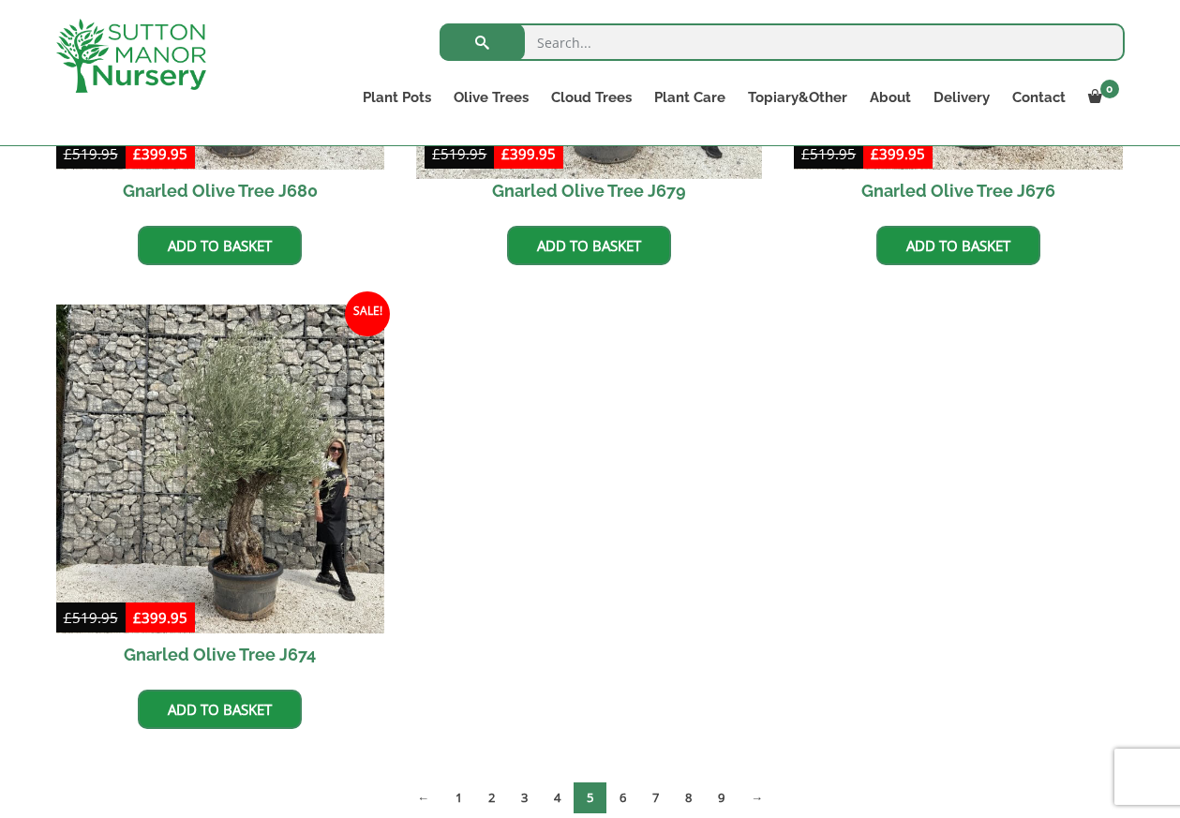
scroll to position [2641, 0]
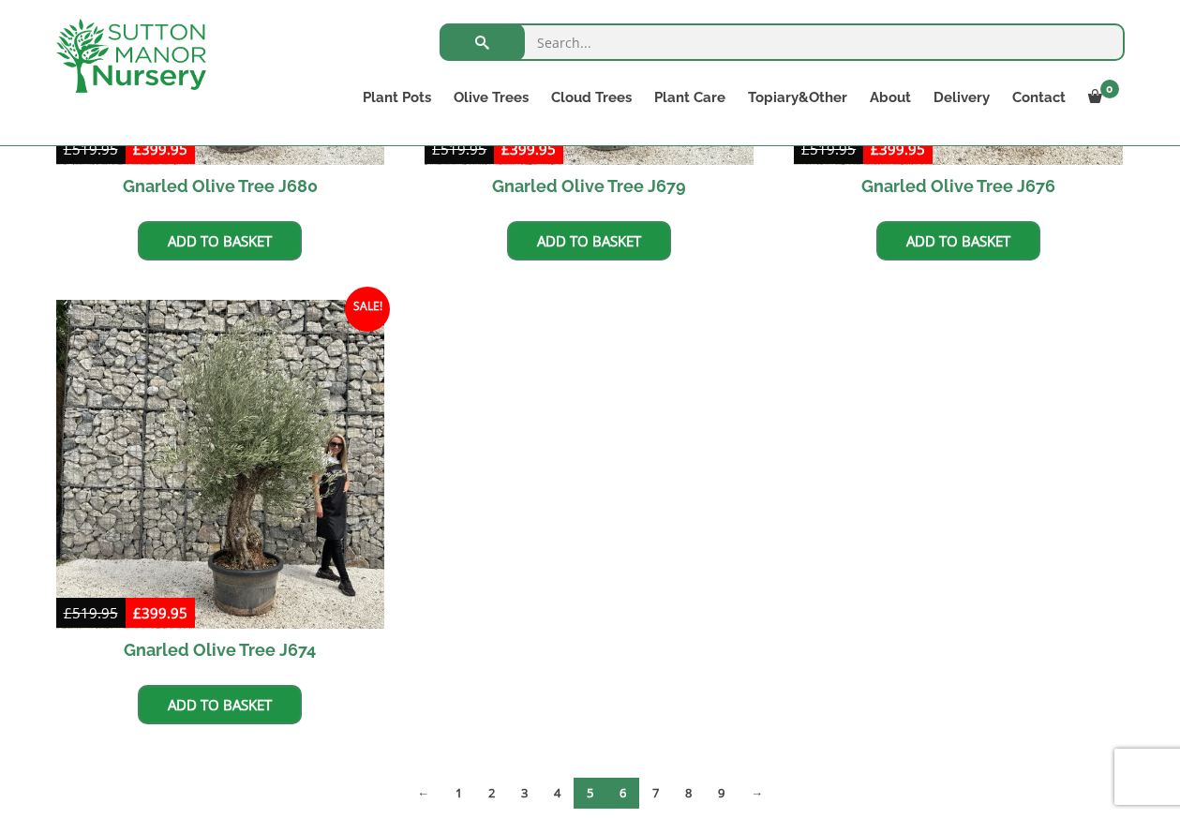
click at [623, 797] on link "6" at bounding box center [622, 793] width 33 height 31
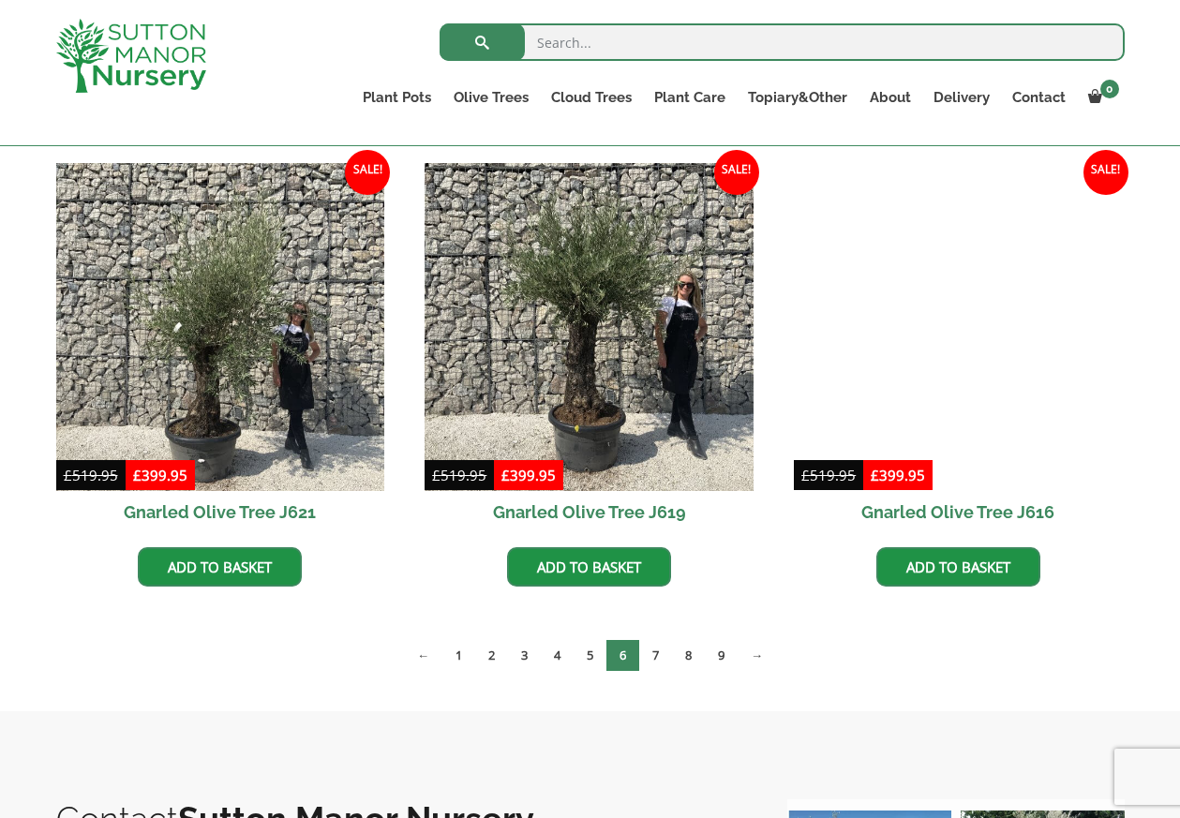
scroll to position [2319, 0]
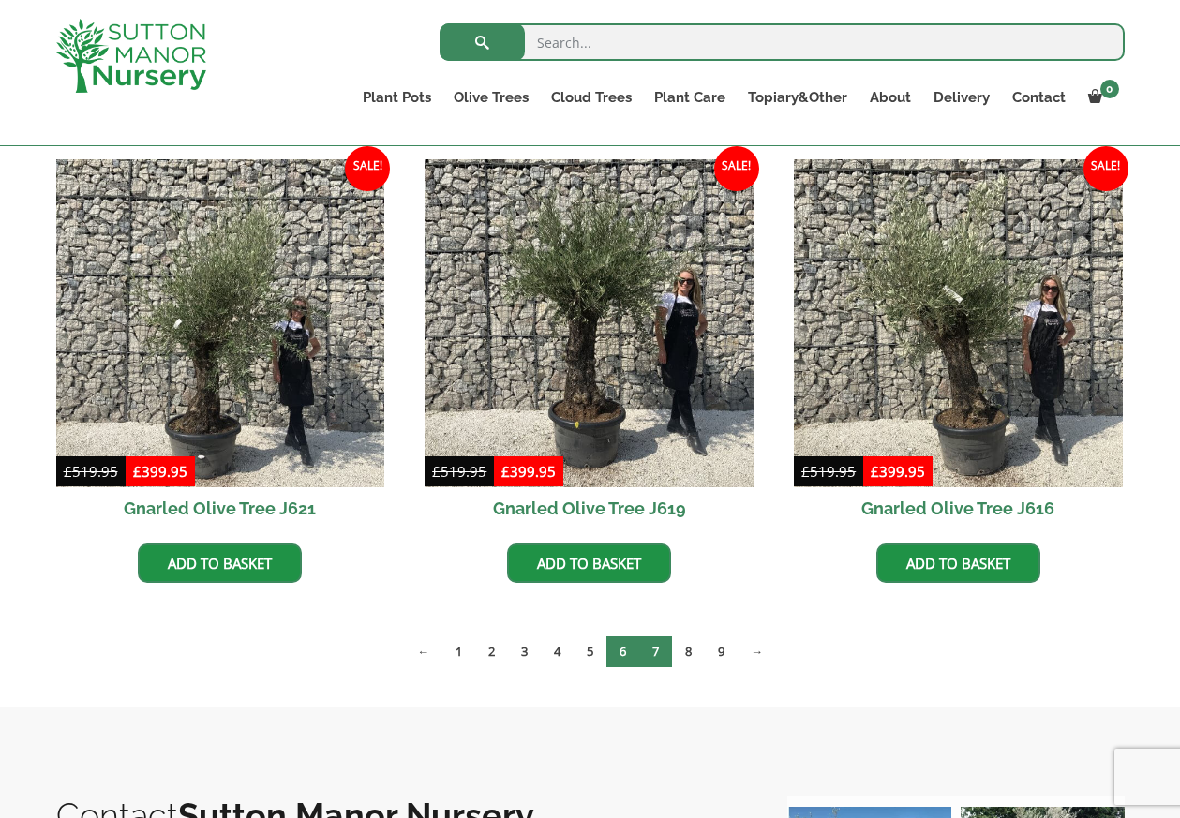
click at [654, 651] on link "7" at bounding box center [655, 651] width 33 height 31
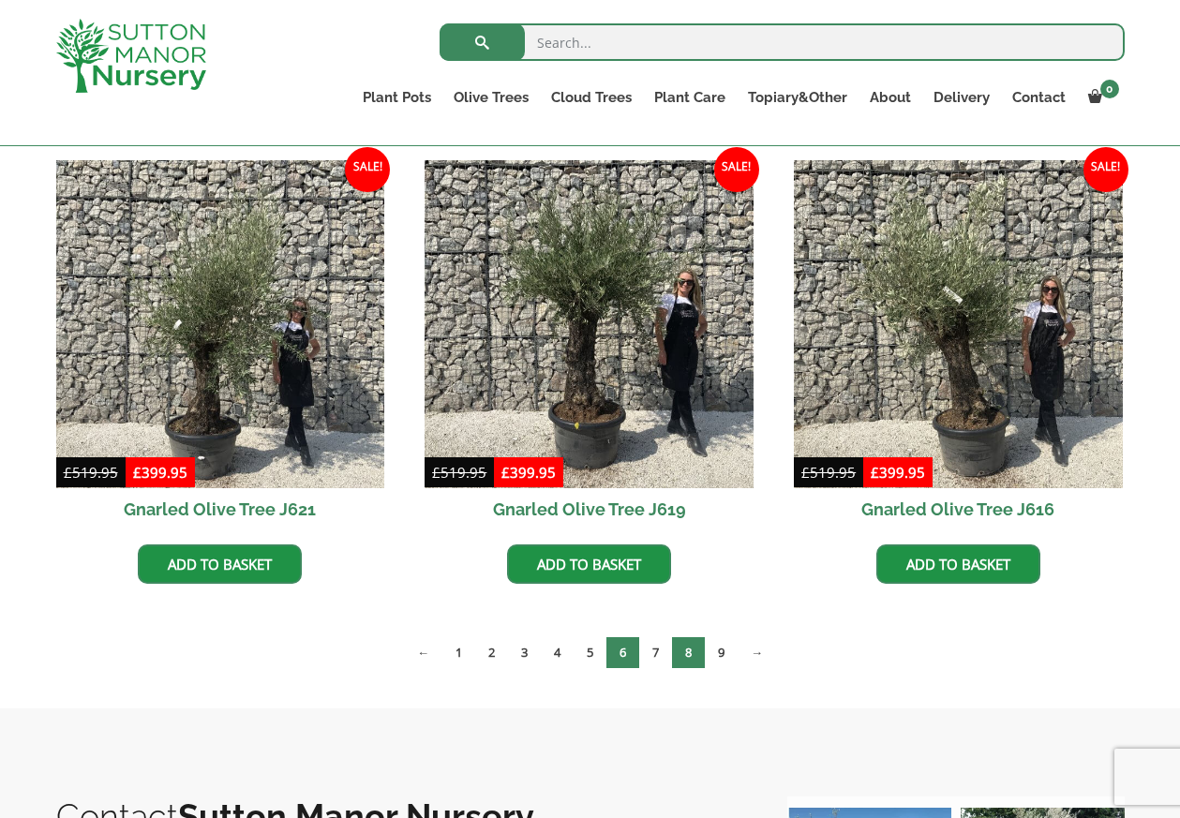
click at [696, 656] on link "8" at bounding box center [688, 652] width 33 height 31
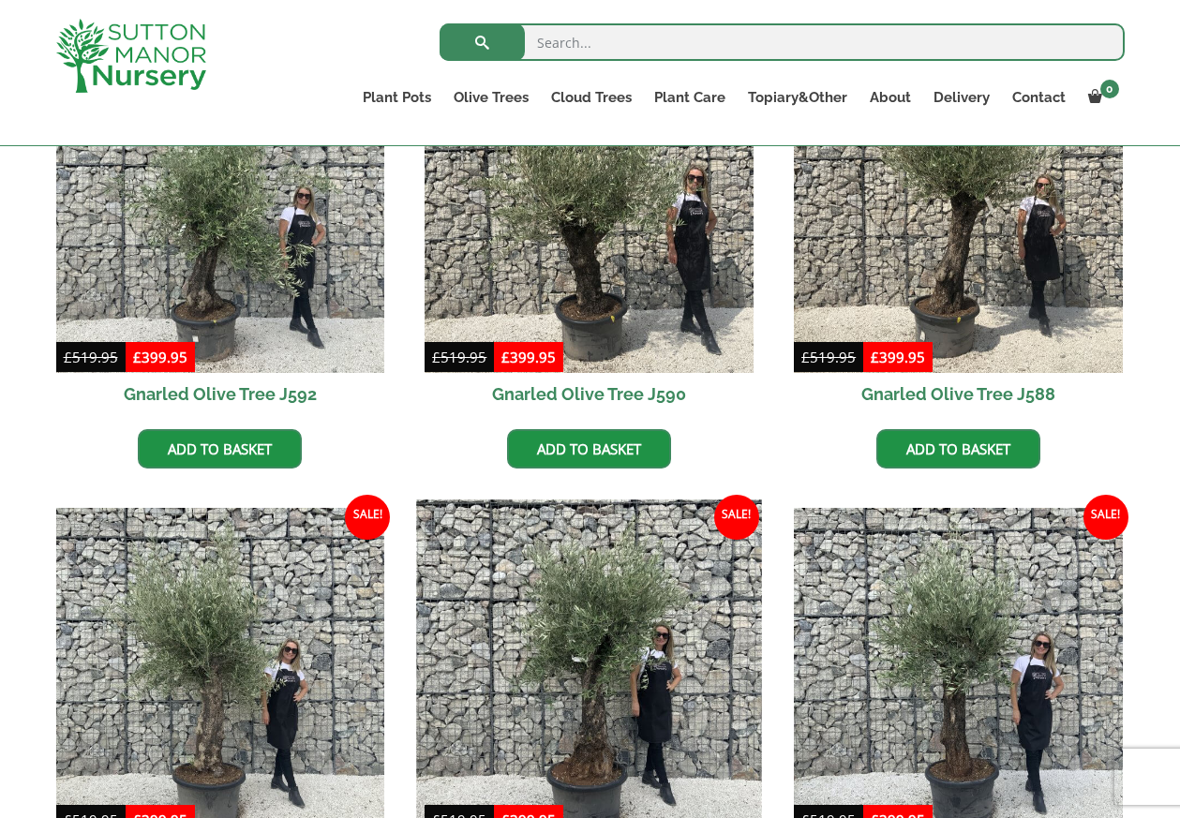
scroll to position [1969, 0]
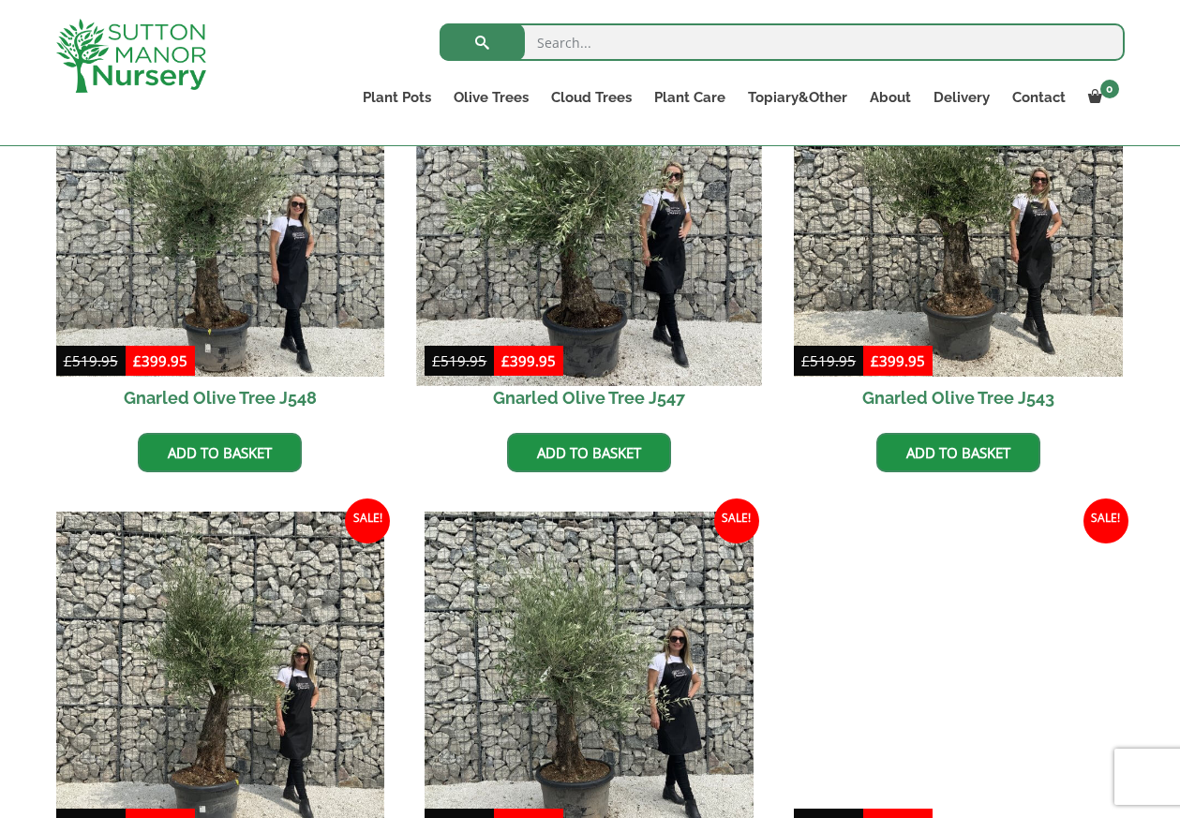
scroll to position [1969, 0]
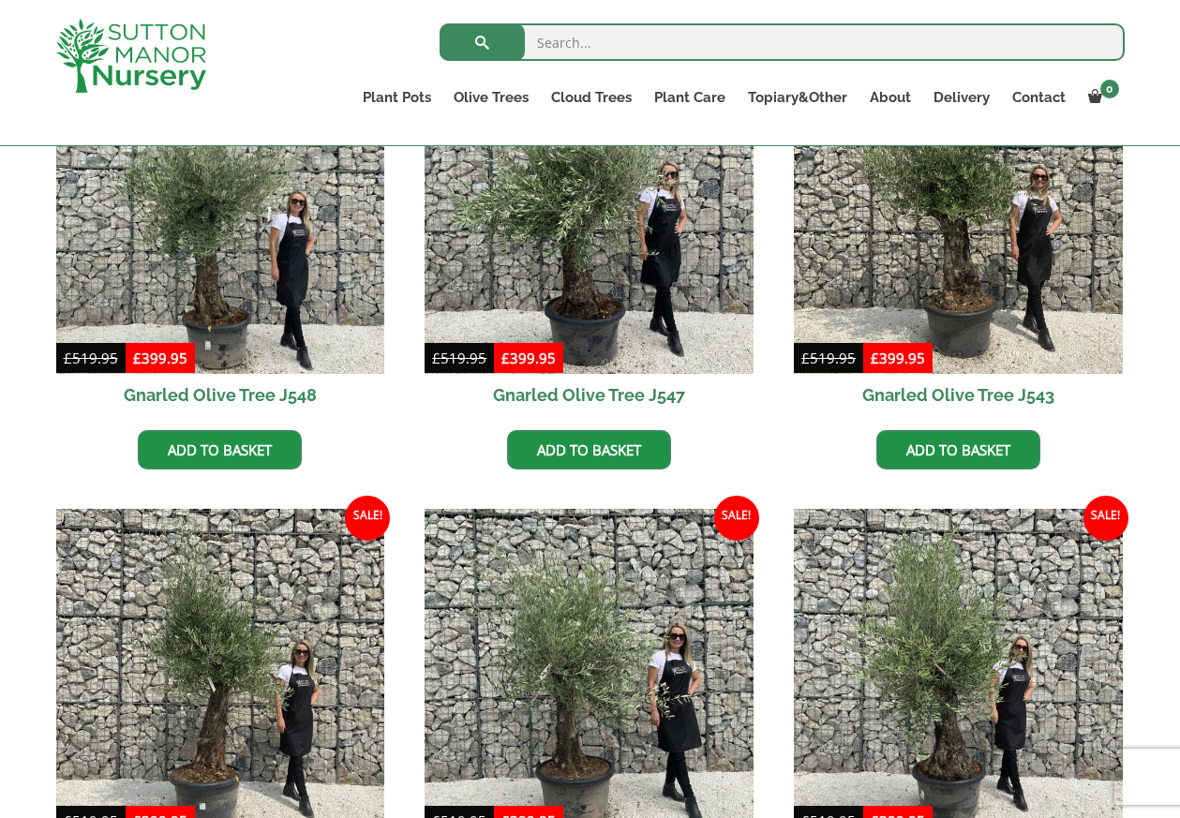
click at [537, 49] on input "search" at bounding box center [781, 41] width 685 height 37
type input "mediteranean olive tree"
click at [482, 42] on button "submit" at bounding box center [481, 41] width 85 height 37
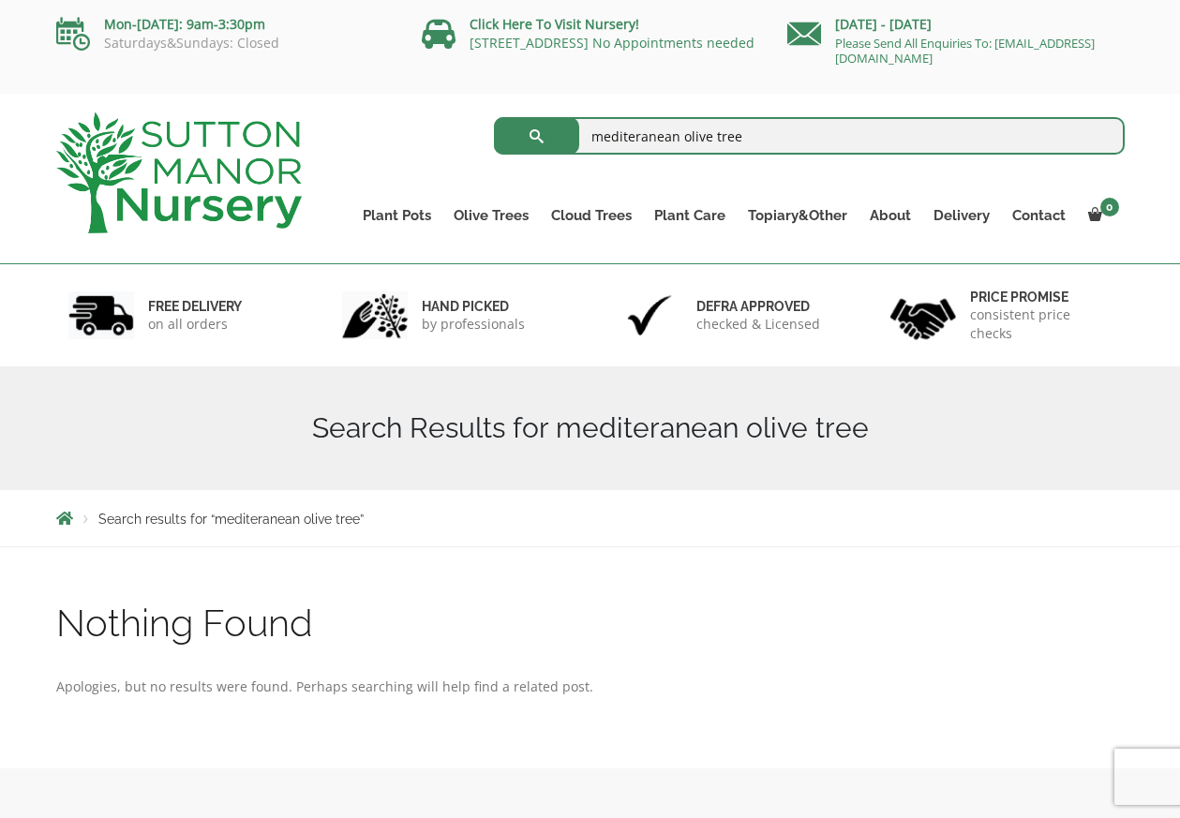
drag, startPoint x: 738, startPoint y: 141, endPoint x: 586, endPoint y: 142, distance: 152.7
click at [586, 142] on input "mediteranean olive tree" at bounding box center [809, 135] width 631 height 37
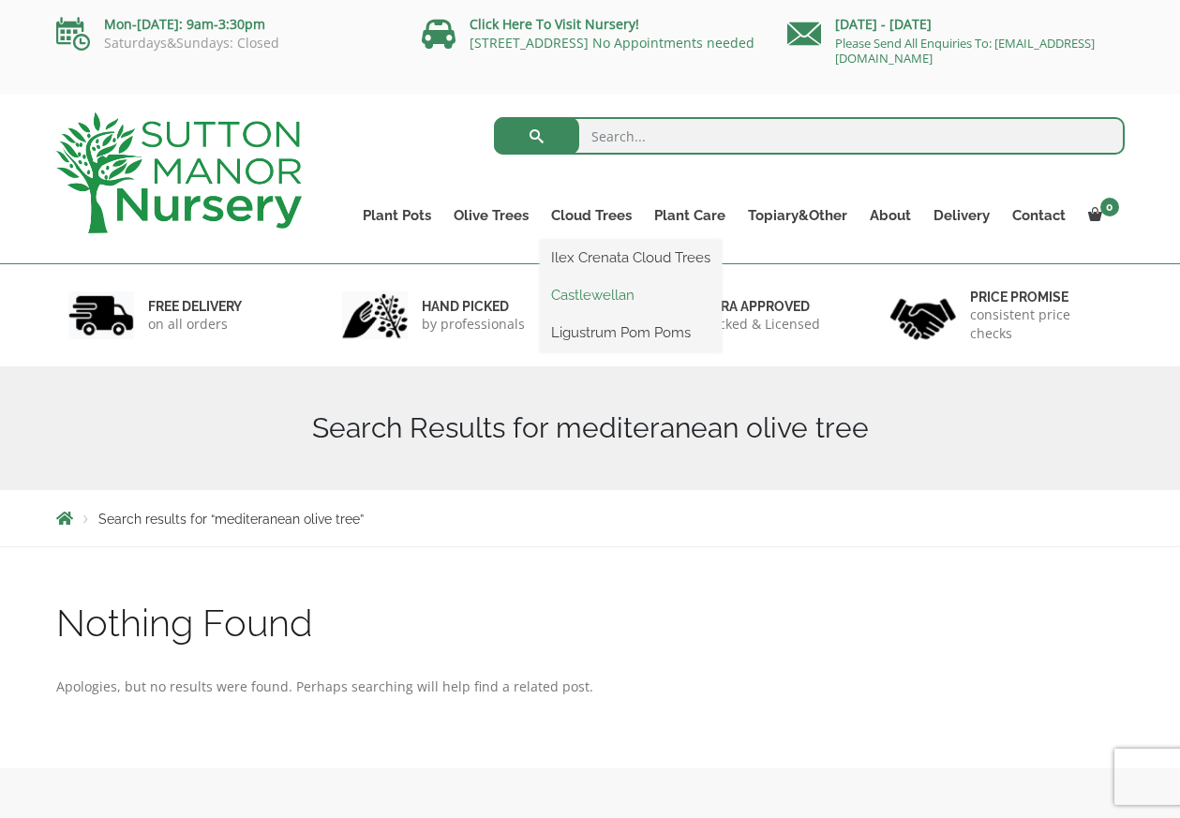
click at [598, 298] on link "Castlewellan" at bounding box center [631, 295] width 182 height 28
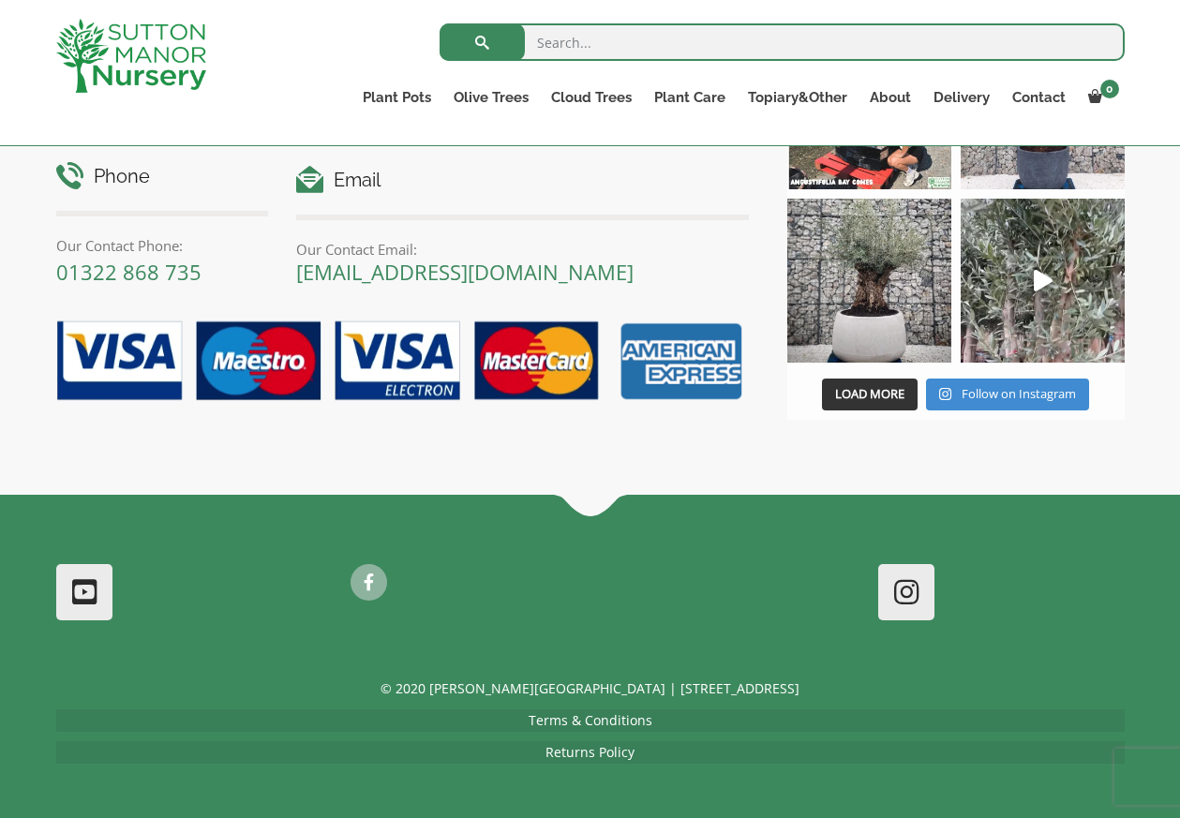
scroll to position [1056, 0]
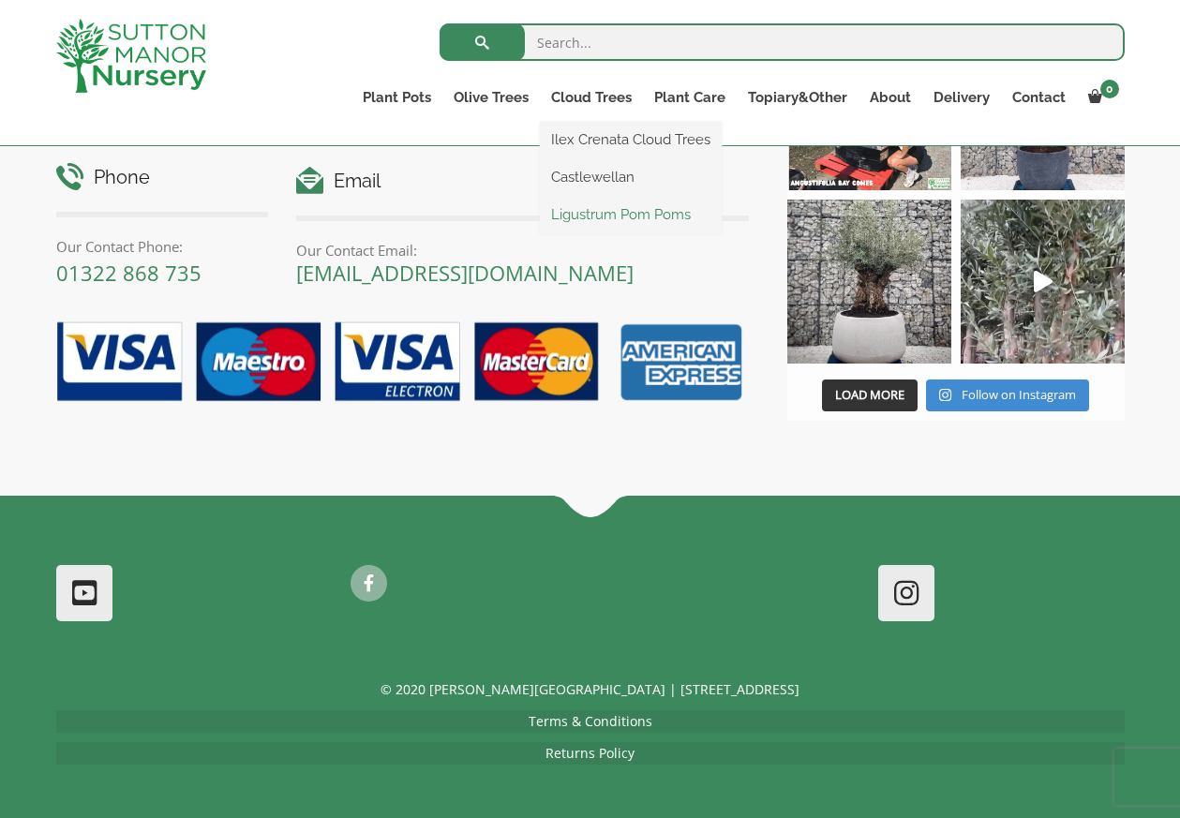
click at [591, 215] on link "Ligustrum Pom Poms" at bounding box center [631, 215] width 182 height 28
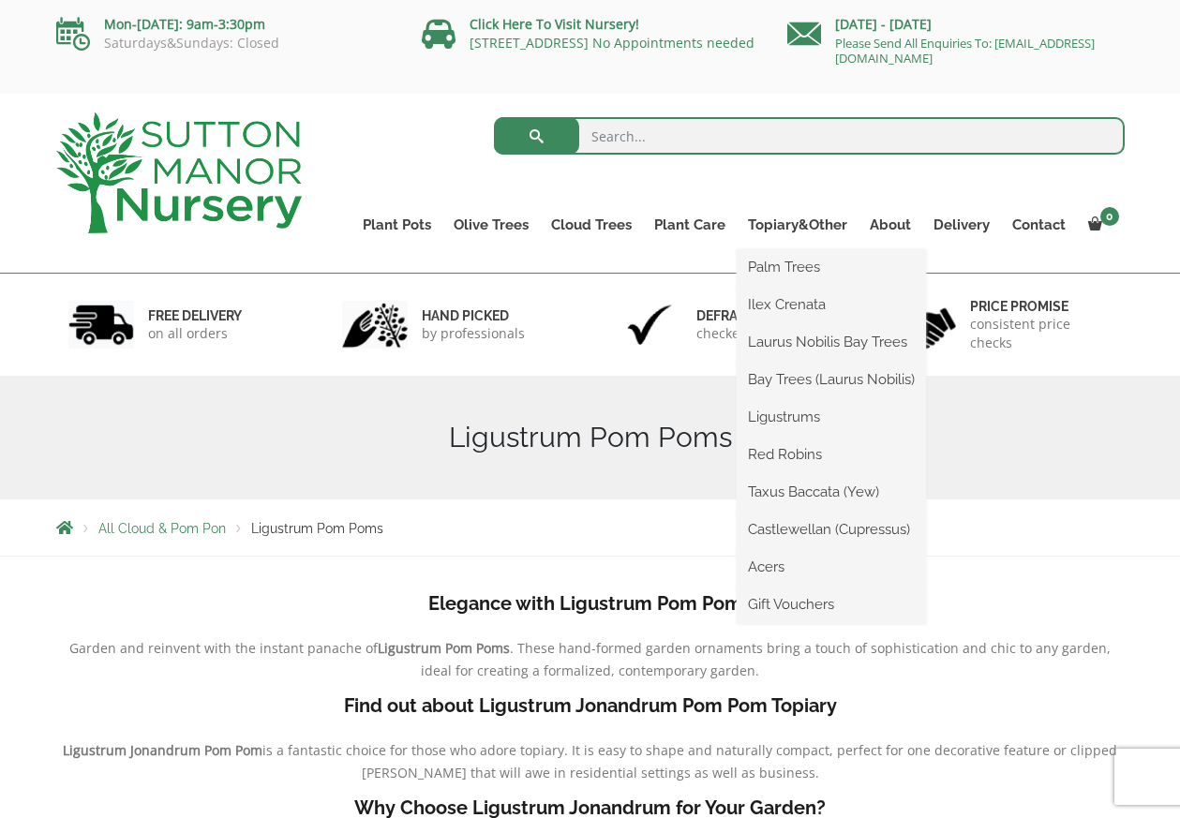
click at [775, 249] on ul "Palm Trees Ilex Crenata Laurus Nobilis Bay Trees Bay Trees (Laurus Nobilis) Lig…" at bounding box center [830, 436] width 189 height 375
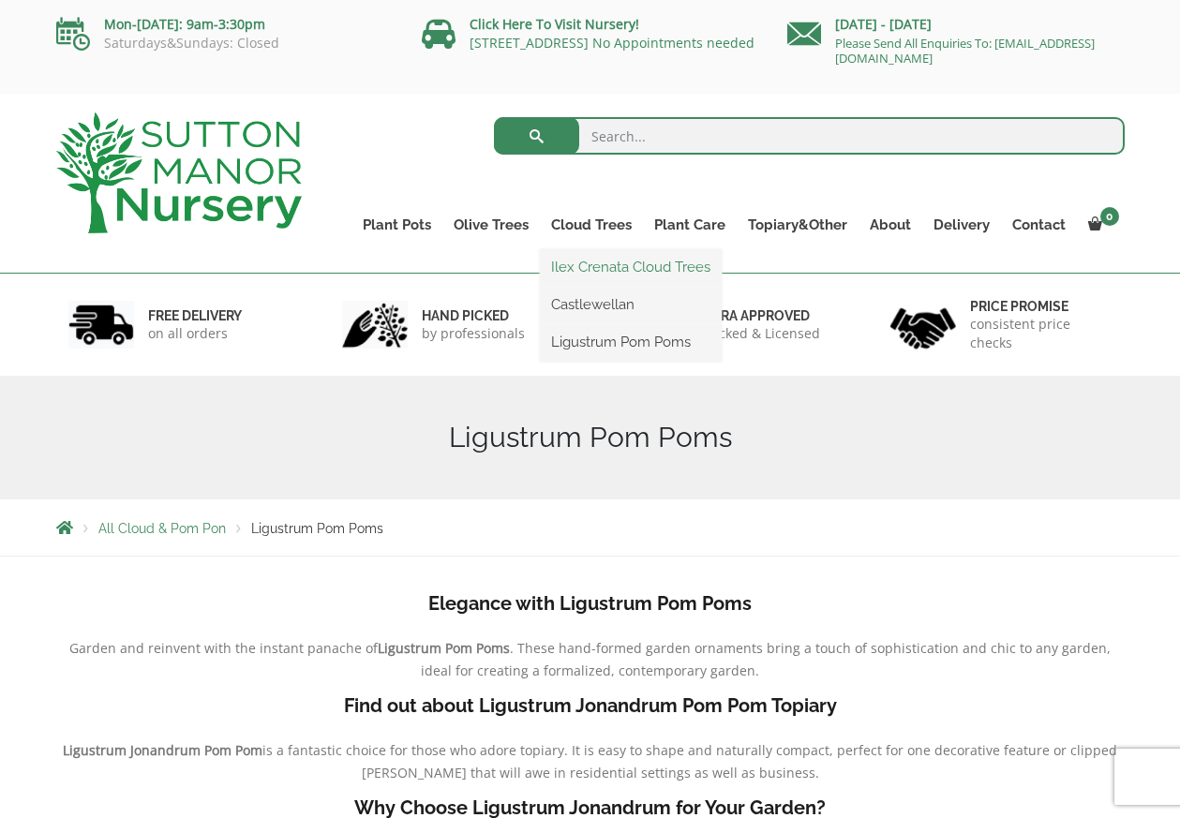
click at [617, 263] on link "Ilex Crenata Cloud Trees" at bounding box center [631, 267] width 182 height 28
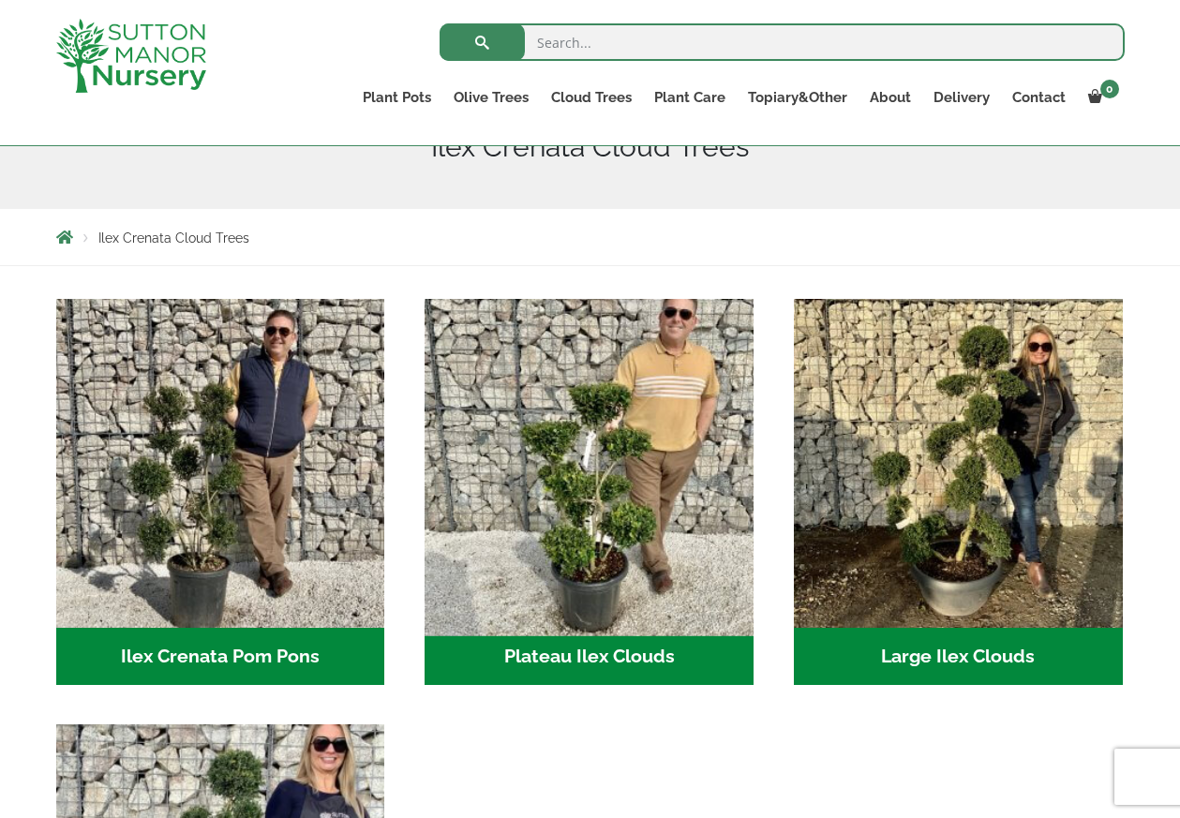
scroll to position [254, 0]
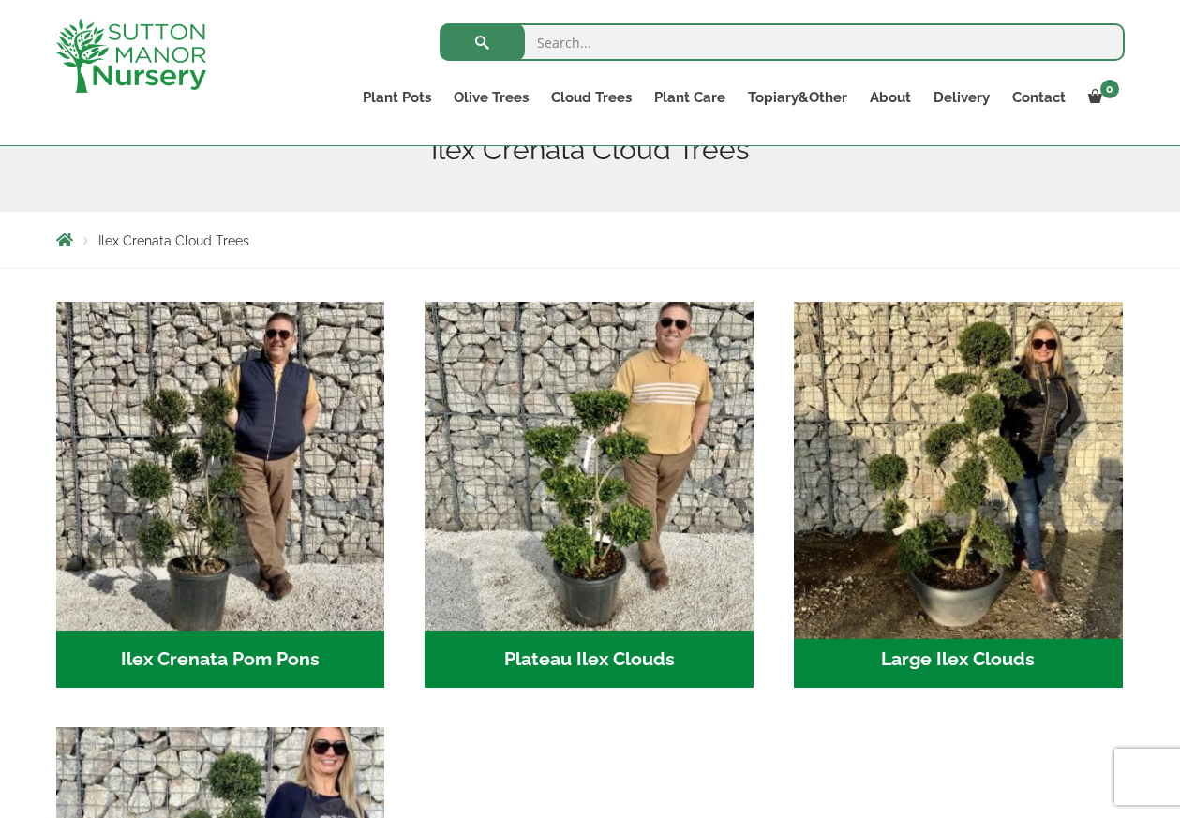
click at [958, 439] on img "Visit product category Large Ilex Clouds" at bounding box center [957, 465] width 345 height 345
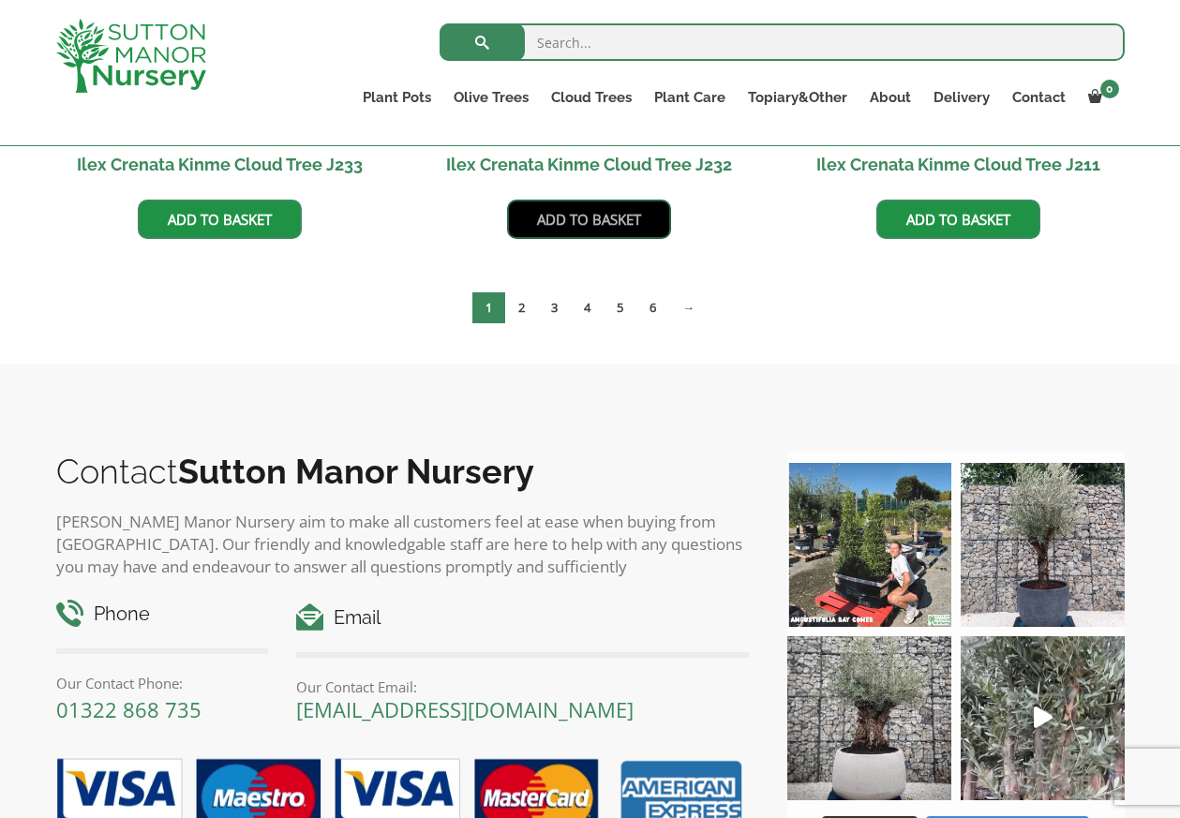
scroll to position [814, 0]
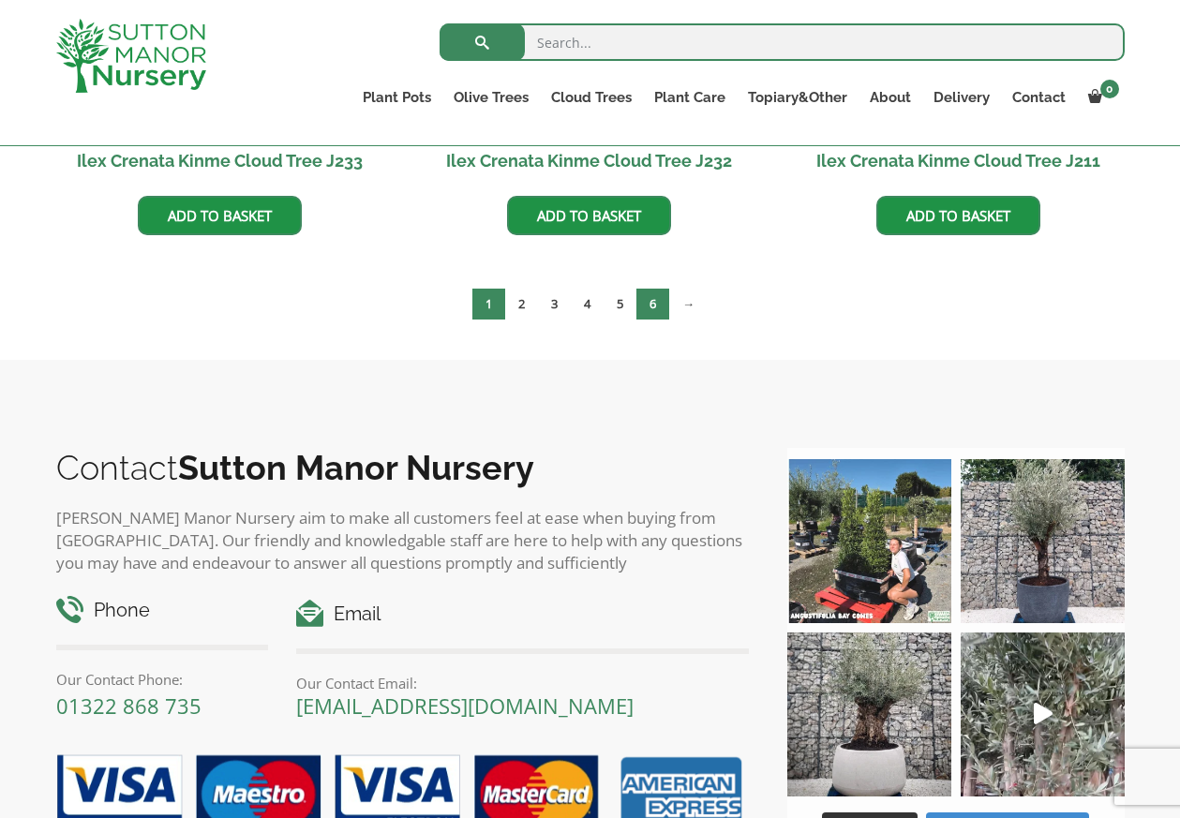
click at [650, 307] on link "6" at bounding box center [652, 304] width 33 height 31
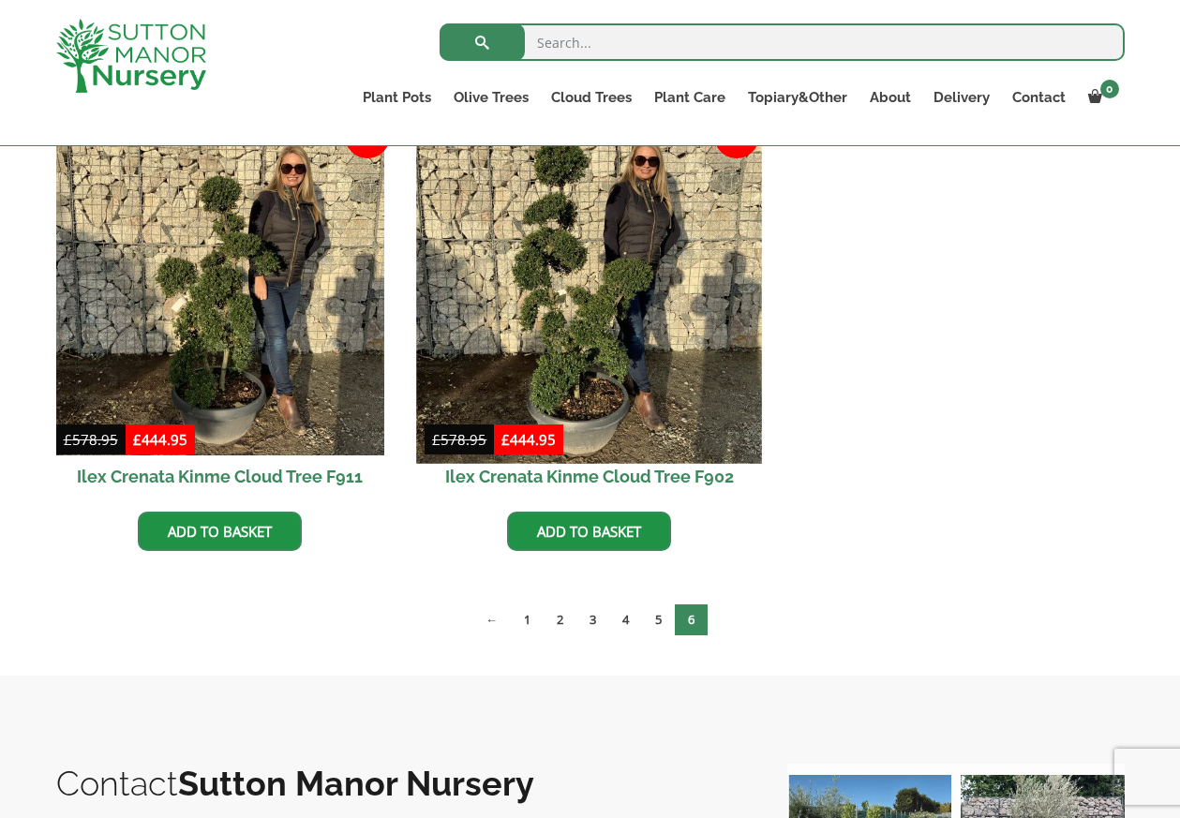
scroll to position [1427, 0]
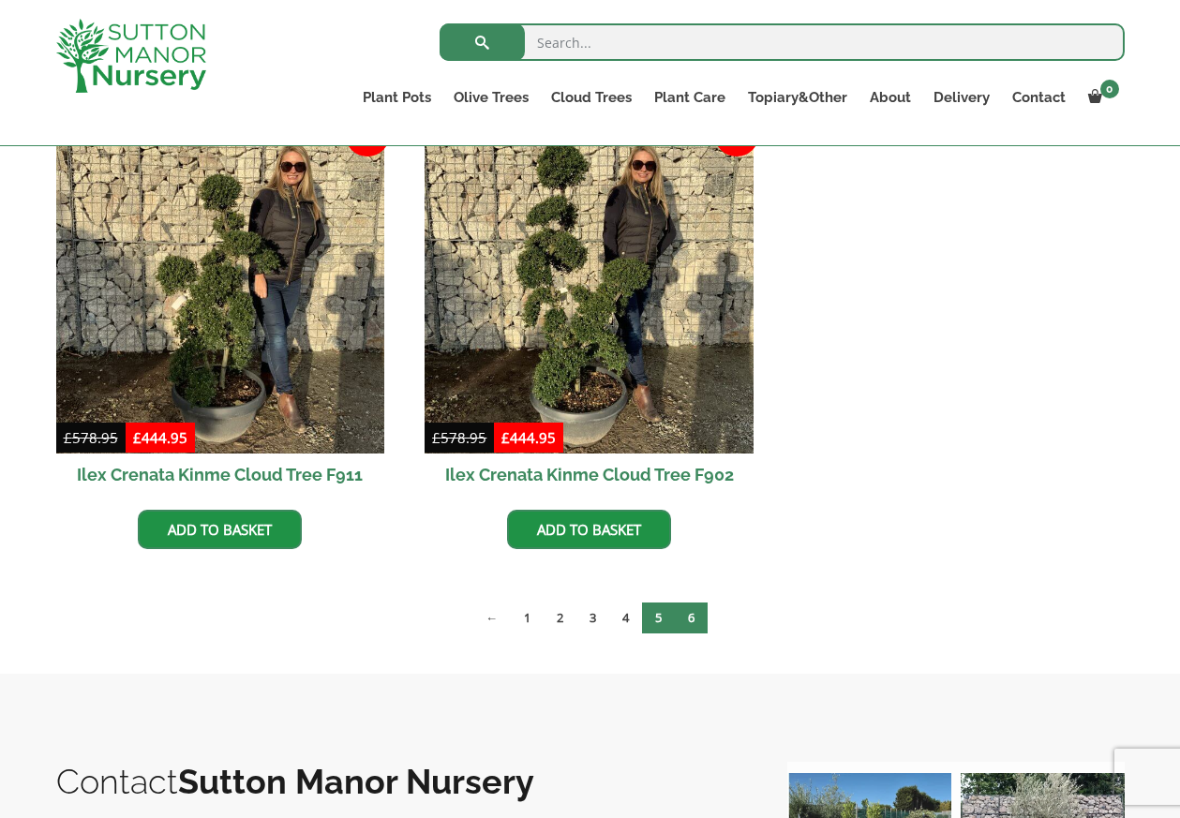
click at [651, 619] on link "5" at bounding box center [658, 617] width 33 height 31
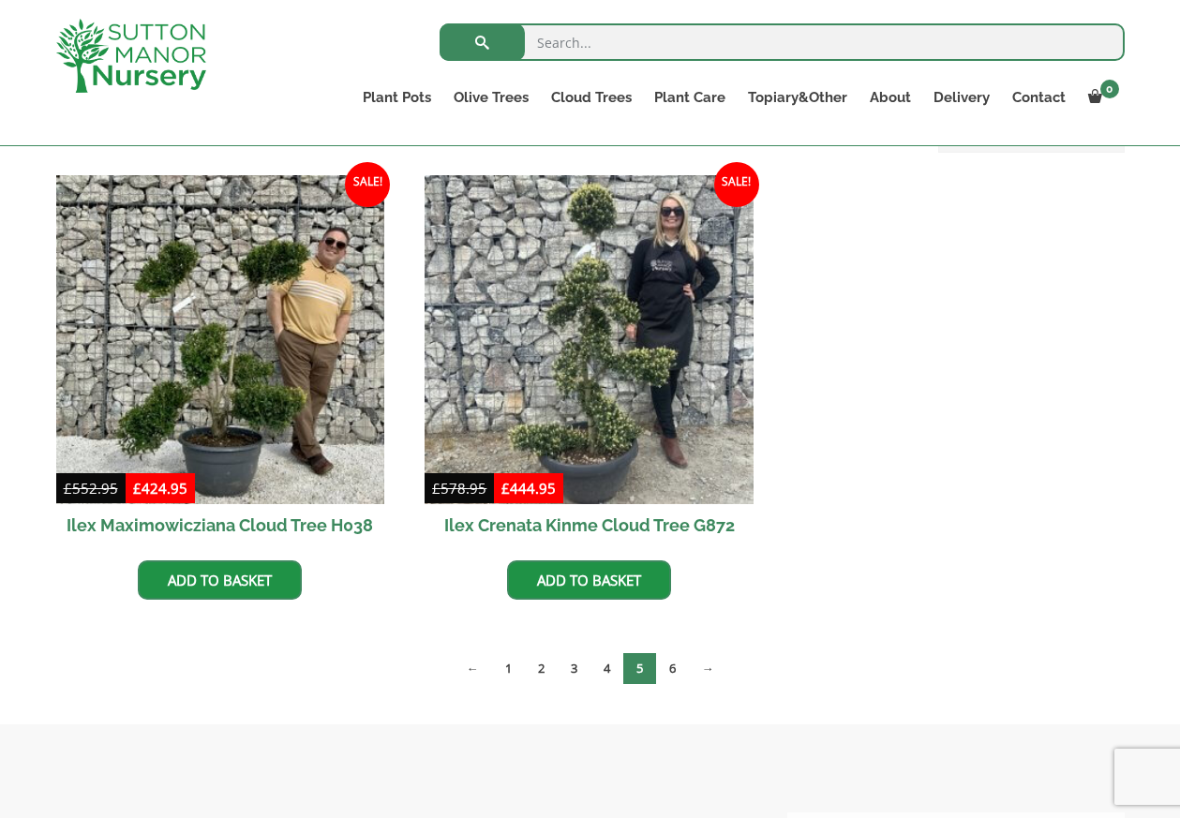
scroll to position [451, 0]
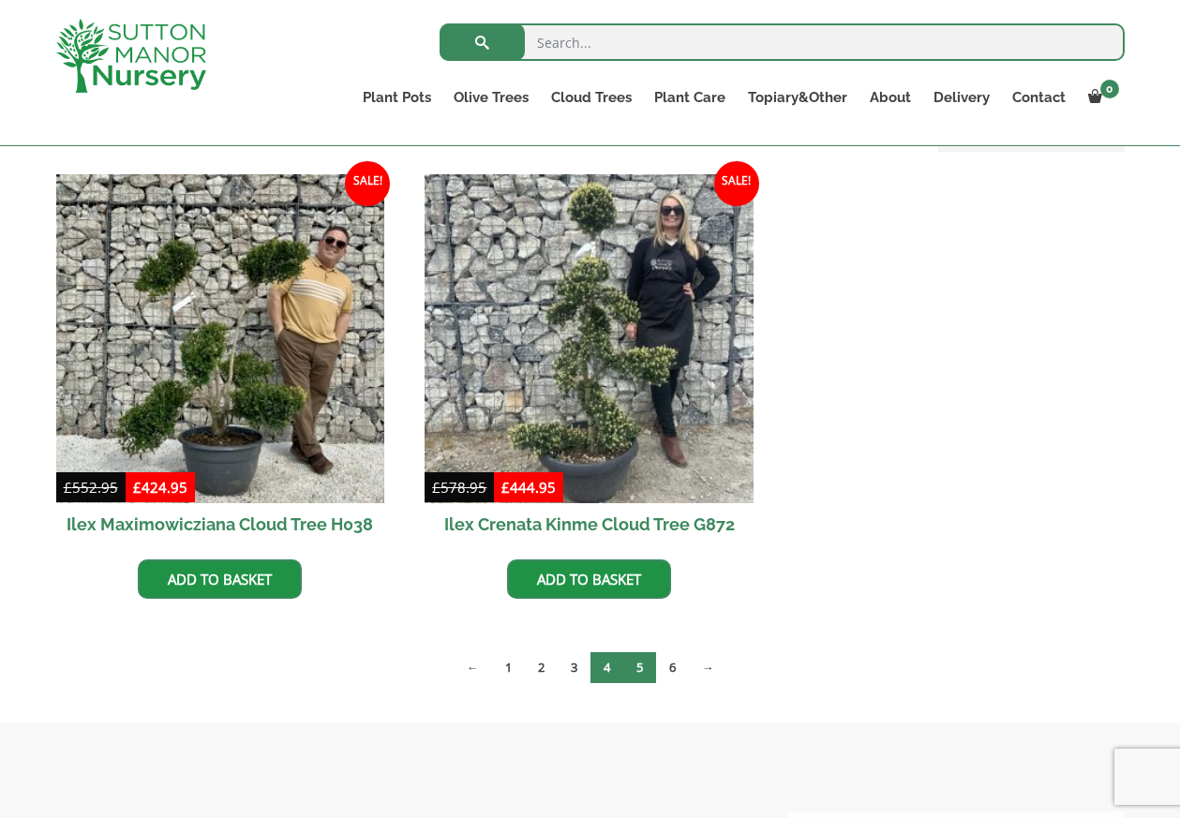
click at [608, 661] on link "4" at bounding box center [606, 667] width 33 height 31
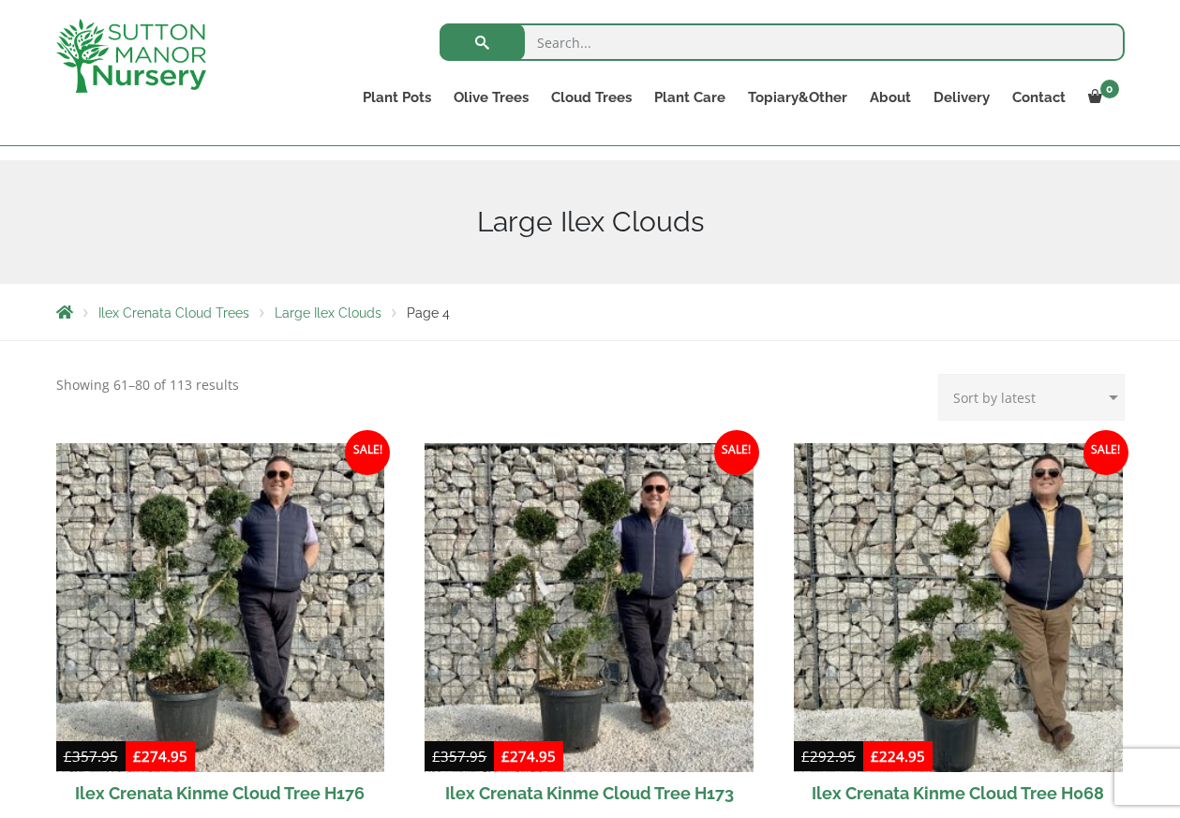
scroll to position [185, 0]
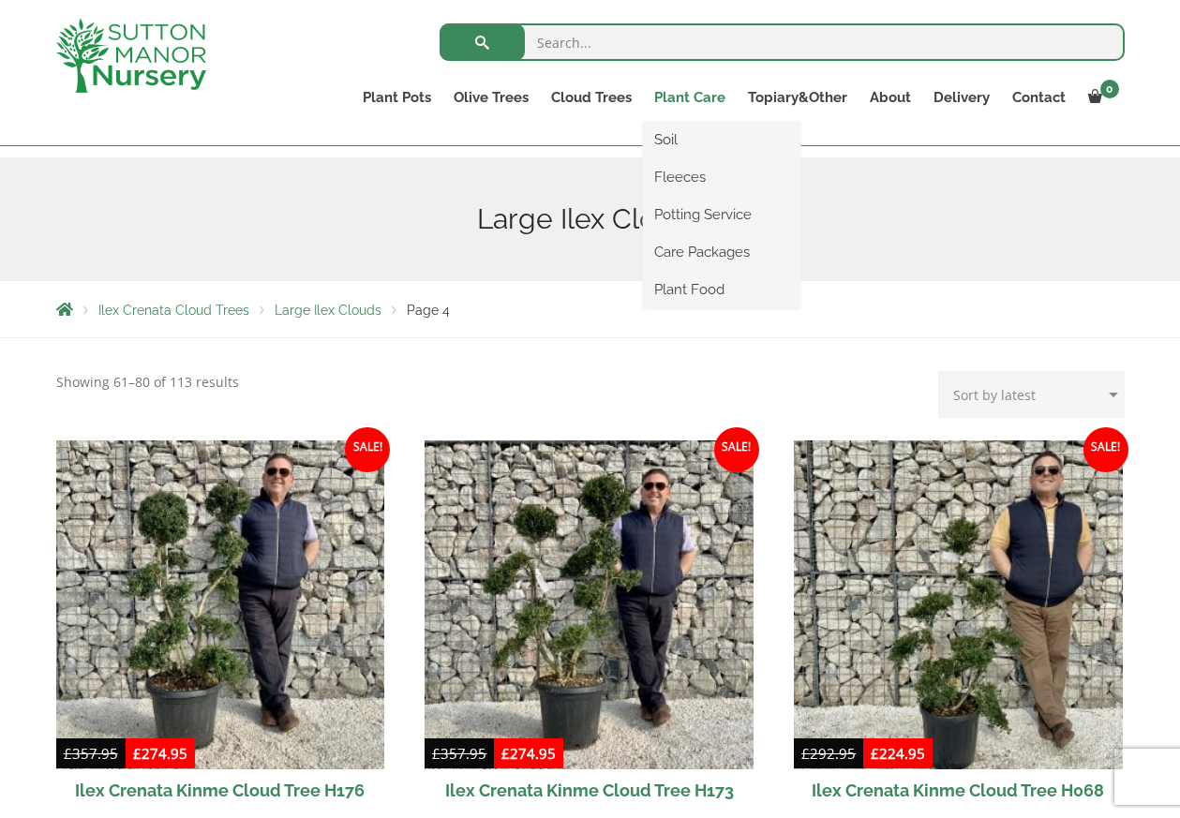
click at [695, 93] on link "Plant Care" at bounding box center [690, 97] width 94 height 26
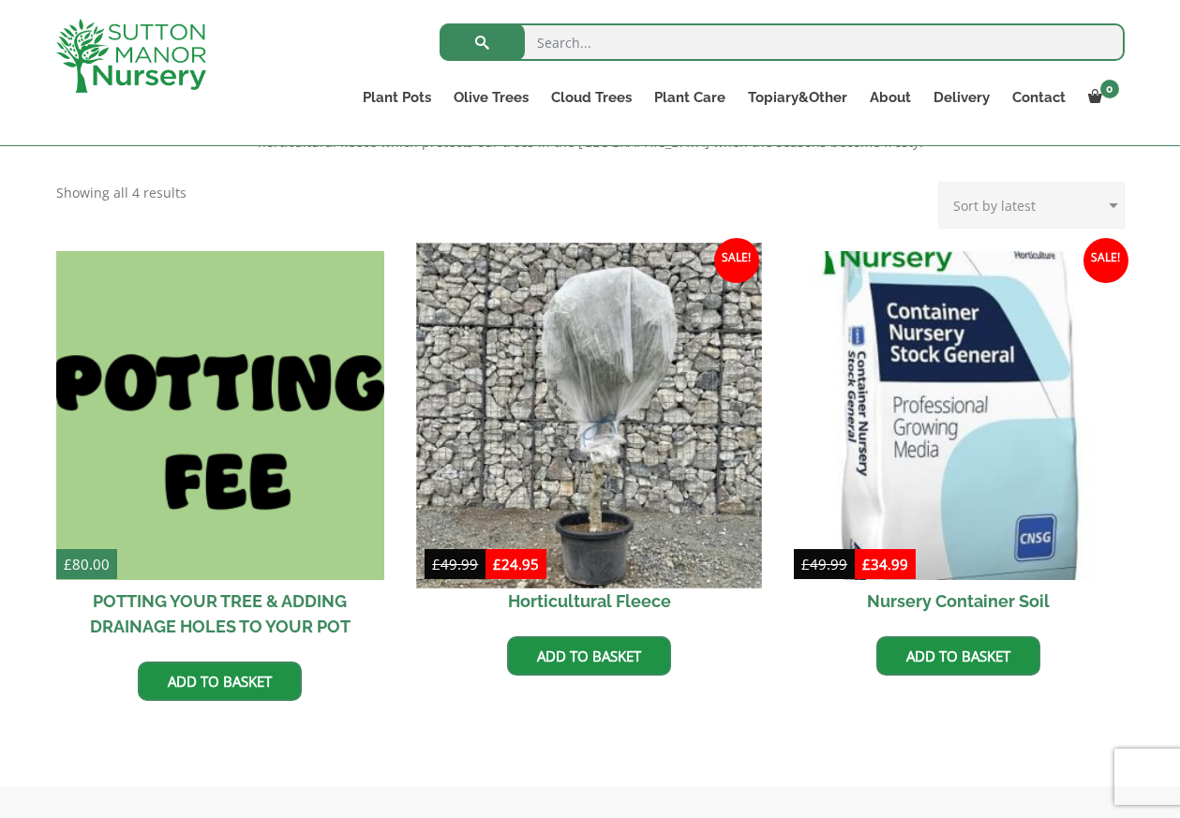
scroll to position [468, 0]
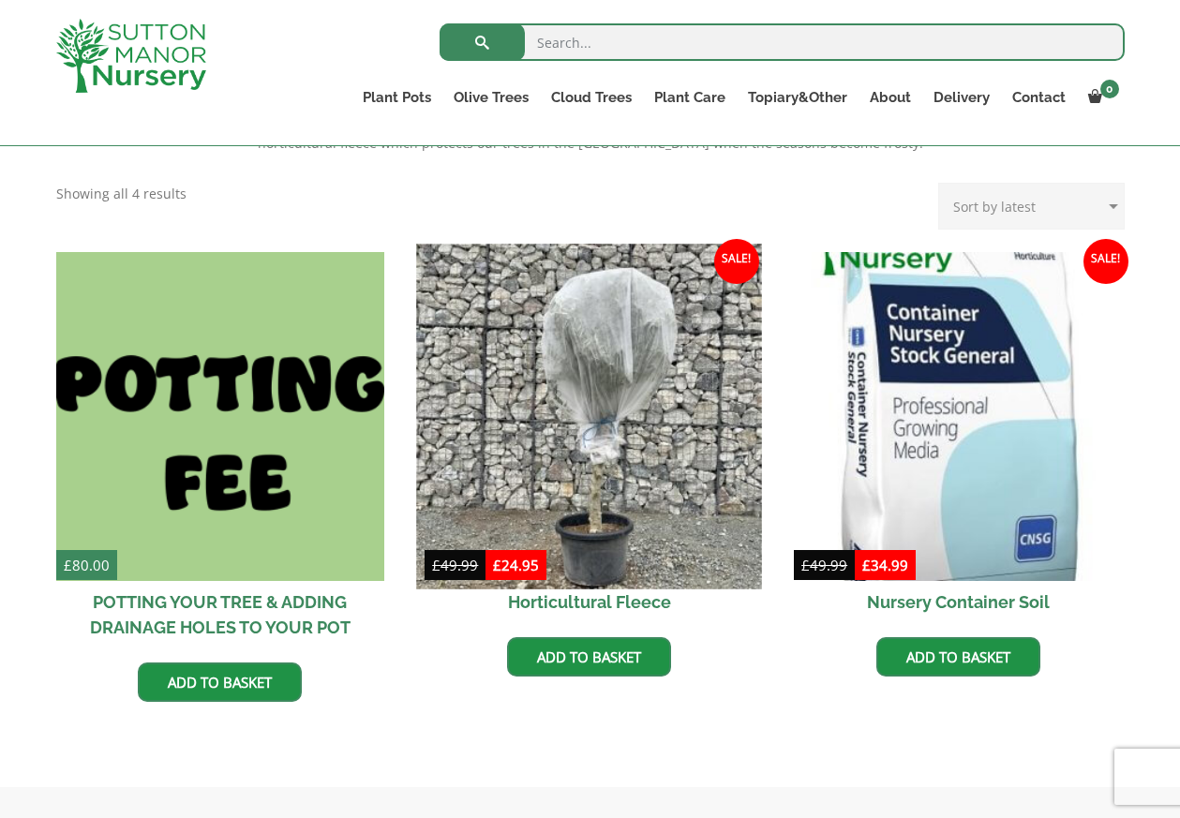
click at [632, 524] on img at bounding box center [589, 416] width 345 height 345
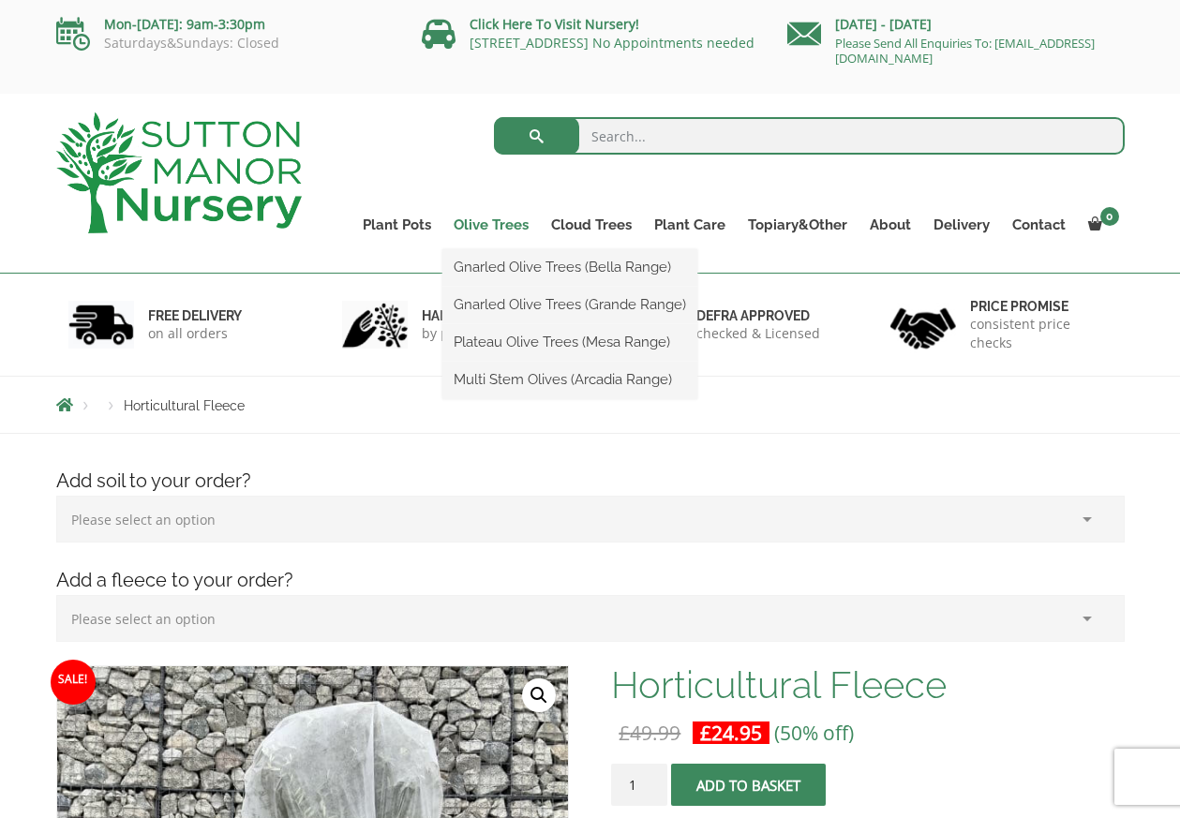
click at [472, 226] on link "Olive Trees" at bounding box center [490, 225] width 97 height 26
